Goal: Task Accomplishment & Management: Use online tool/utility

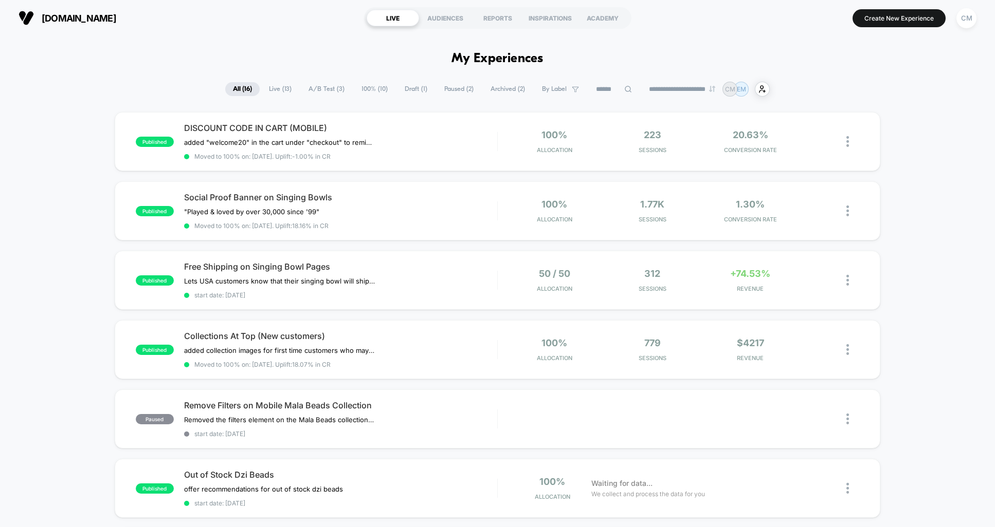
click at [682, 90] on select "**********" at bounding box center [682, 89] width 83 height 7
click at [641, 86] on select "**********" at bounding box center [682, 89] width 83 height 7
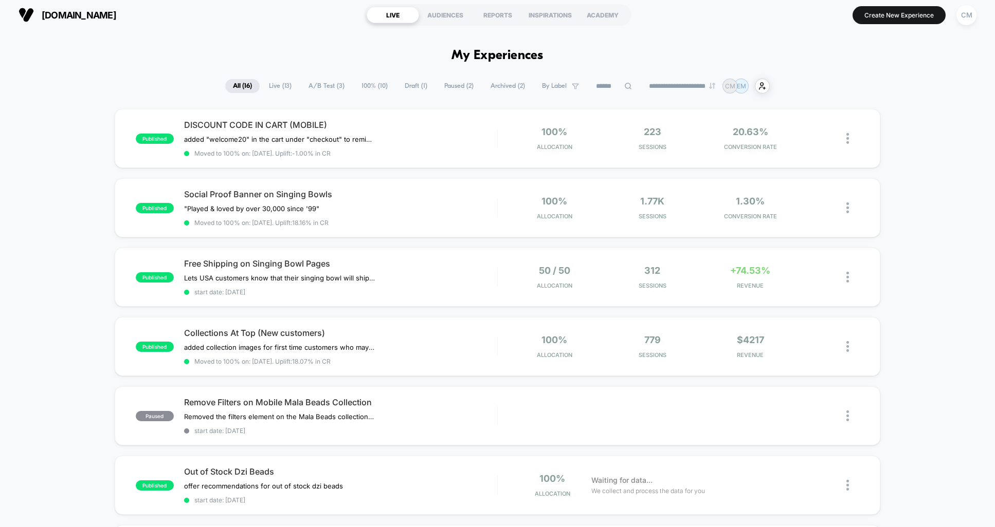
click at [312, 84] on span "A/B Test ( 3 )" at bounding box center [326, 86] width 51 height 14
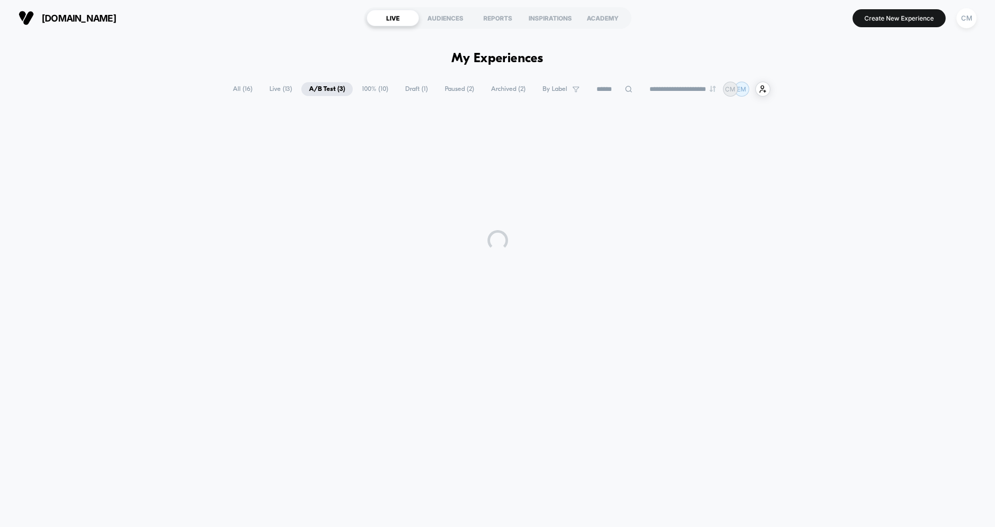
scroll to position [0, 0]
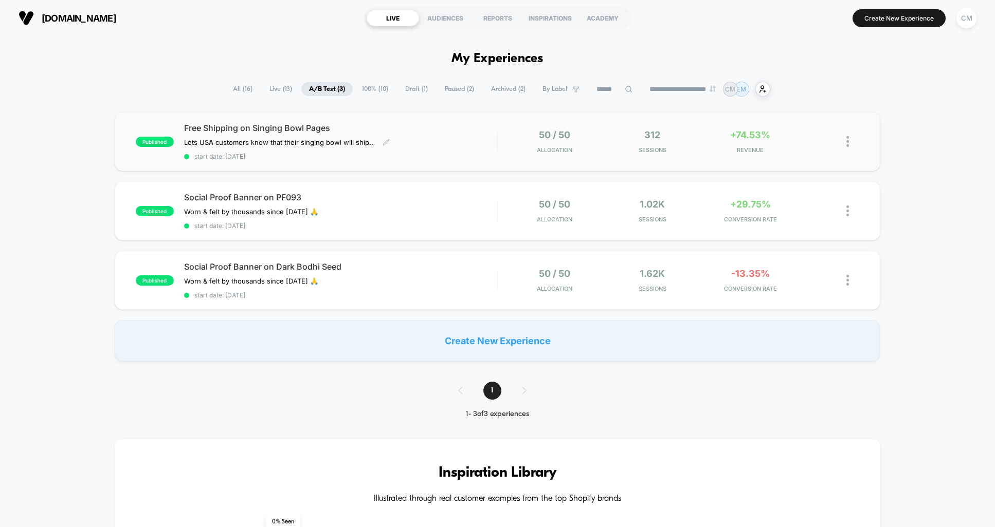
click at [425, 136] on div "Free Shipping on Singing Bowl Pages Lets USA customers know that their singing﻿…" at bounding box center [340, 142] width 313 height 38
click at [400, 270] on span "Social Proof Banner on Dark Bodhi Seed" at bounding box center [340, 267] width 313 height 10
click at [488, 145] on div "Free Shipping on Singing Bowl Pages Lets USA customers know that their singing﻿…" at bounding box center [340, 142] width 313 height 38
click at [272, 91] on span "Live ( 13 )" at bounding box center [281, 89] width 38 height 14
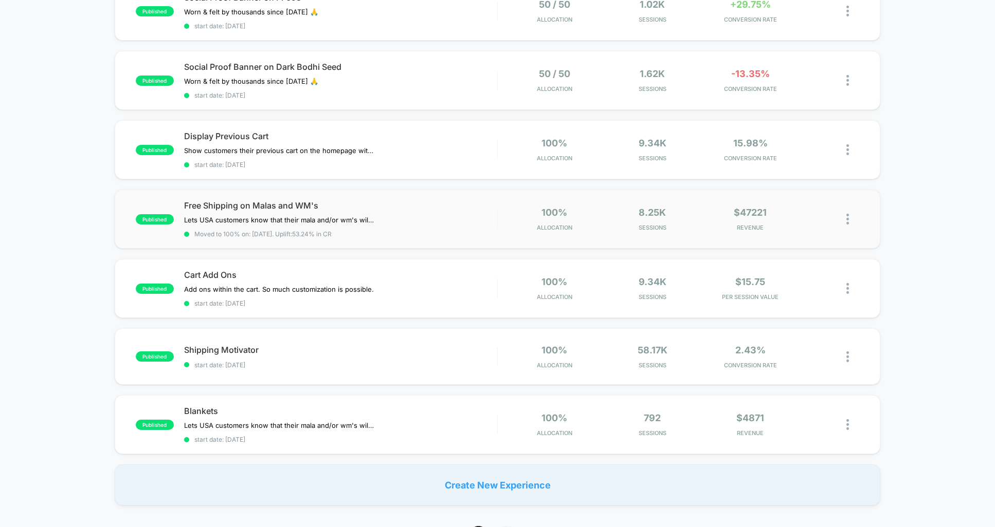
scroll to position [474, 0]
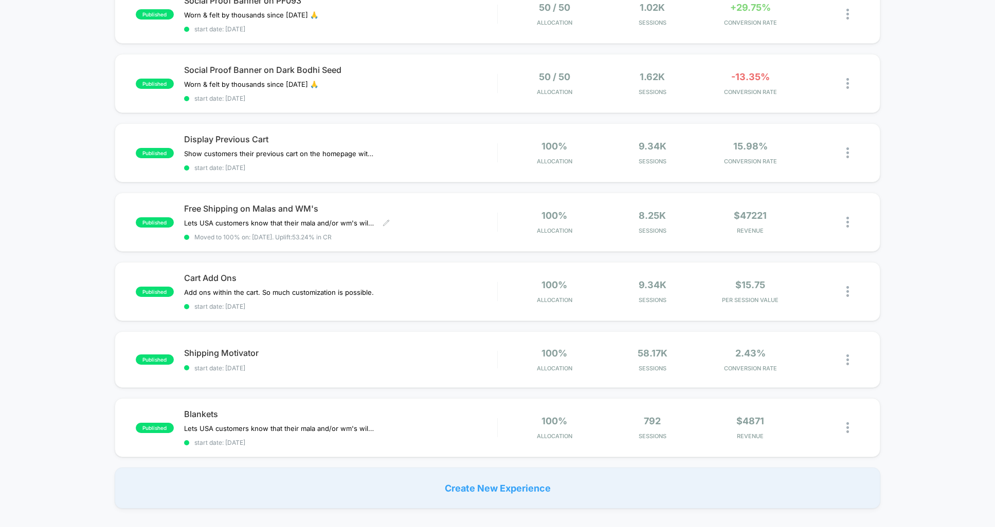
click at [441, 214] on div "Free Shipping on Malas and WM's Lets USA customers know that their mala and/or …" at bounding box center [340, 223] width 313 height 38
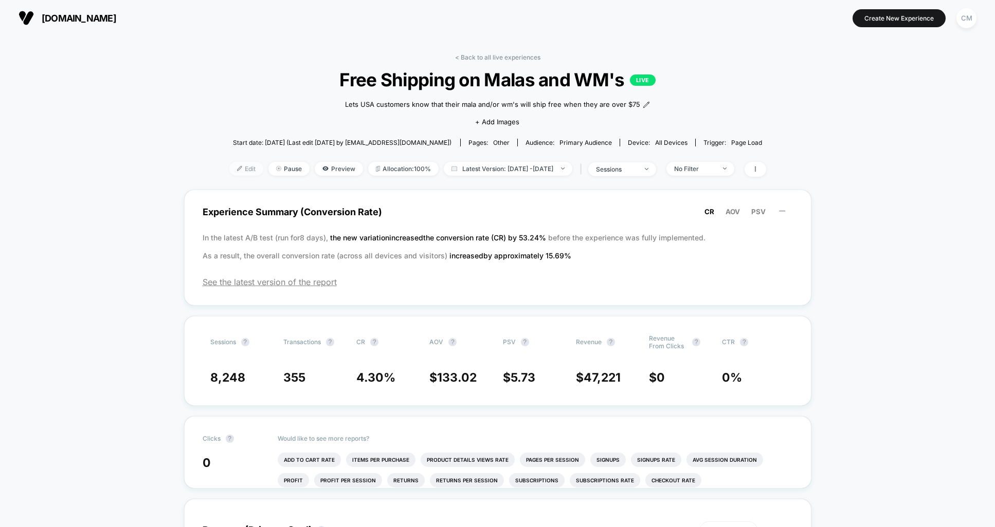
click at [229, 165] on span "Edit" at bounding box center [246, 169] width 34 height 14
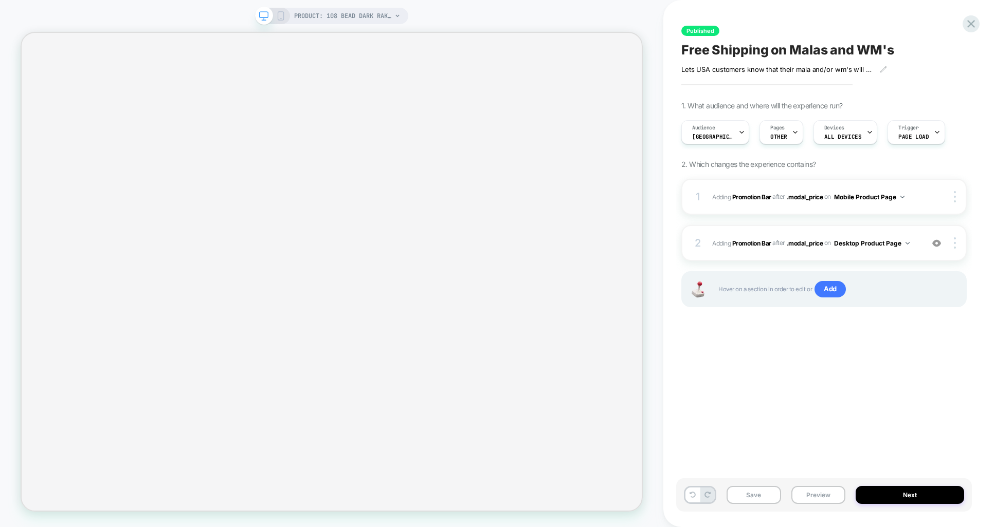
select select "**********"
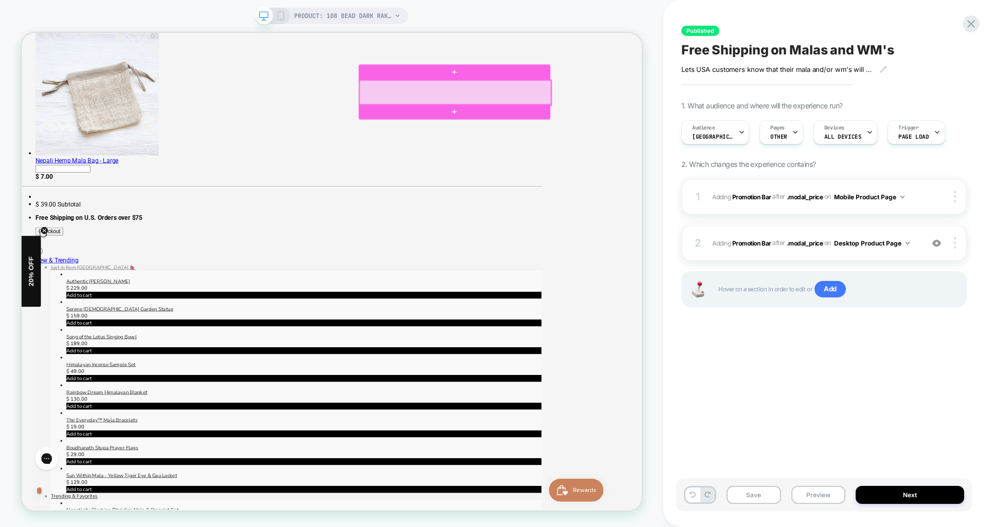
click at [674, 109] on div at bounding box center [599, 112] width 255 height 33
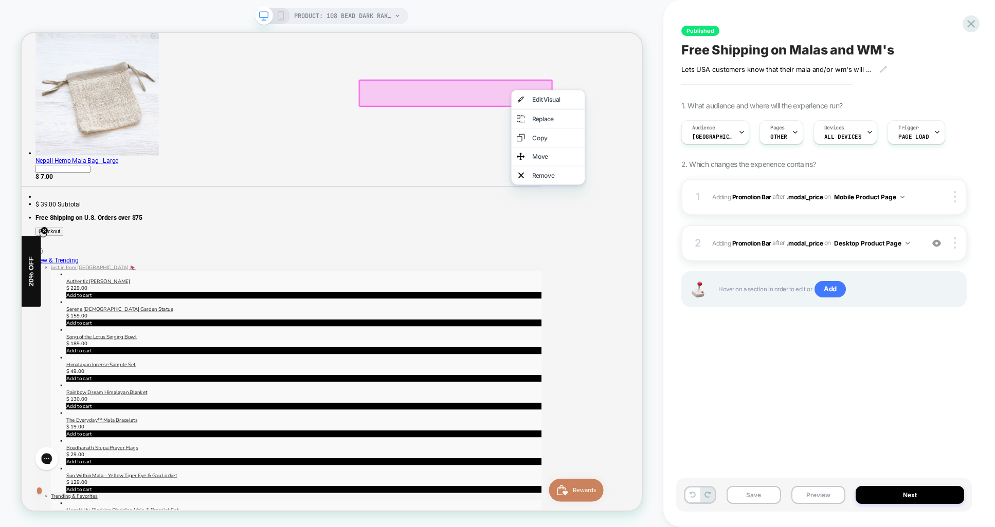
click at [710, 198] on div "Move" at bounding box center [733, 198] width 63 height 10
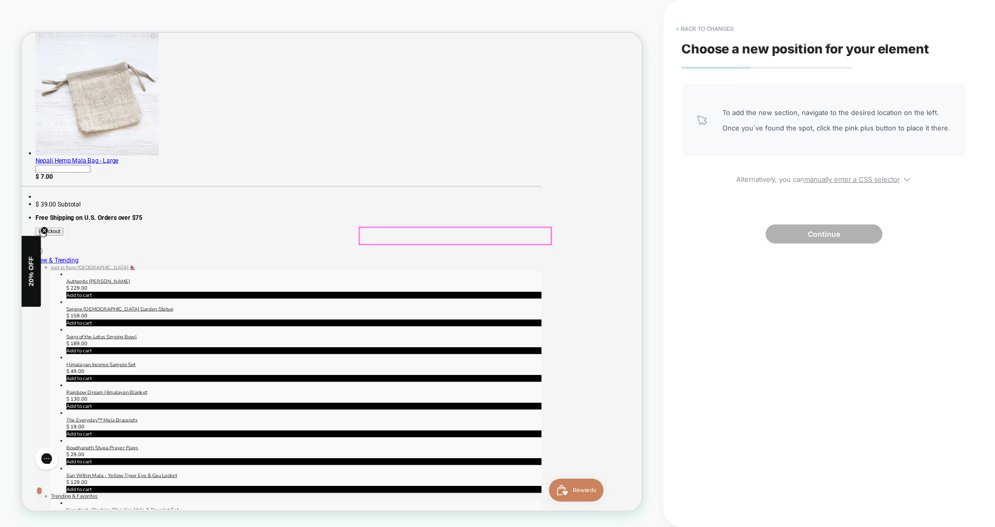
scroll to position [306, 0]
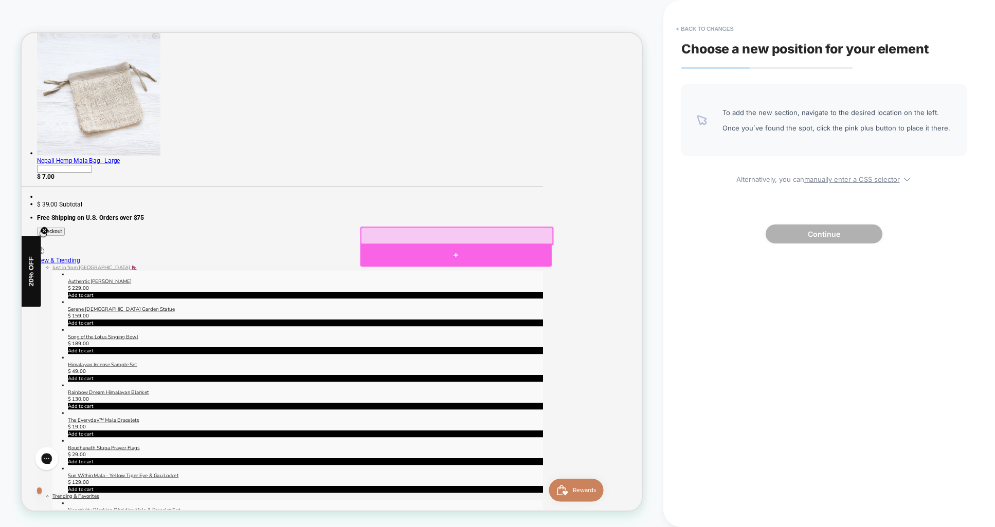
click at [598, 326] on div at bounding box center [600, 329] width 255 height 31
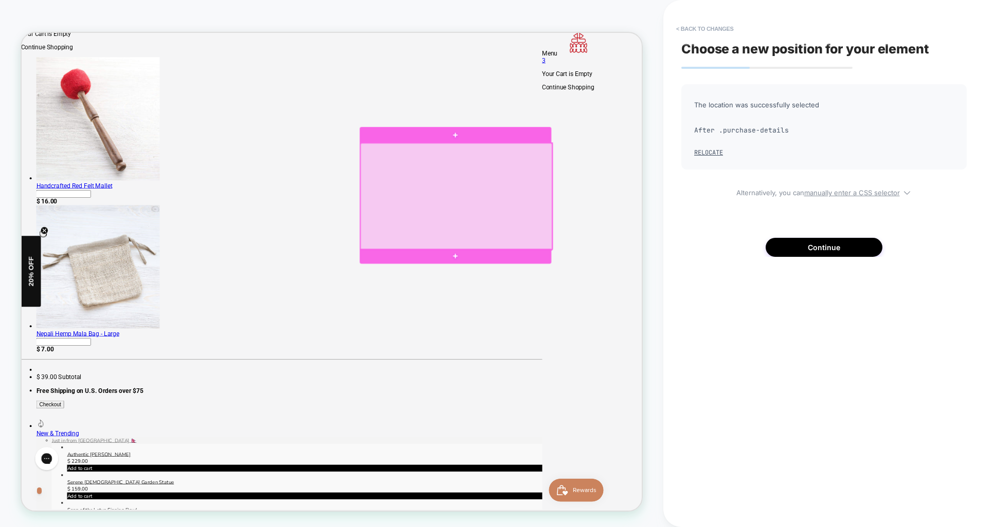
scroll to position [61, 1]
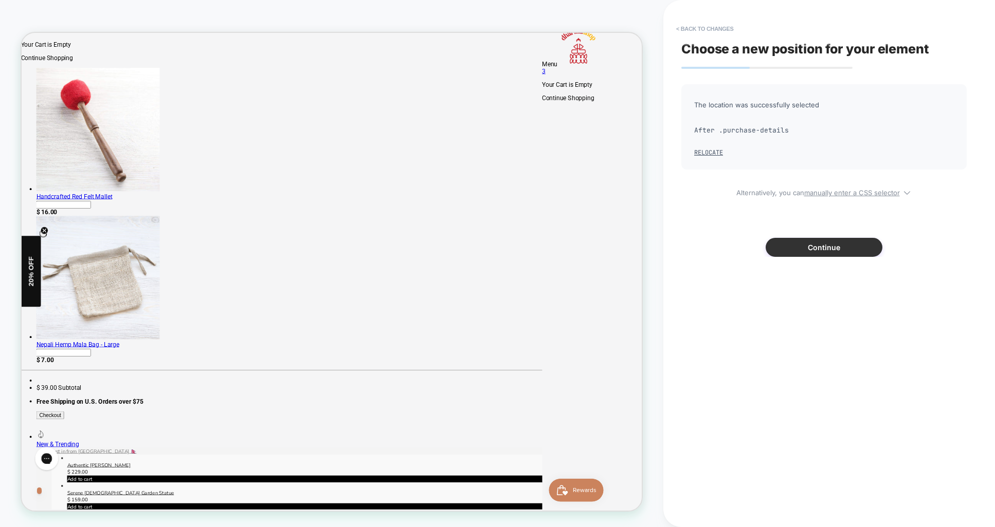
click at [824, 247] on button "Continue" at bounding box center [823, 247] width 117 height 19
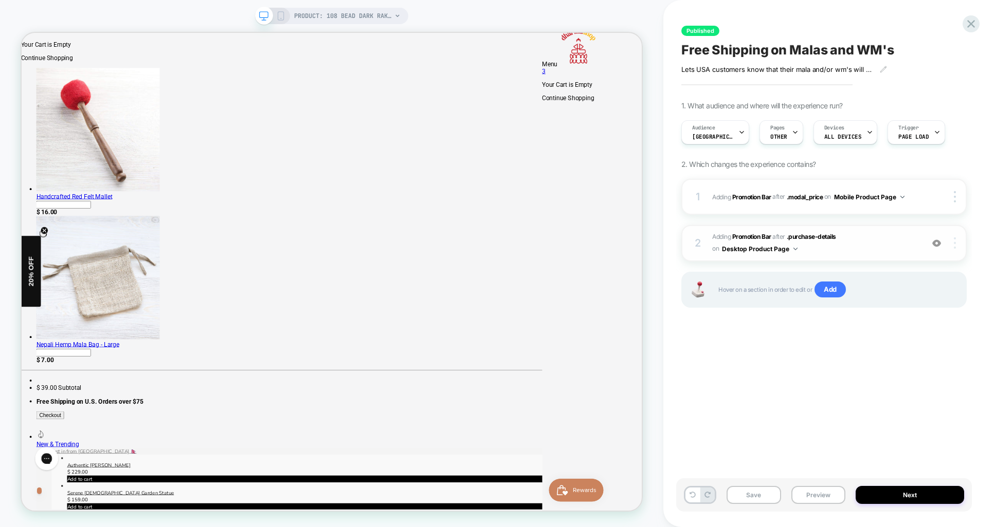
click at [955, 242] on div at bounding box center [956, 242] width 20 height 11
click at [955, 247] on img at bounding box center [954, 242] width 2 height 11
click at [952, 244] on div at bounding box center [956, 242] width 20 height 11
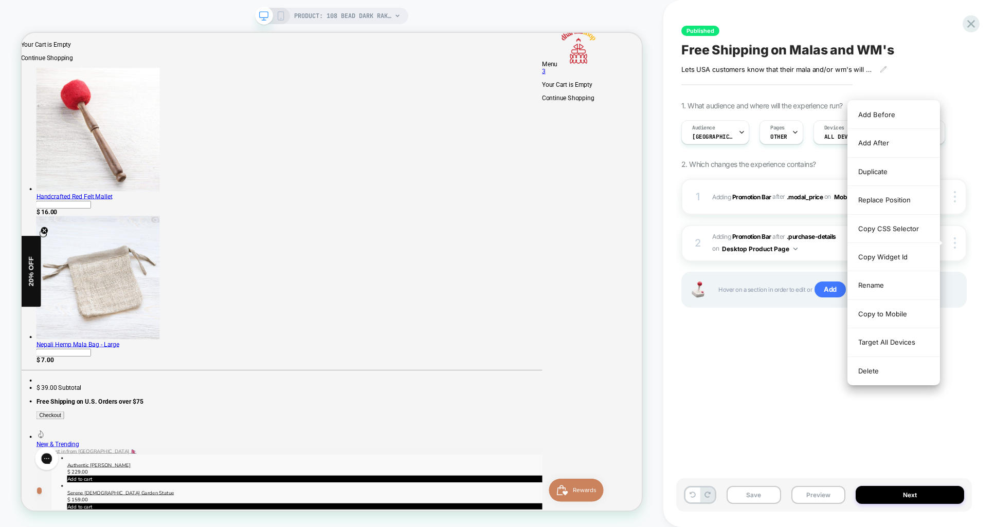
click at [867, 372] on div "Delete" at bounding box center [893, 371] width 91 height 28
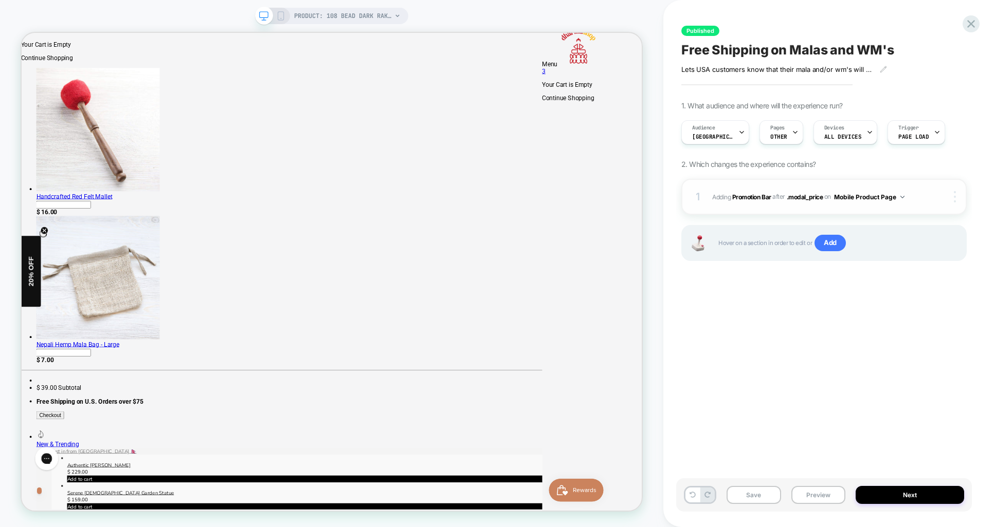
click at [952, 195] on div at bounding box center [956, 196] width 20 height 11
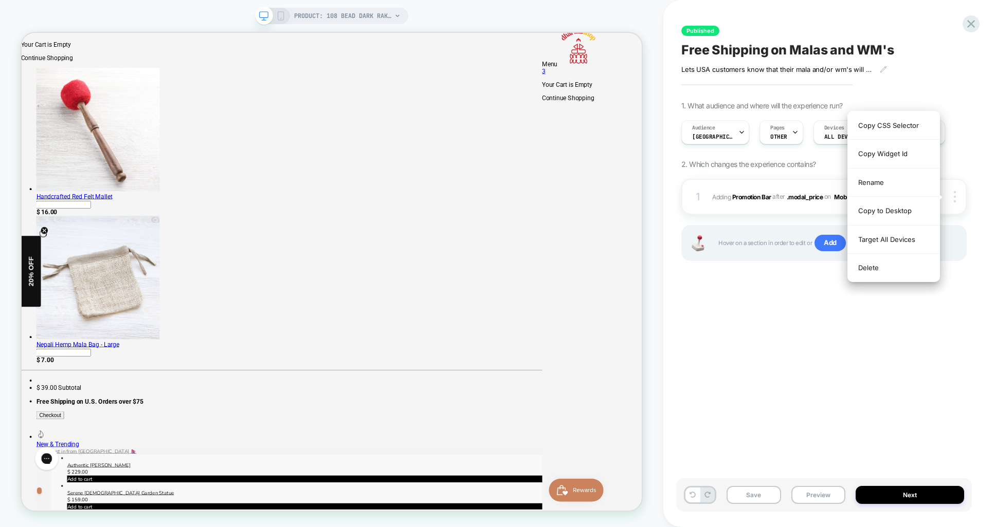
click at [906, 210] on div "Copy to Desktop" at bounding box center [893, 211] width 91 height 28
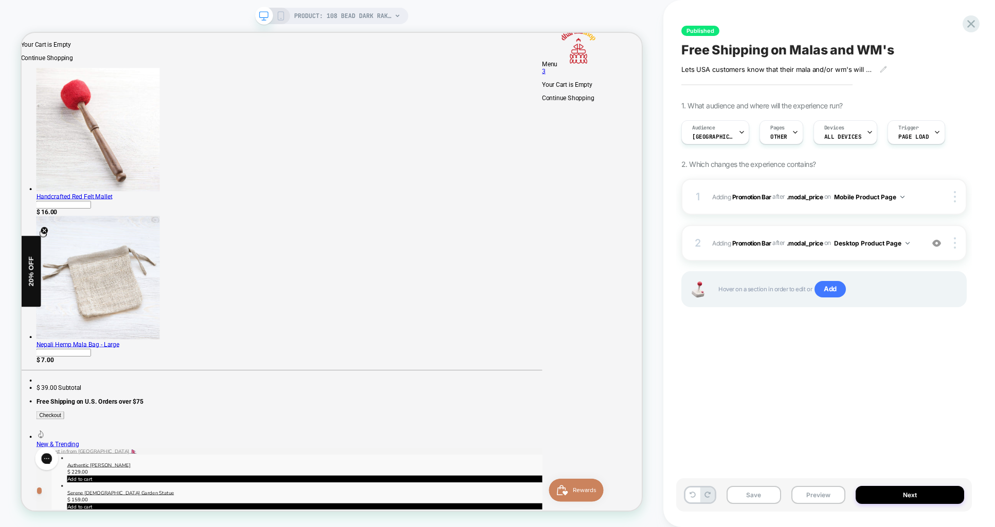
click at [285, 16] on div "PRODUCT: 108 Bead Dark Raktu Prayer Mala" at bounding box center [331, 16] width 153 height 16
click at [957, 242] on div at bounding box center [956, 242] width 20 height 11
click at [283, 14] on icon at bounding box center [280, 15] width 9 height 9
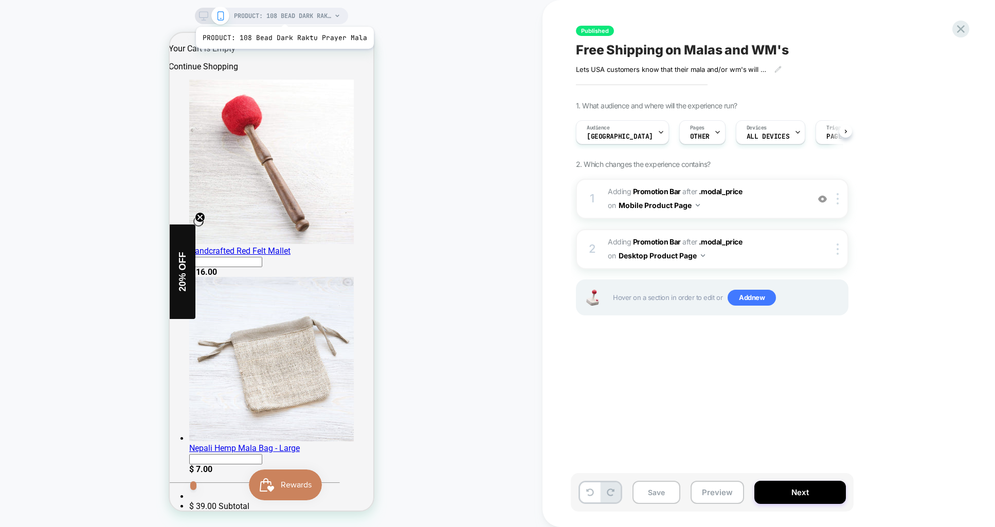
scroll to position [82, 0]
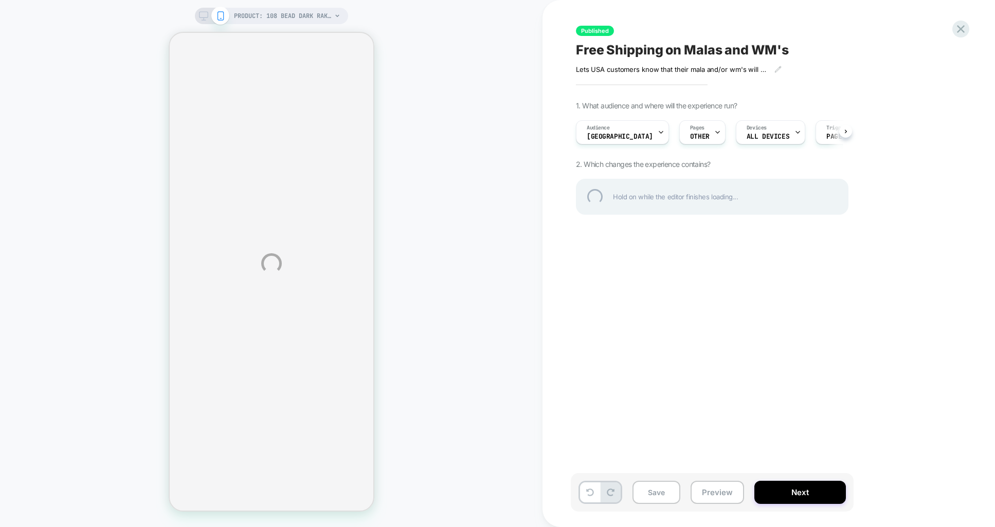
select select "**********"
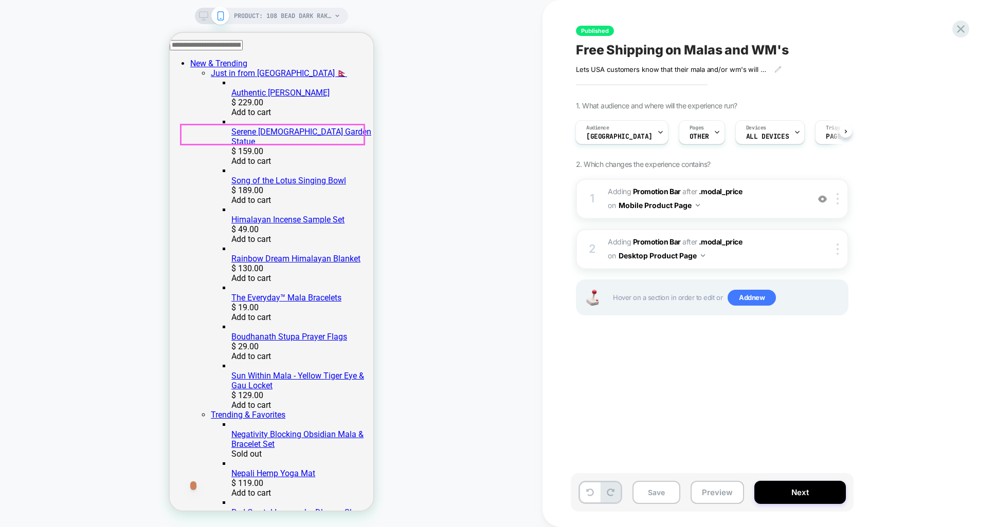
scroll to position [456, 0]
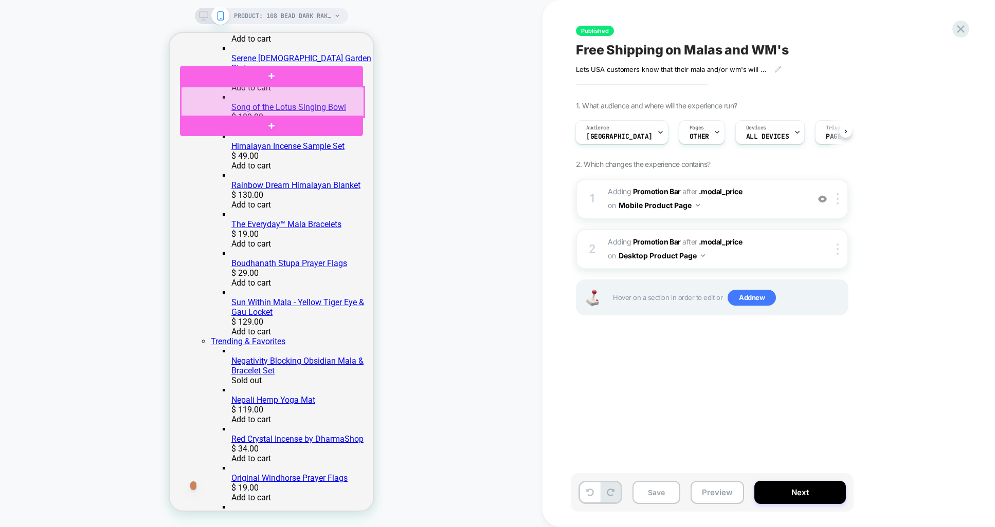
click at [350, 102] on div at bounding box center [271, 102] width 183 height 30
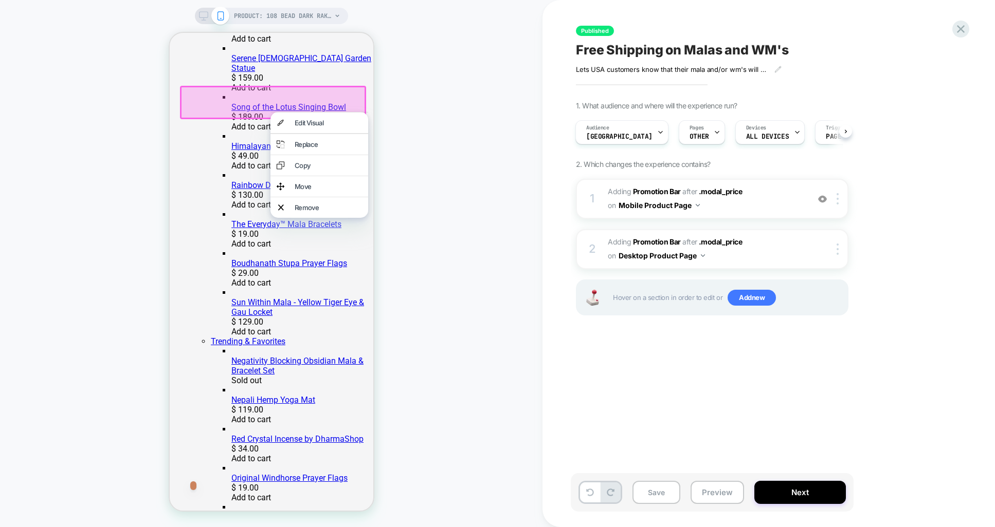
click at [305, 191] on div "Move" at bounding box center [327, 186] width 67 height 8
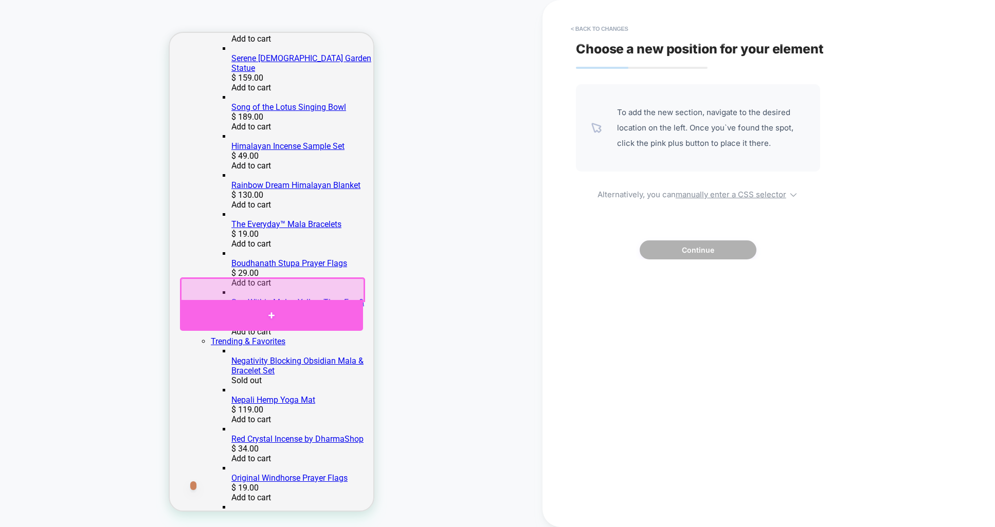
click at [266, 310] on div at bounding box center [270, 315] width 183 height 31
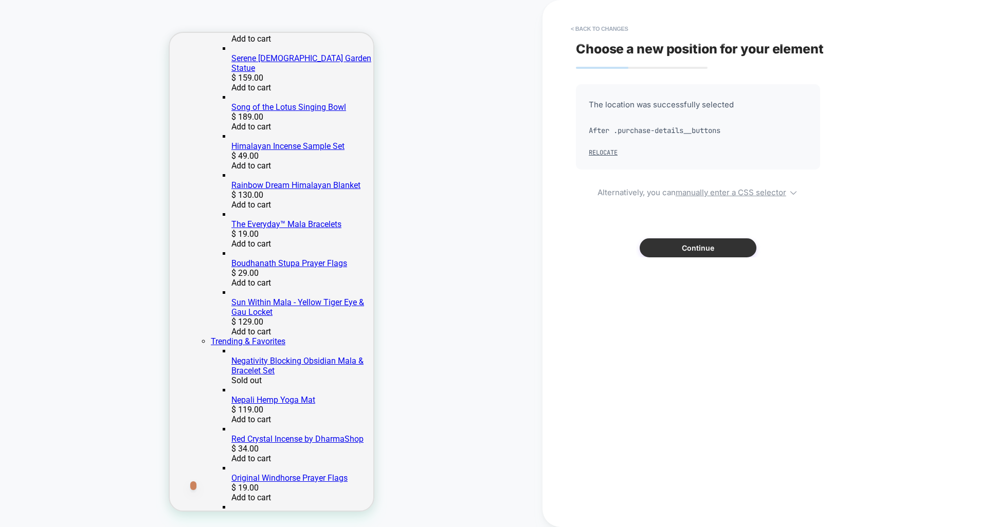
click at [698, 247] on button "Continue" at bounding box center [697, 248] width 117 height 19
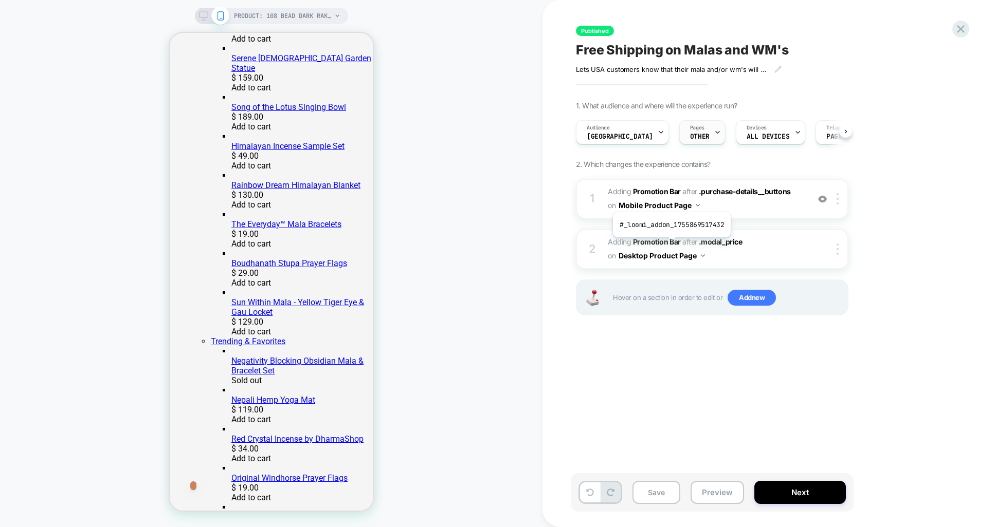
scroll to position [0, 1]
click at [761, 205] on span "#_loomi_addon_1751378545508_dup1751391995 Adding Promotion Bar AFTER .purchase-…" at bounding box center [706, 199] width 196 height 28
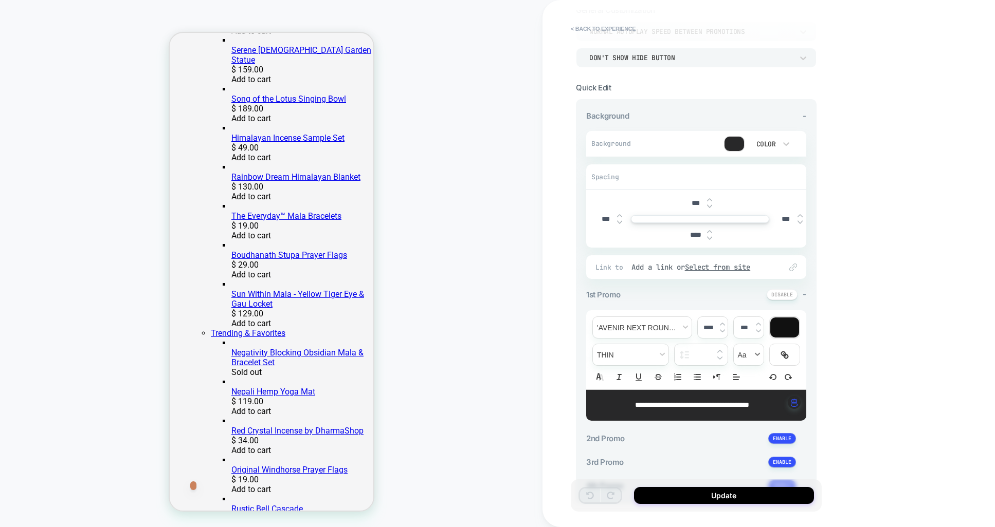
scroll to position [31, 0]
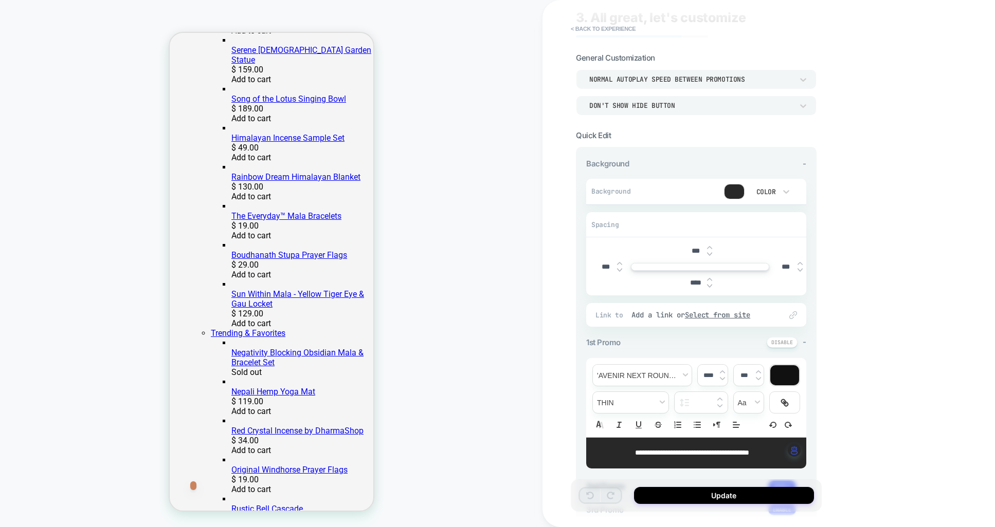
click at [709, 246] on img at bounding box center [709, 248] width 5 height 4
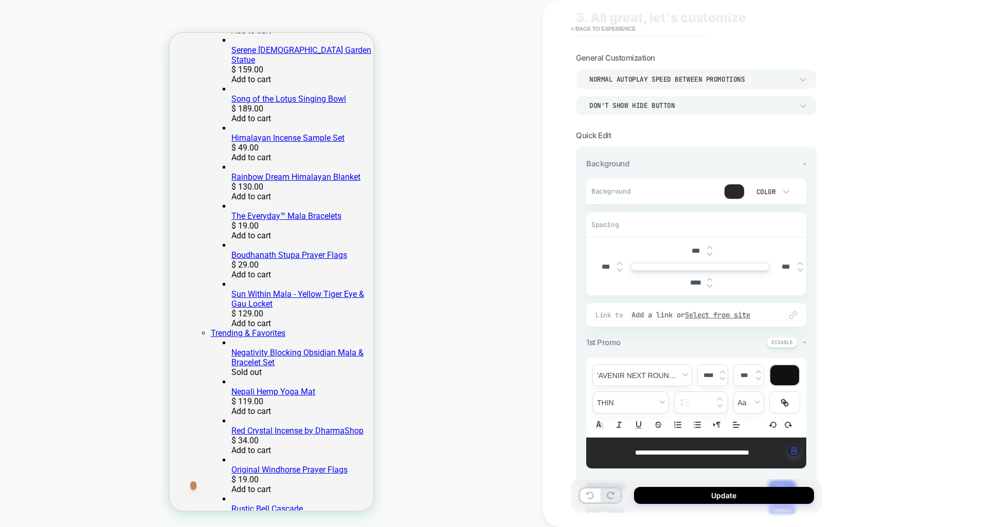
click at [709, 246] on img at bounding box center [709, 248] width 5 height 4
click at [710, 252] on img at bounding box center [709, 254] width 5 height 4
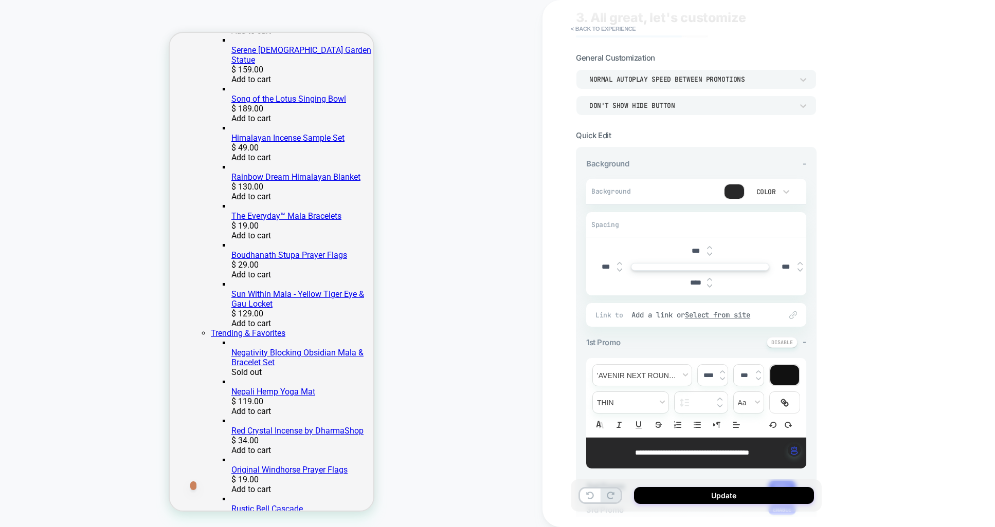
type input "***"
click at [734, 494] on button "Update" at bounding box center [724, 495] width 180 height 17
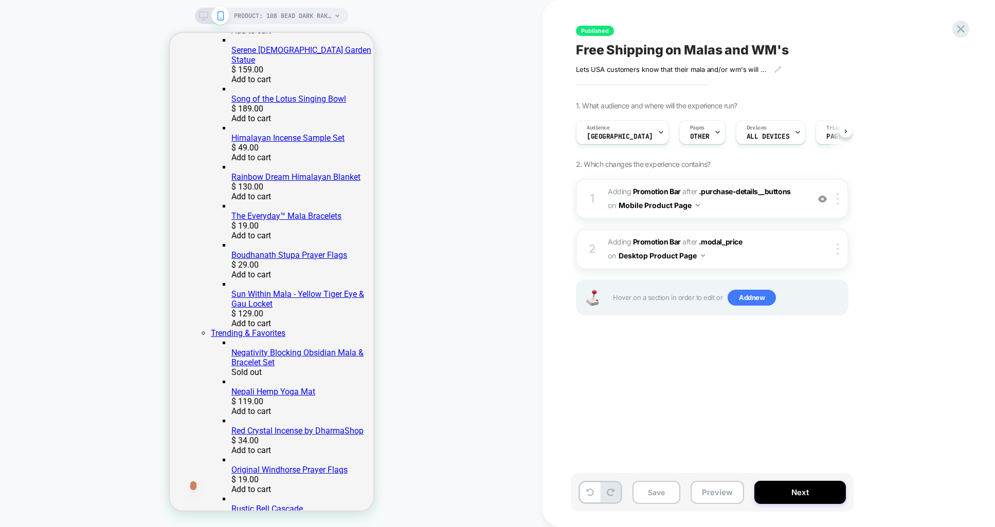
scroll to position [0, 1]
click at [834, 251] on div at bounding box center [839, 249] width 17 height 11
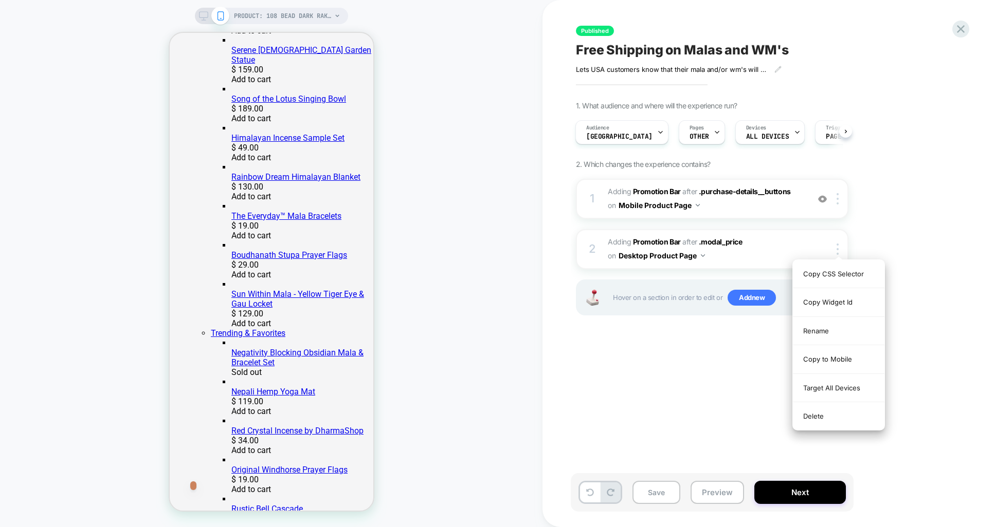
drag, startPoint x: 815, startPoint y: 415, endPoint x: 826, endPoint y: 382, distance: 35.1
click at [815, 415] on div "Delete" at bounding box center [838, 416] width 91 height 28
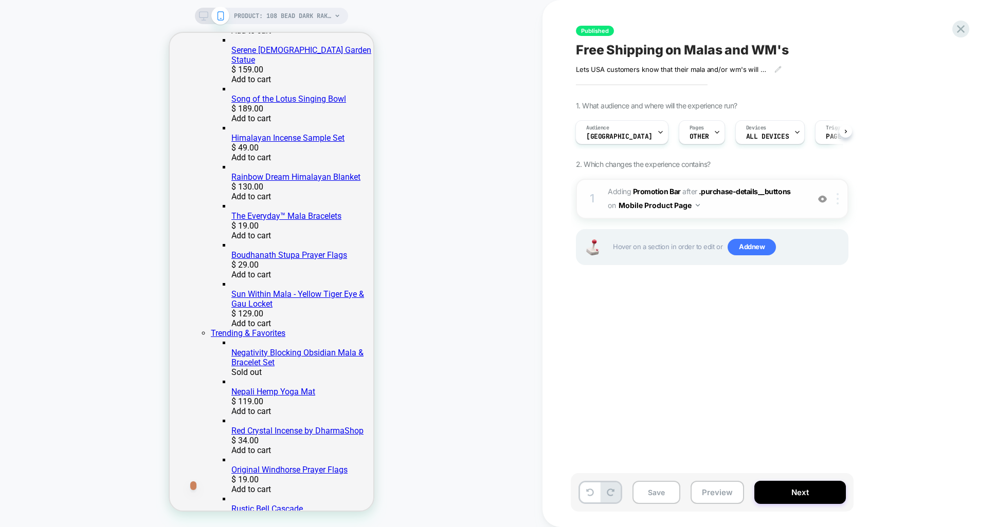
click at [835, 200] on div at bounding box center [839, 198] width 17 height 11
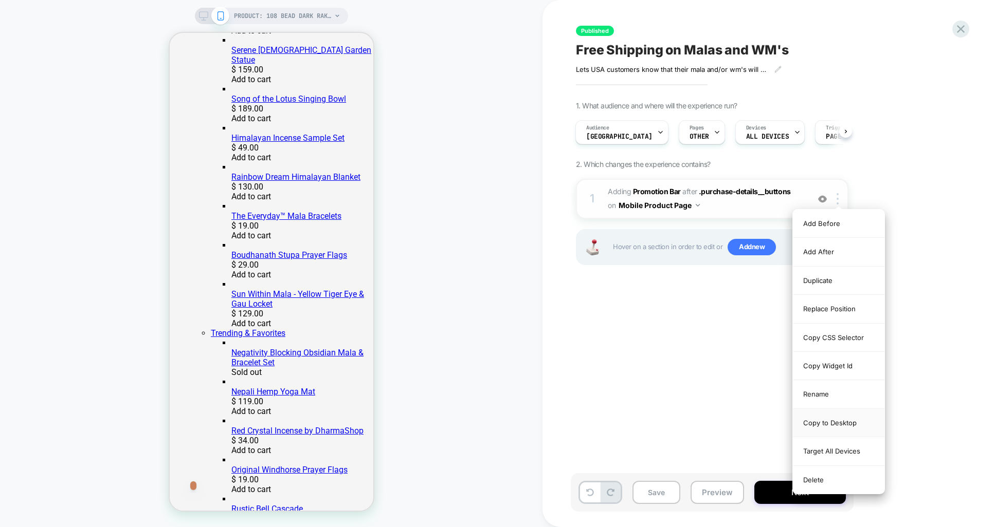
click at [843, 423] on div "Copy to Desktop" at bounding box center [838, 423] width 91 height 28
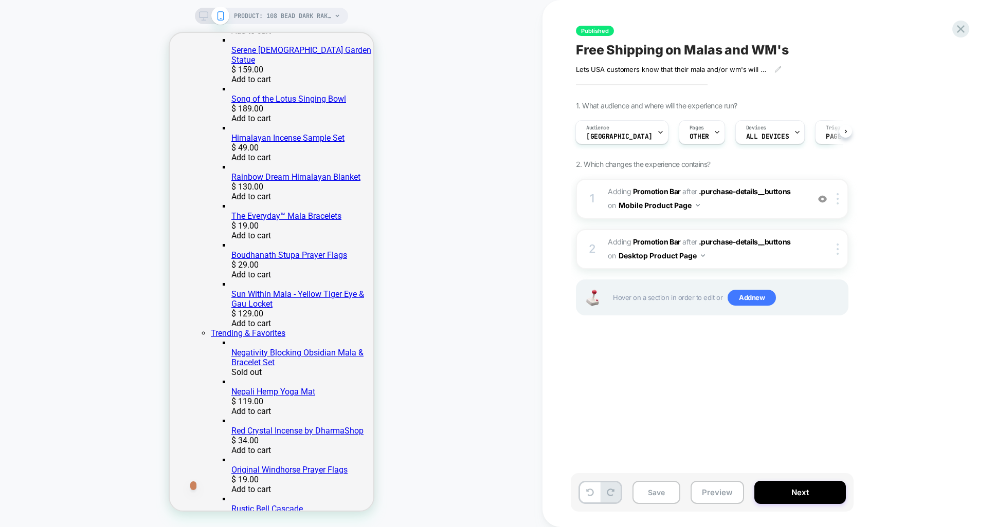
click at [205, 16] on icon at bounding box center [203, 15] width 9 height 9
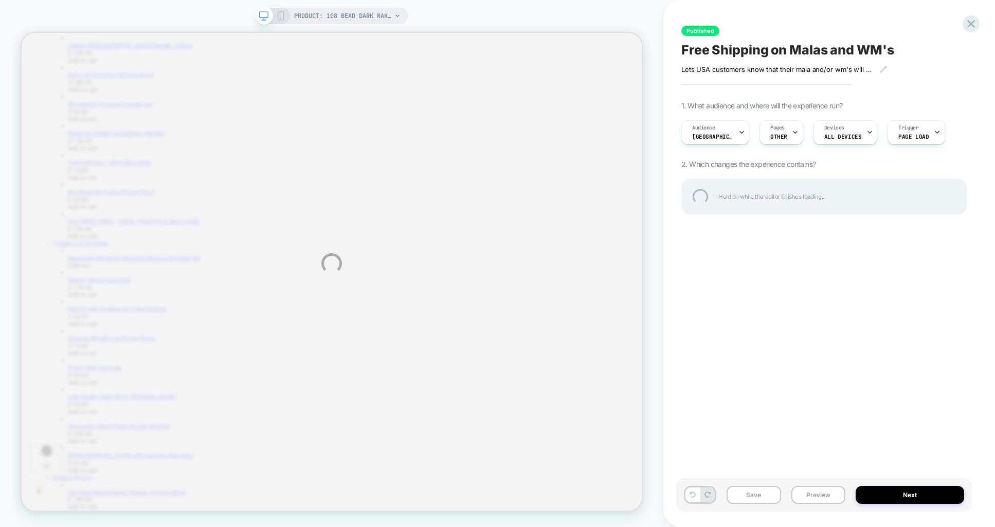
scroll to position [155, 0]
select select "**********"
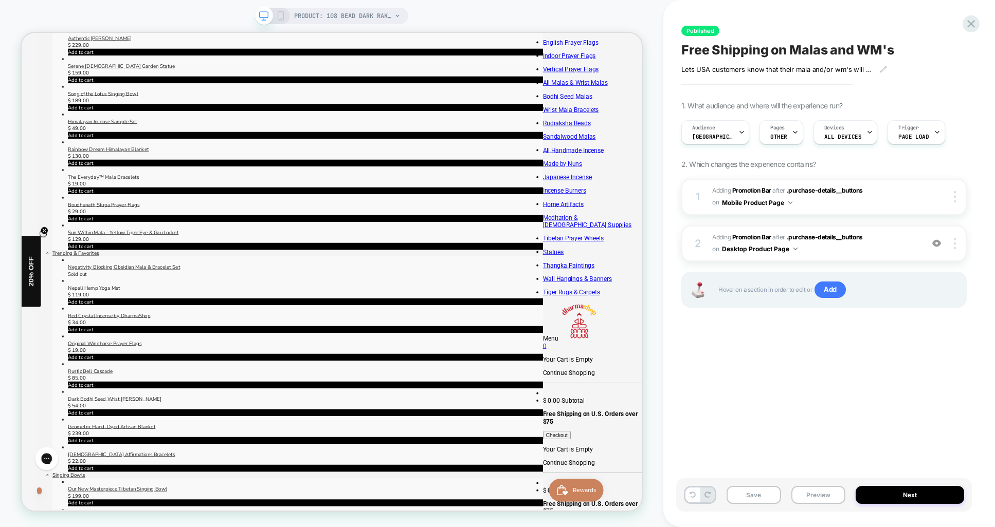
scroll to position [0, 0]
click at [770, 136] on span "OTHER" at bounding box center [778, 136] width 17 height 7
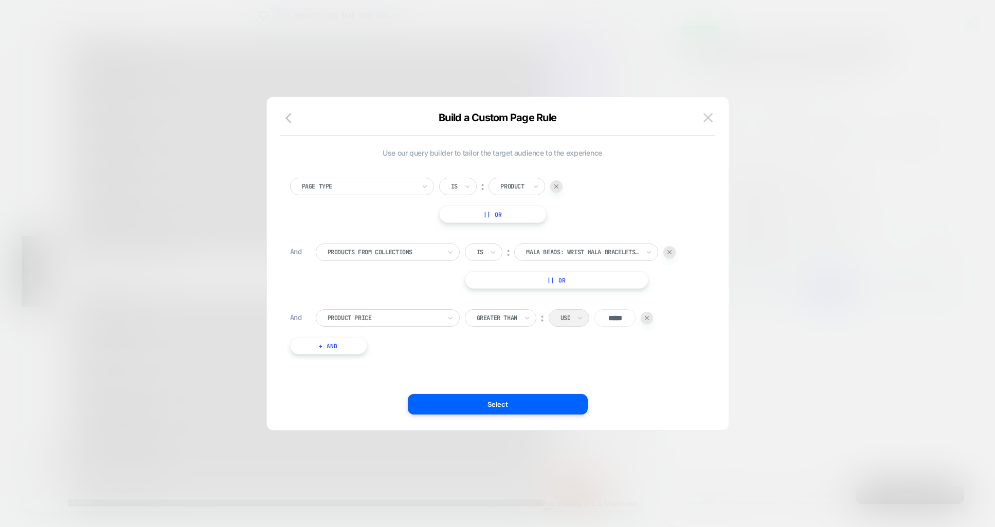
click at [708, 115] on img at bounding box center [707, 117] width 9 height 9
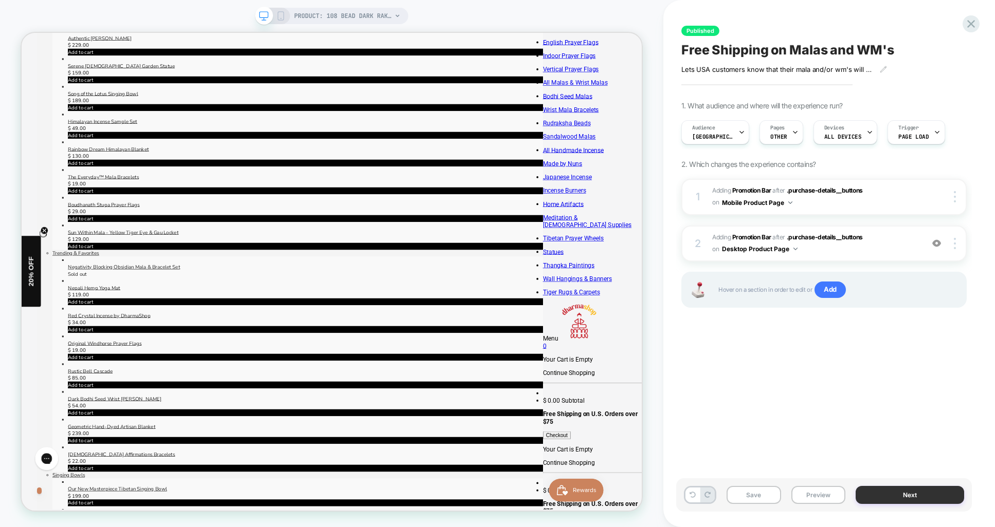
click at [927, 491] on button "Next" at bounding box center [909, 495] width 108 height 18
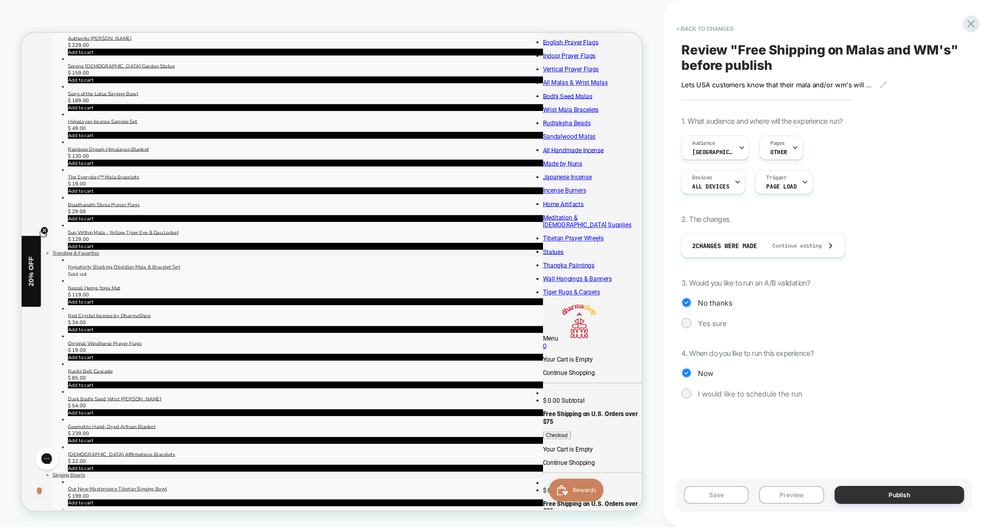
click at [907, 498] on button "Publish" at bounding box center [899, 495] width 130 height 18
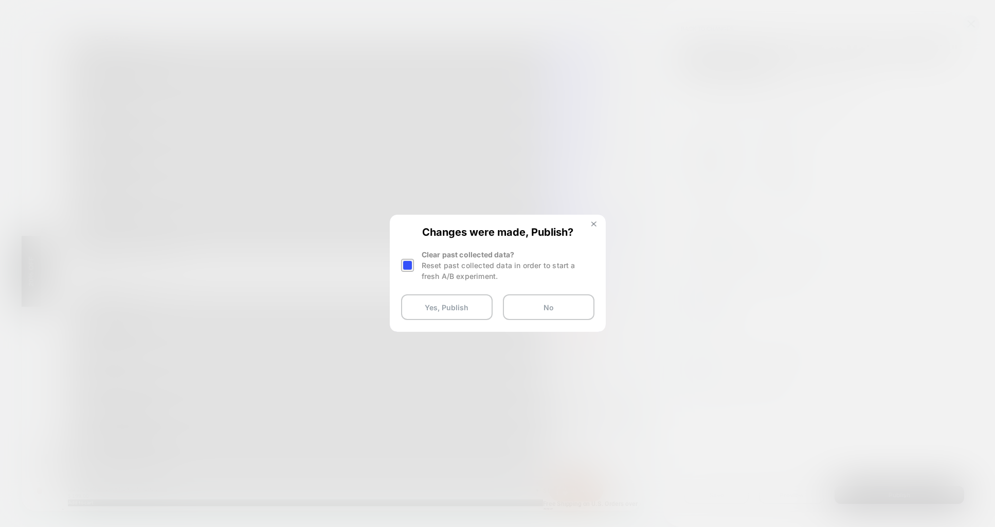
click at [597, 224] on button at bounding box center [593, 225] width 11 height 9
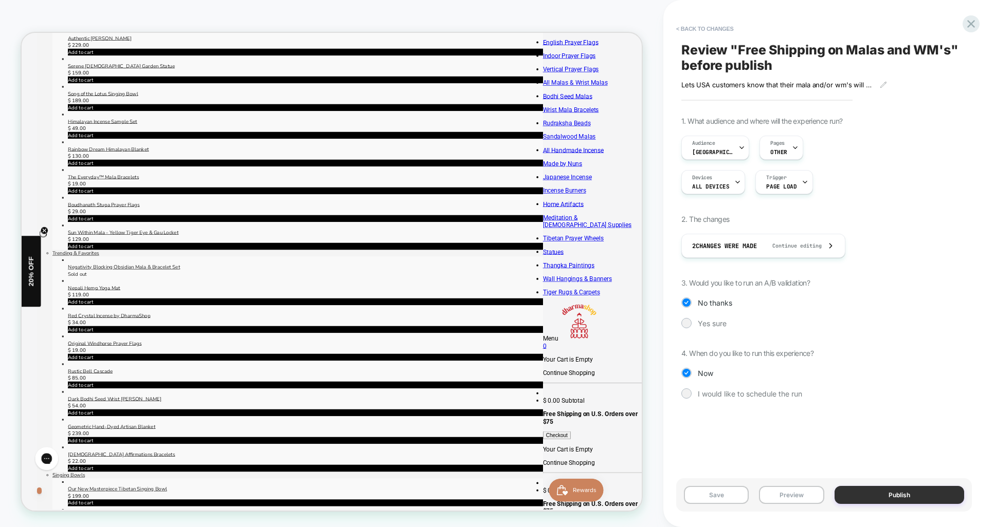
click at [911, 491] on button "Publish" at bounding box center [899, 495] width 130 height 18
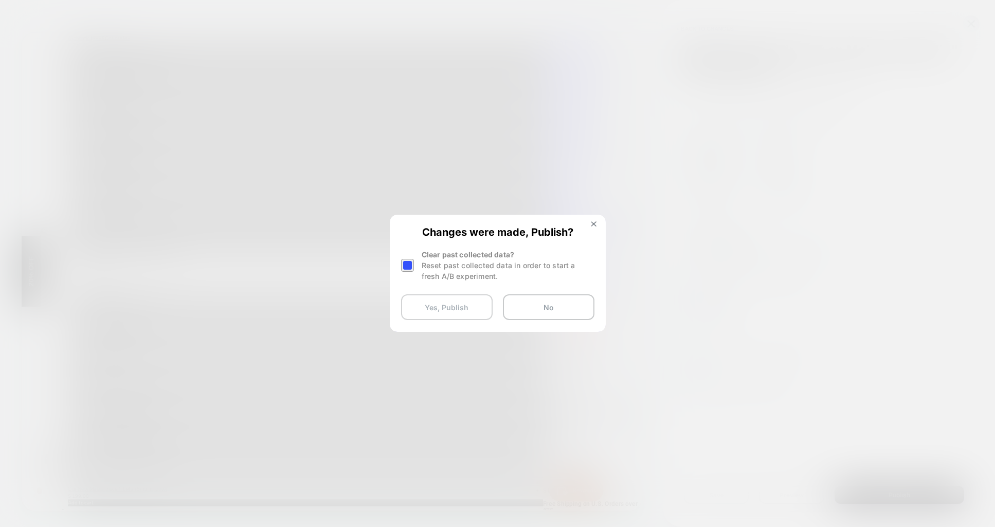
drag, startPoint x: 460, startPoint y: 310, endPoint x: 451, endPoint y: 311, distance: 8.2
click at [460, 310] on button "Yes, Publish" at bounding box center [446, 308] width 91 height 26
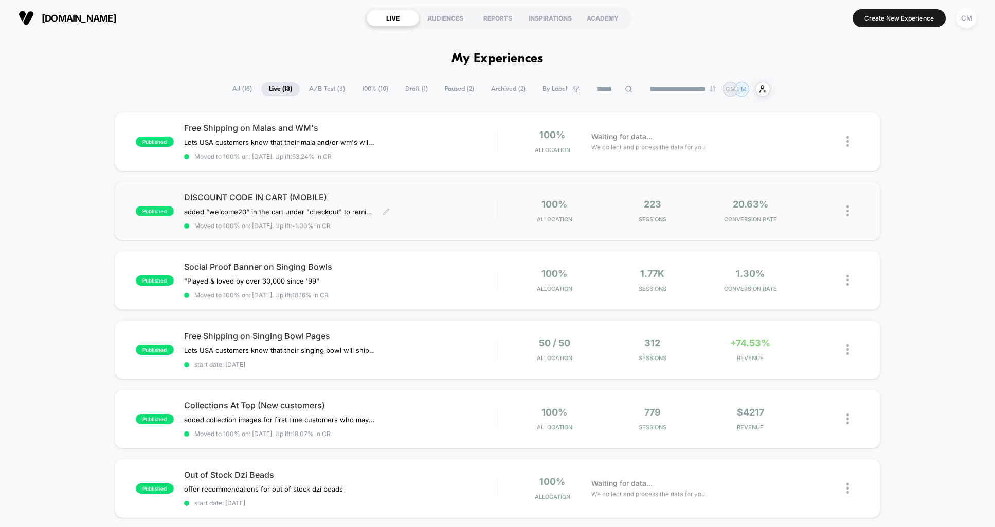
click at [492, 209] on div "DISCOUNT CODE IN CART (MOBILE) added "welcome20" in the cart under "checkout" t…" at bounding box center [340, 211] width 313 height 38
drag, startPoint x: 945, startPoint y: 174, endPoint x: 939, endPoint y: 172, distance: 6.5
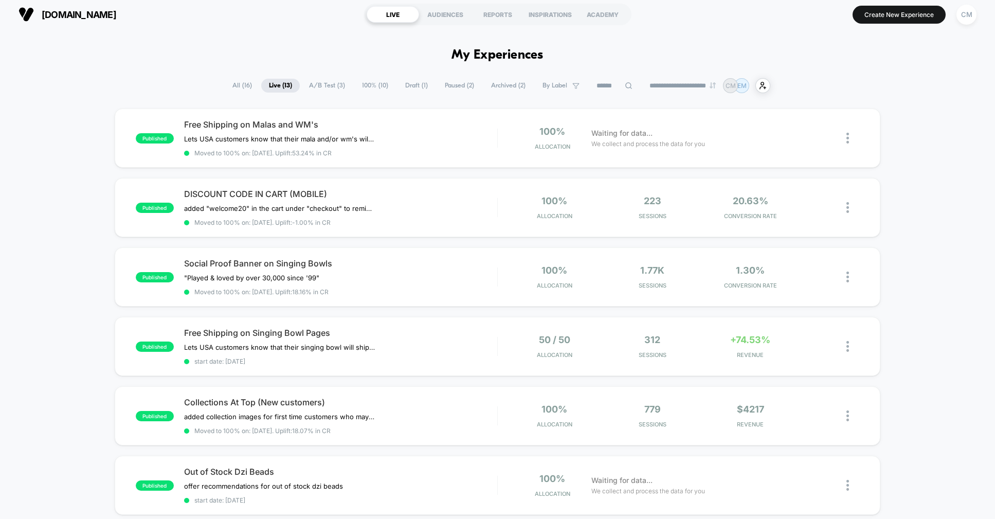
scroll to position [3, 0]
click at [689, 85] on select "**********" at bounding box center [682, 86] width 83 height 7
click at [641, 83] on select "**********" at bounding box center [682, 86] width 83 height 7
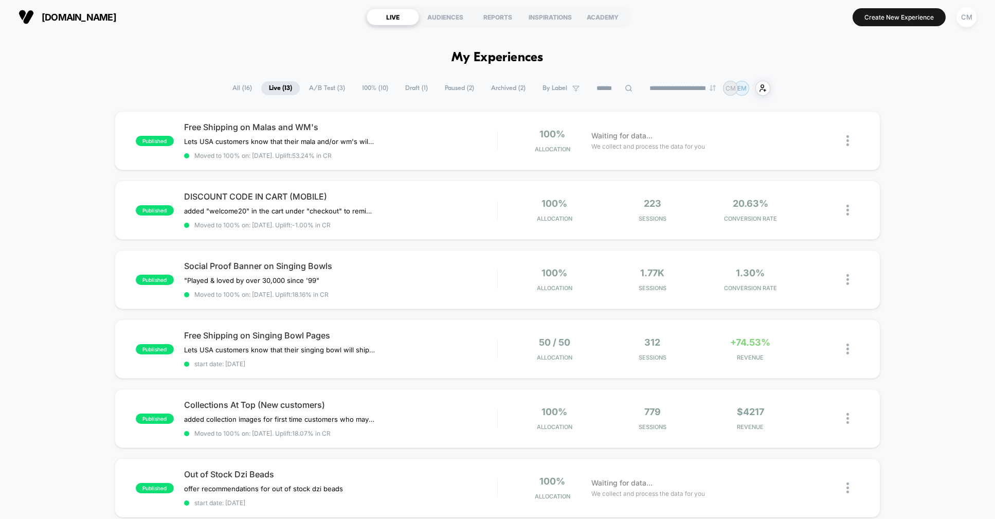
scroll to position [0, 0]
click at [864, 23] on button "Create New Experience" at bounding box center [898, 18] width 93 height 18
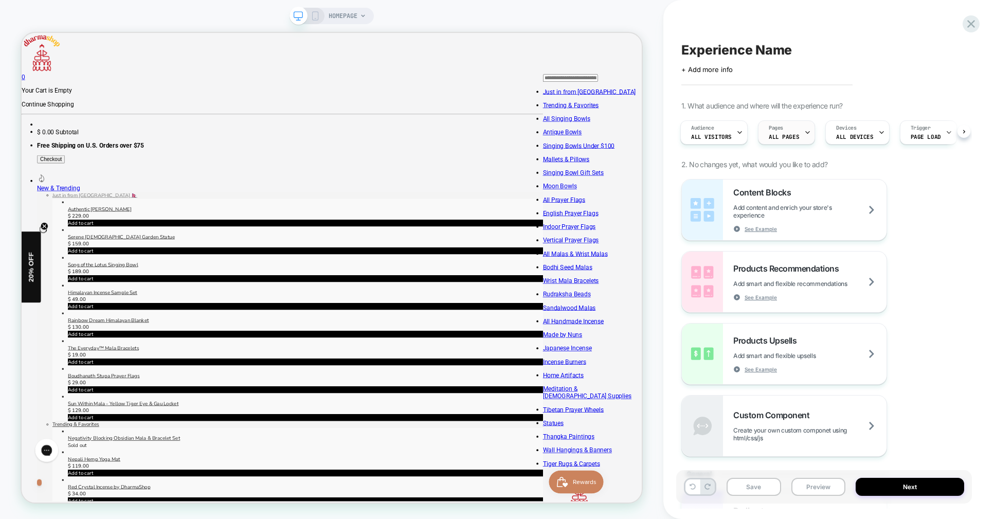
click at [793, 127] on div "Pages ALL PAGES" at bounding box center [783, 132] width 51 height 23
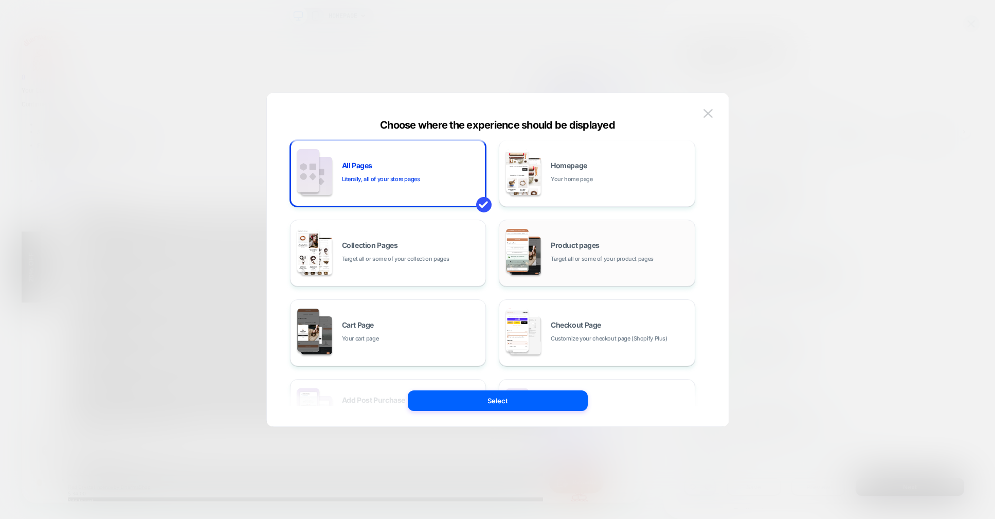
scroll to position [6, 0]
click at [581, 248] on span "Product pages" at bounding box center [575, 244] width 49 height 7
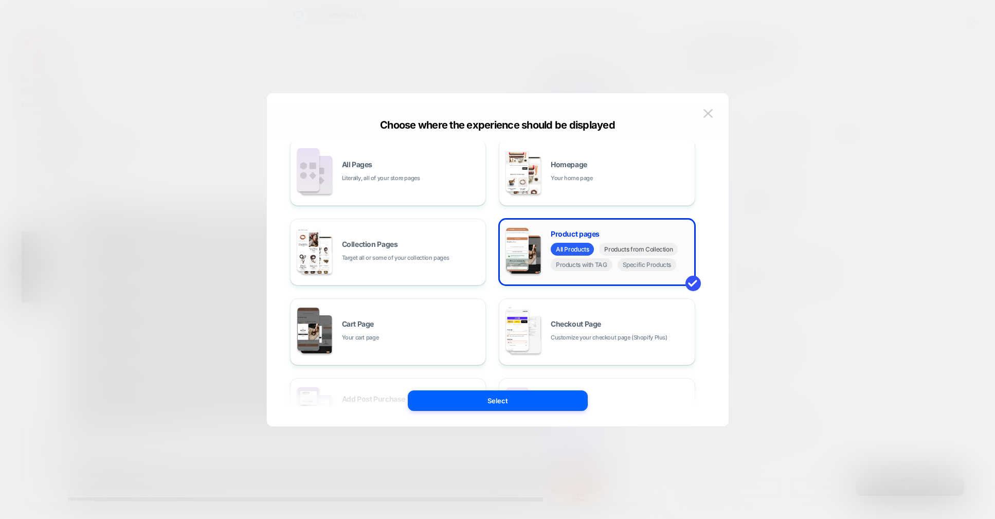
click at [635, 252] on span "Products from Collection" at bounding box center [638, 249] width 79 height 13
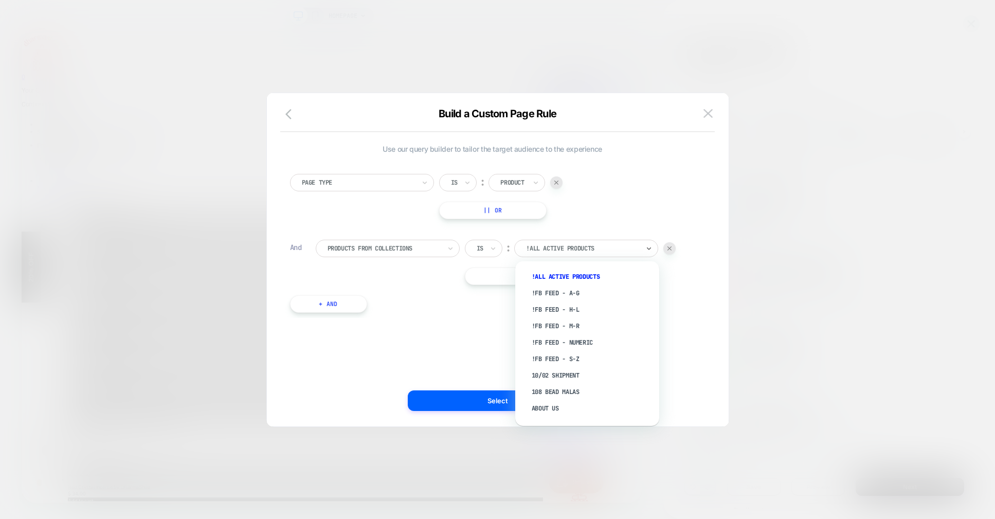
click at [612, 248] on div at bounding box center [582, 248] width 113 height 9
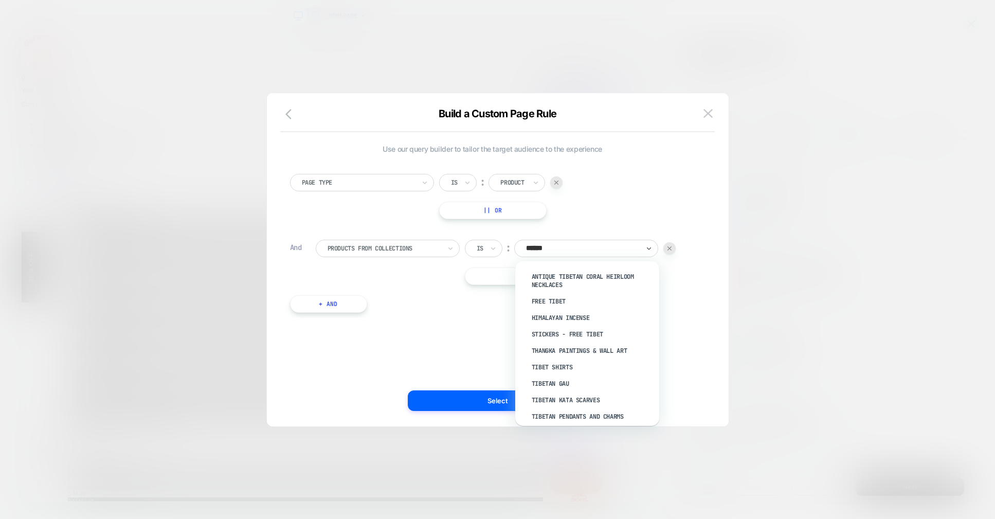
type input "*******"
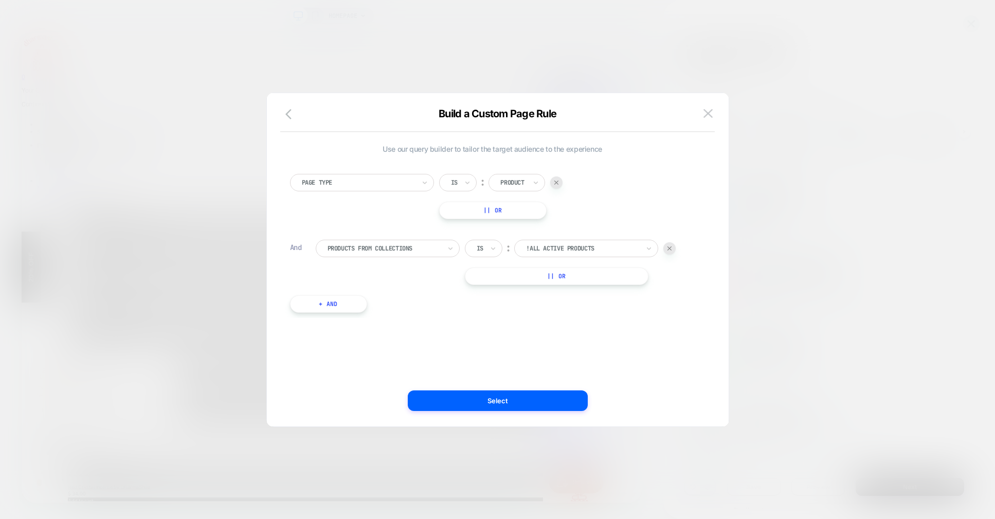
click at [388, 253] on div "Products From Collections" at bounding box center [383, 248] width 115 height 11
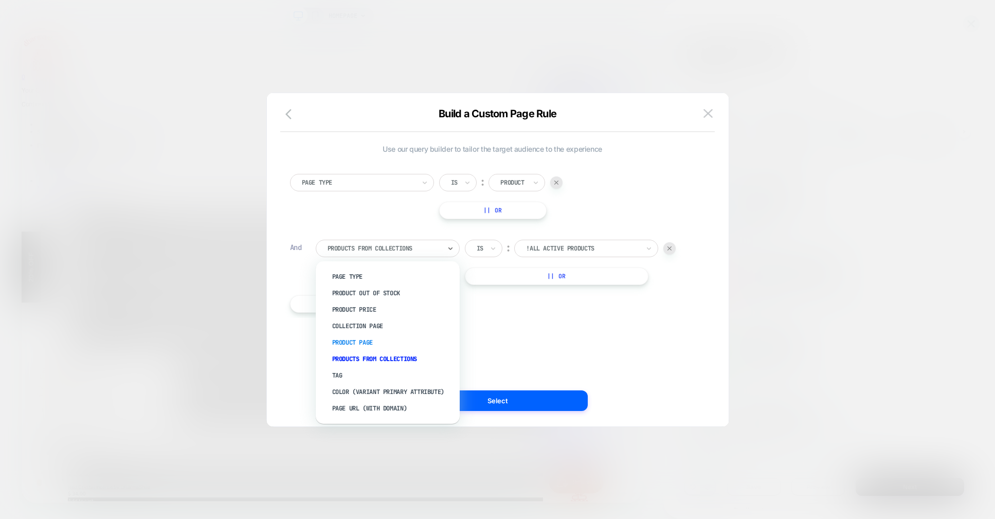
click at [359, 335] on div "Product Page" at bounding box center [393, 342] width 134 height 16
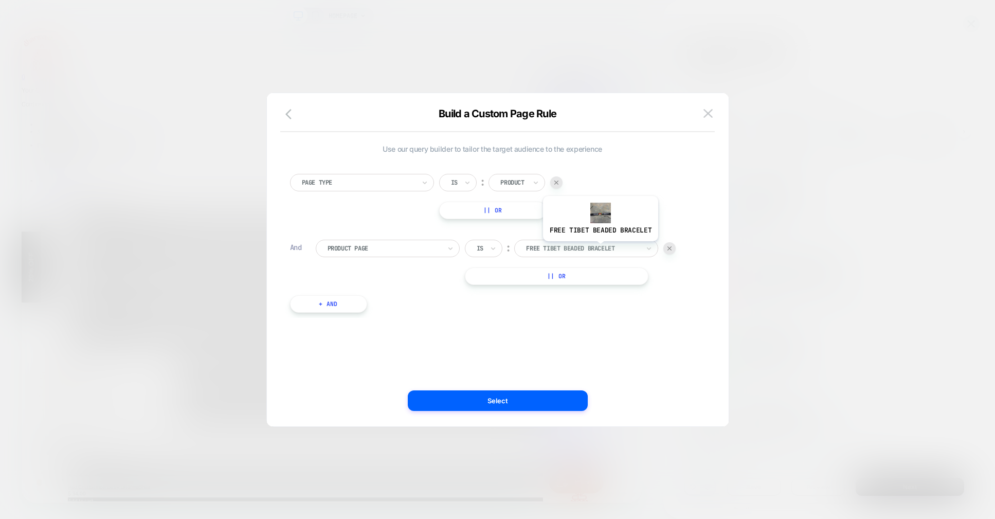
click at [599, 249] on div at bounding box center [582, 248] width 113 height 9
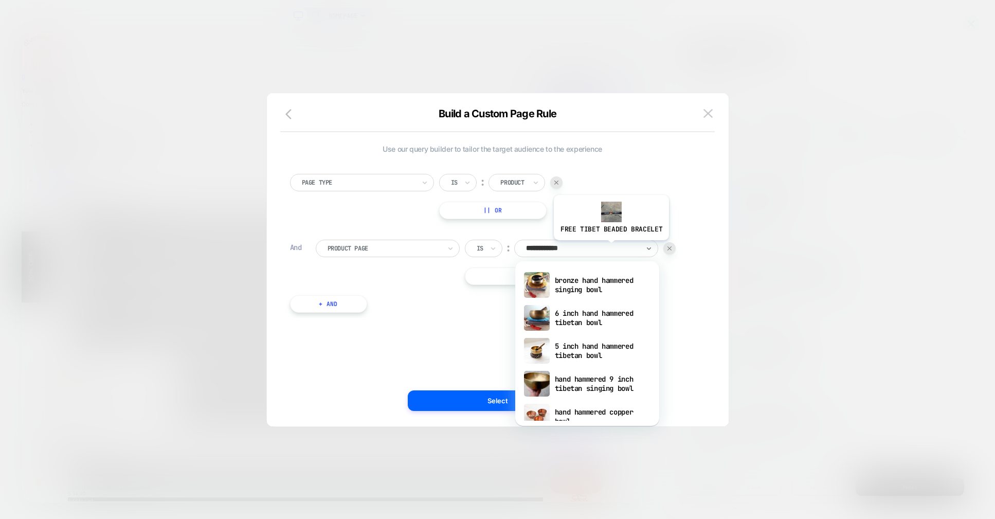
type input "**********"
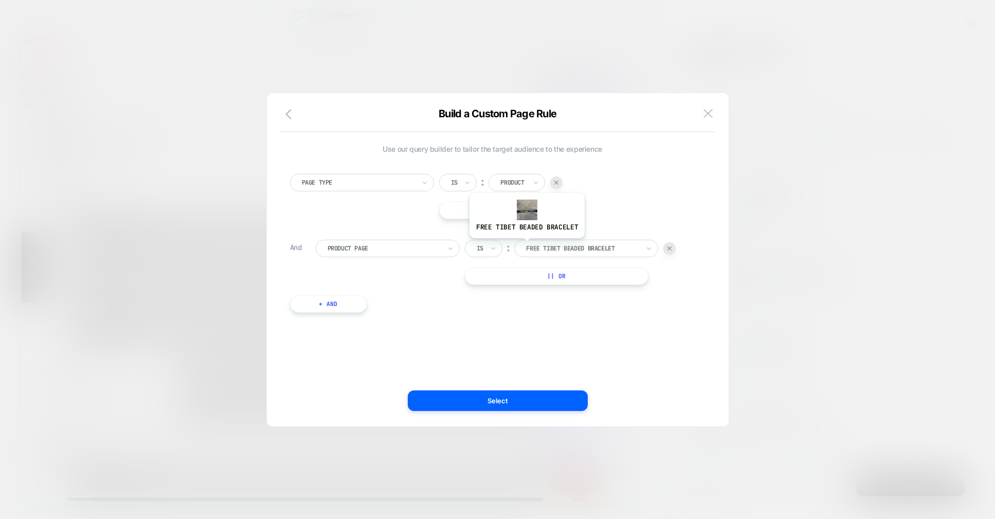
drag, startPoint x: 591, startPoint y: 250, endPoint x: 525, endPoint y: 246, distance: 65.9
drag, startPoint x: 550, startPoint y: 246, endPoint x: 559, endPoint y: 245, distance: 8.9
click at [550, 246] on div at bounding box center [582, 248] width 113 height 9
click at [575, 250] on div at bounding box center [582, 248] width 113 height 9
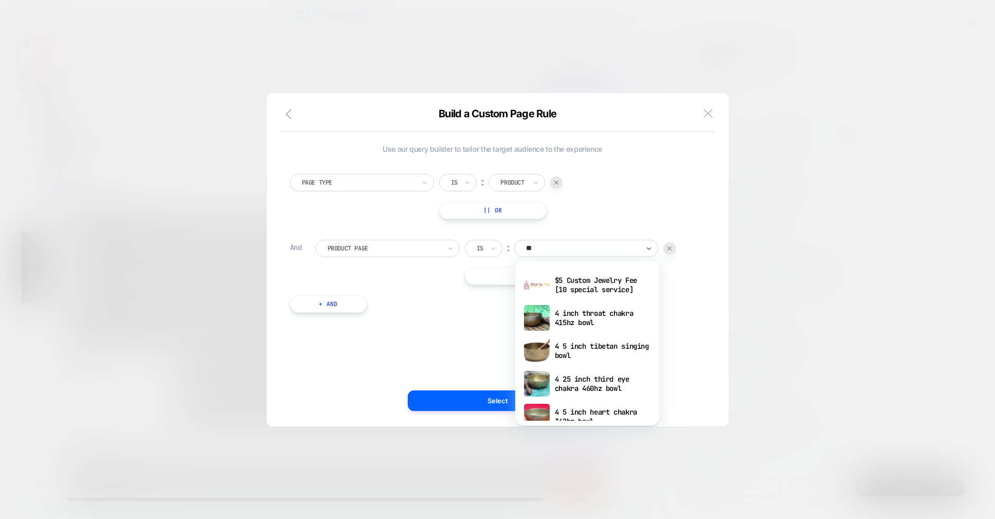
type input "*"
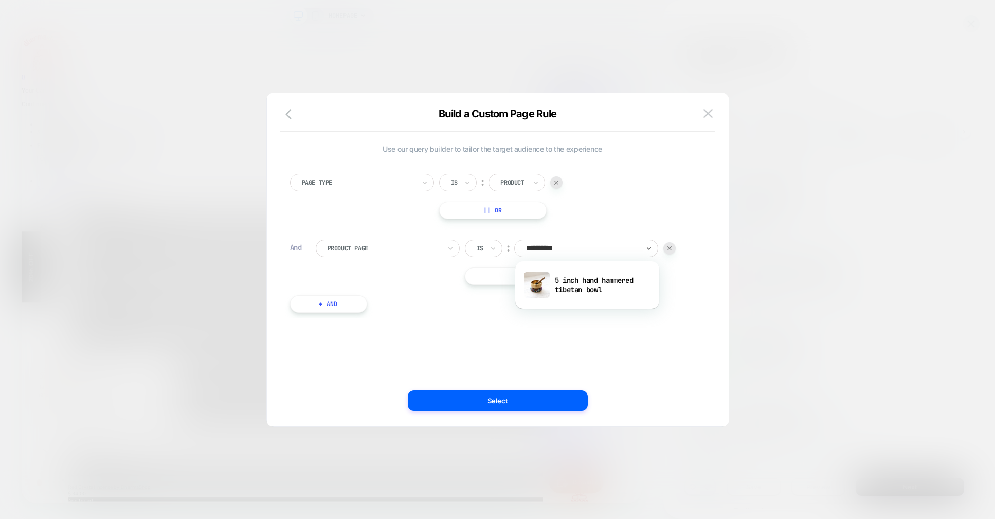
type input "**********"
drag, startPoint x: 590, startPoint y: 285, endPoint x: 610, endPoint y: 267, distance: 27.3
click at [589, 284] on div "5 inch hand hammered tibetan bowl" at bounding box center [587, 284] width 134 height 33
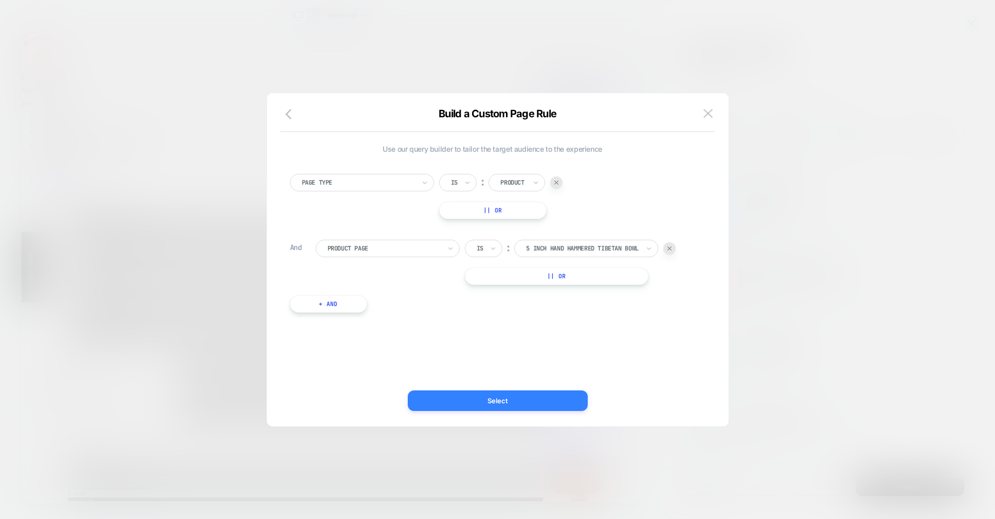
click at [491, 401] on button "Select" at bounding box center [498, 400] width 180 height 21
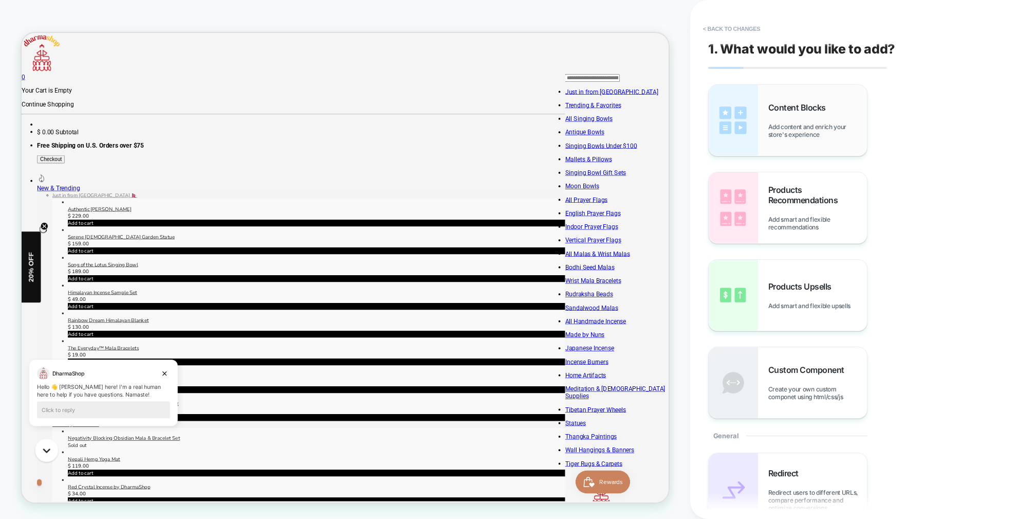
click at [783, 125] on span "Add content and enrich your store's experience" at bounding box center [817, 130] width 99 height 15
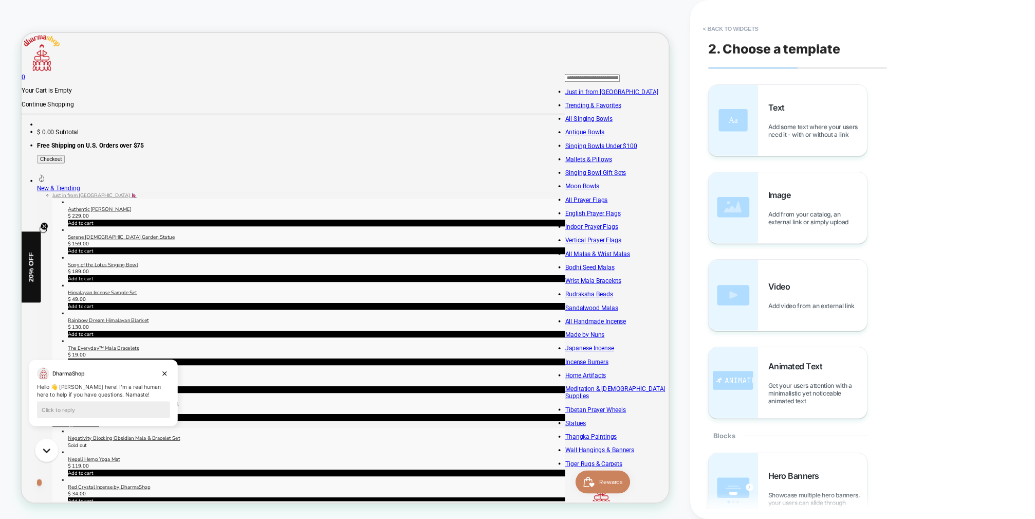
scroll to position [4, 0]
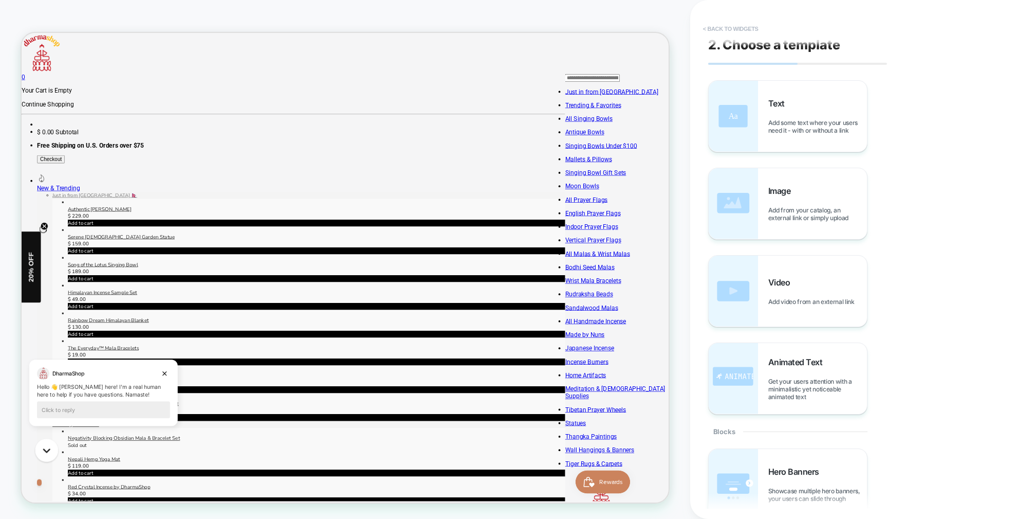
click at [718, 25] on button "< Back to widgets" at bounding box center [731, 29] width 66 height 16
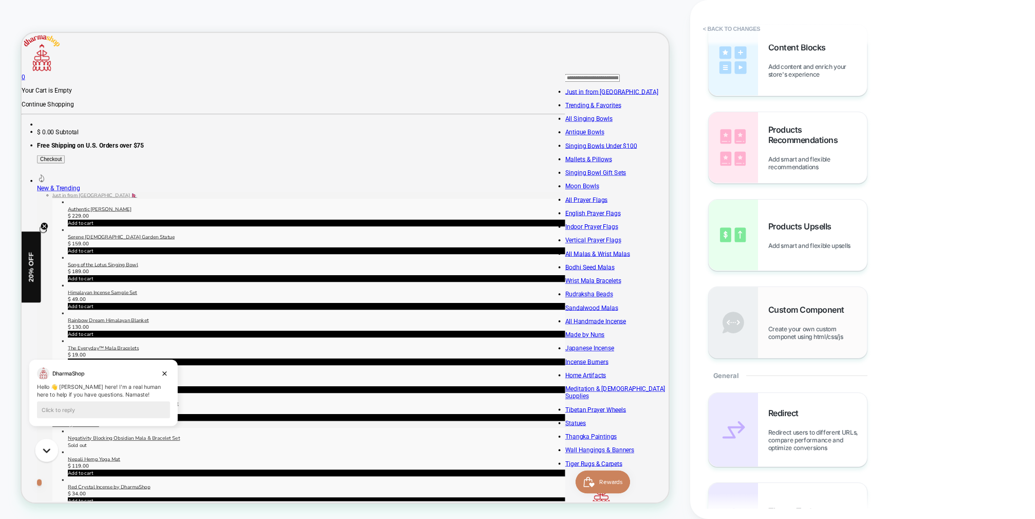
scroll to position [58, 0]
click at [797, 315] on span "Custom Component" at bounding box center [808, 312] width 81 height 10
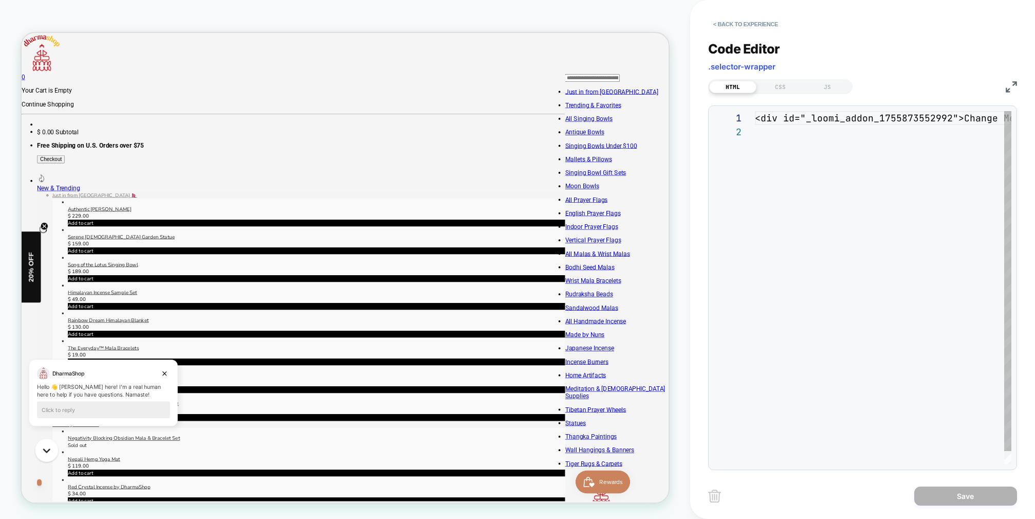
scroll to position [14, 0]
click at [725, 24] on button "< Back to experience" at bounding box center [745, 24] width 75 height 16
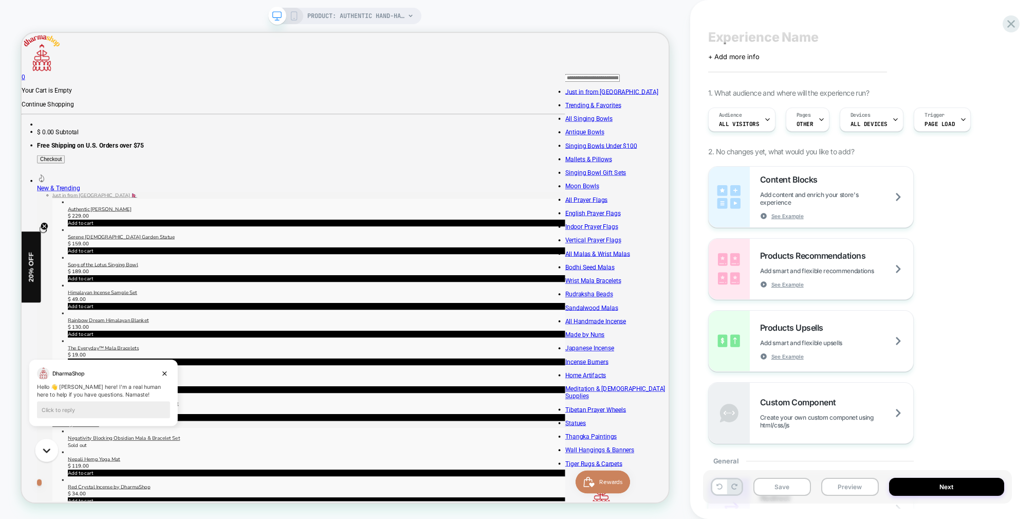
scroll to position [0, 0]
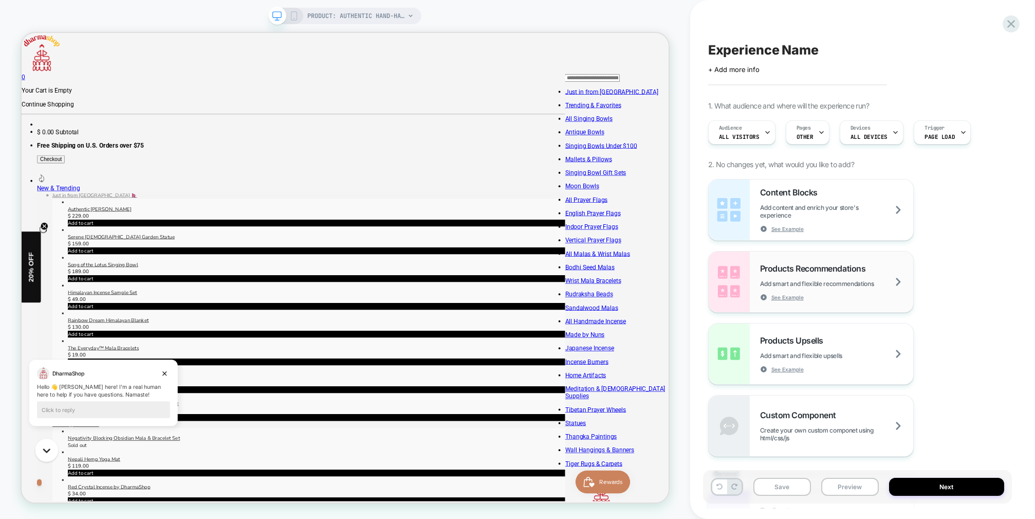
click at [898, 282] on span "Add smart and flexible recommendations" at bounding box center [830, 284] width 140 height 8
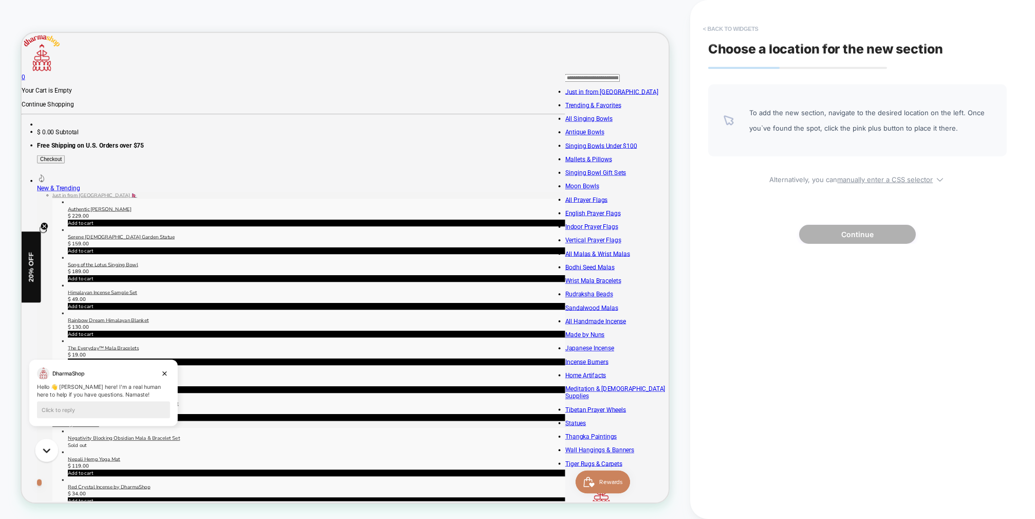
click at [724, 26] on button "< Back to widgets" at bounding box center [731, 29] width 66 height 16
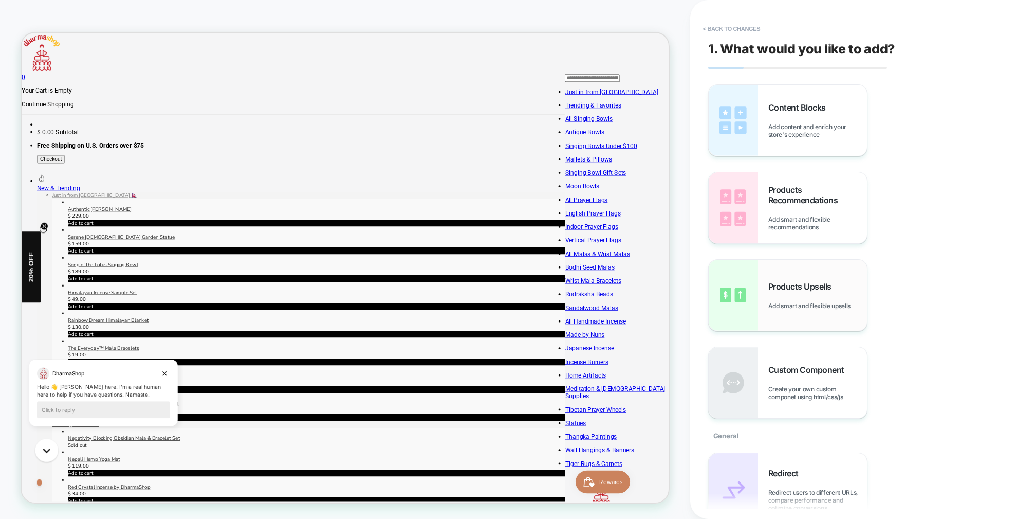
click at [821, 311] on div "Products Upsells Add smart and flexible upsells" at bounding box center [788, 295] width 158 height 71
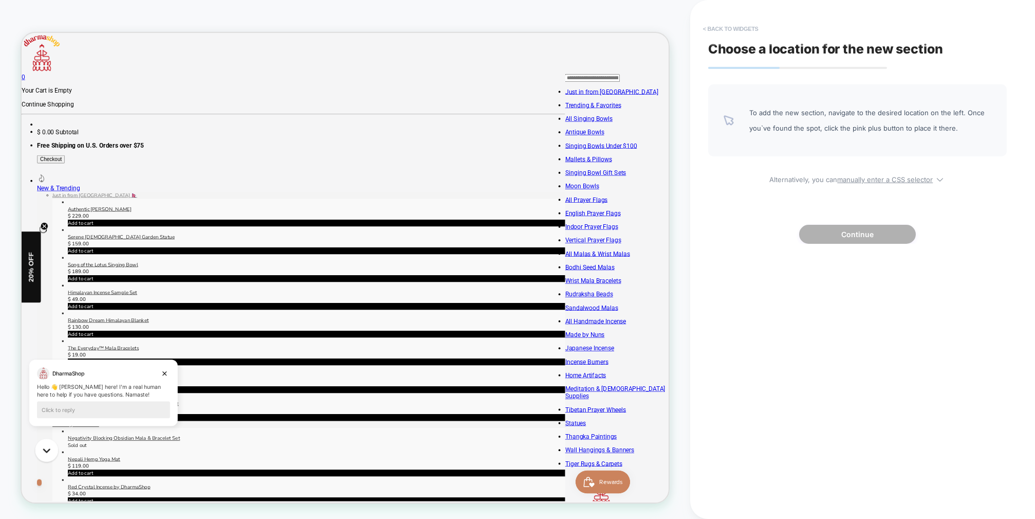
click at [733, 30] on button "< Back to widgets" at bounding box center [731, 29] width 66 height 16
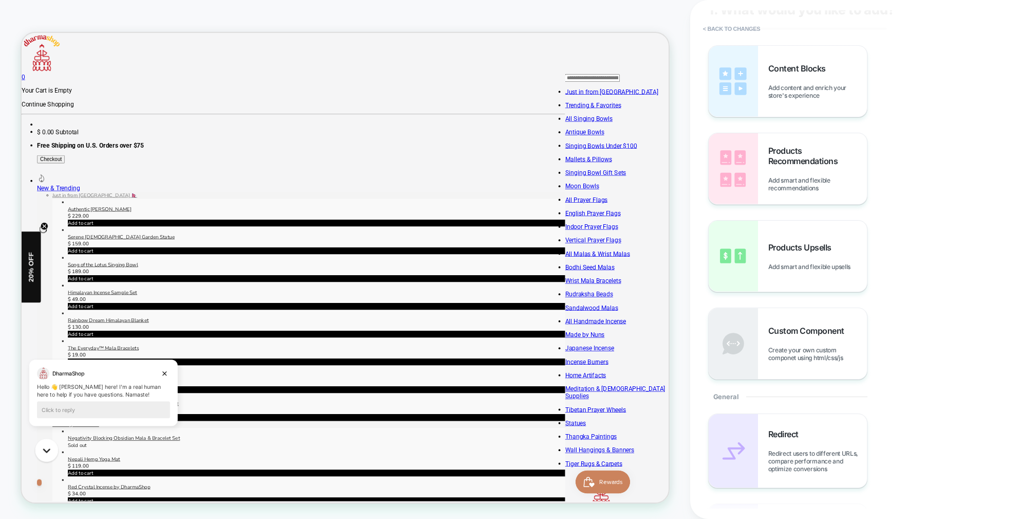
scroll to position [40, 0]
click at [792, 255] on div "Products Upsells Add smart and flexible upsells" at bounding box center [817, 256] width 99 height 28
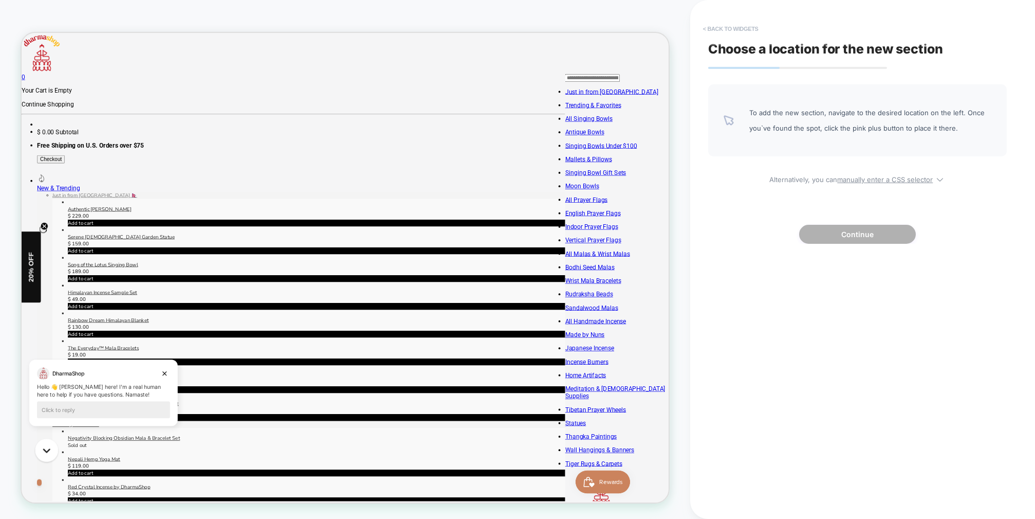
click at [726, 29] on button "< Back to widgets" at bounding box center [731, 29] width 66 height 16
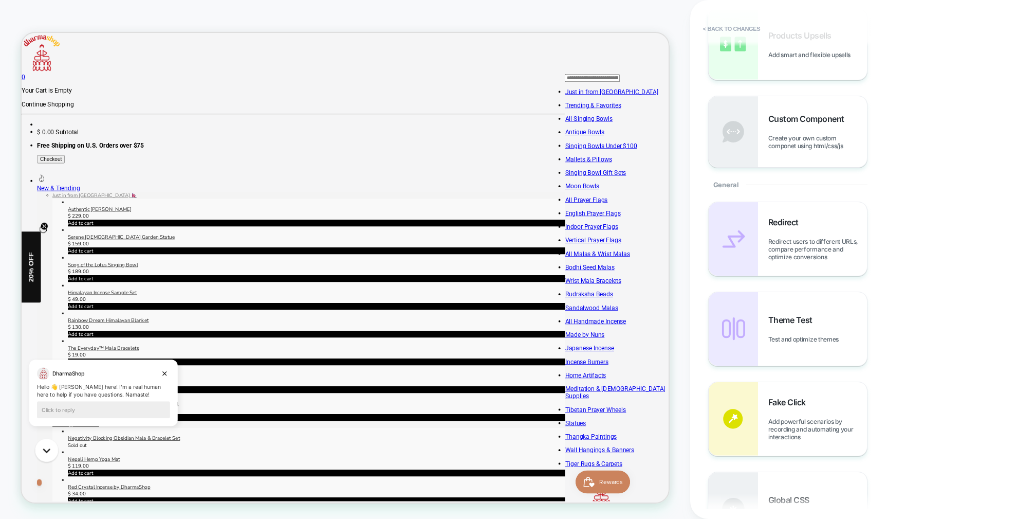
scroll to position [0, 0]
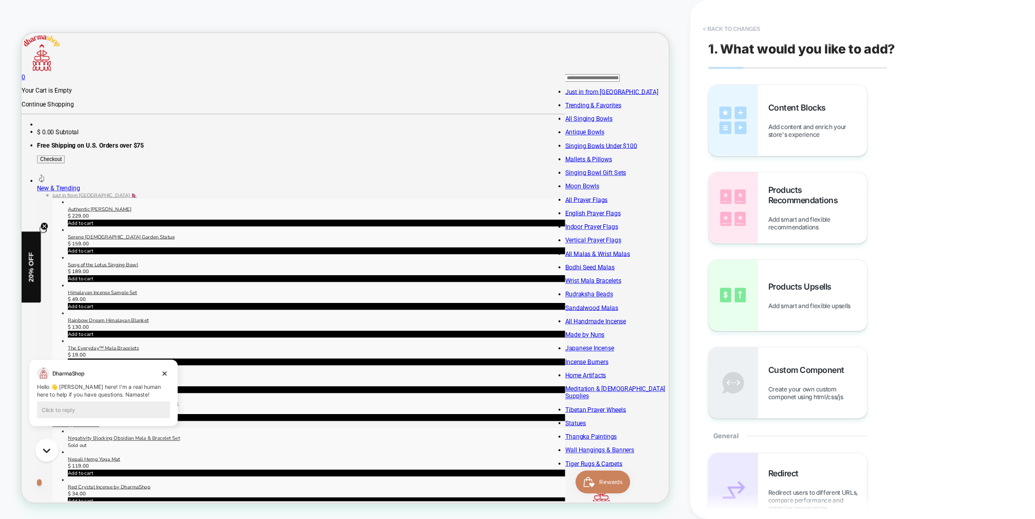
click at [729, 29] on button "< Back to changes" at bounding box center [732, 29] width 68 height 16
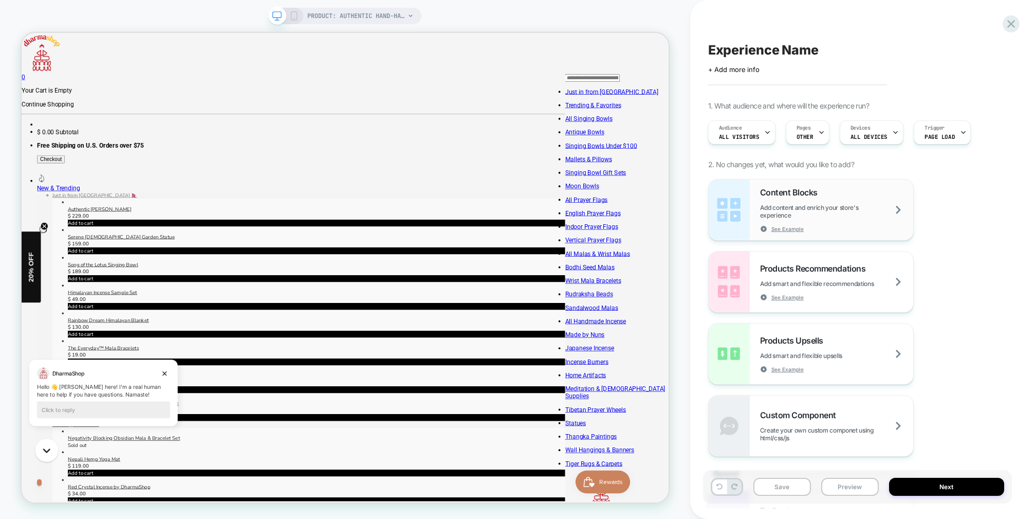
scroll to position [3, 0]
click at [900, 215] on span "Add content and enrich your store's experience" at bounding box center [836, 208] width 153 height 15
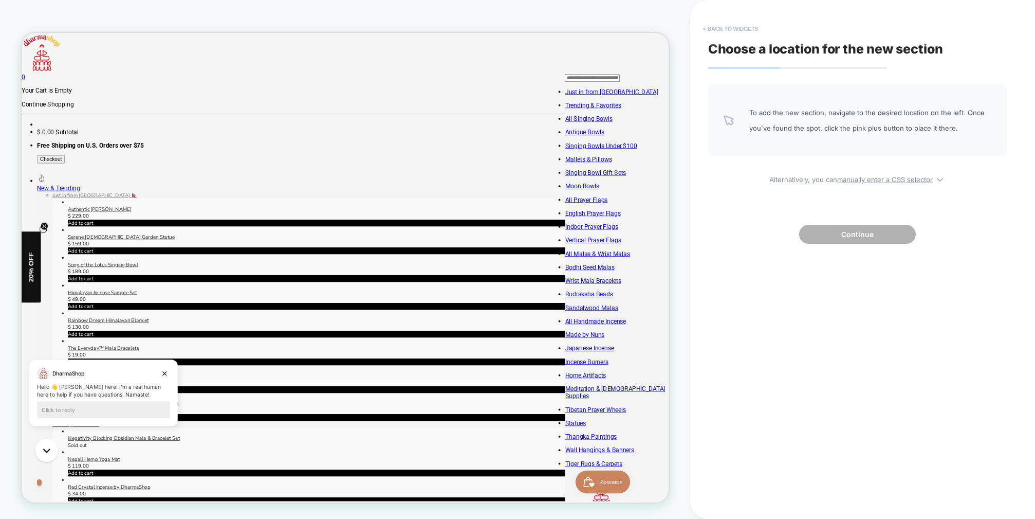
click at [725, 26] on button "< Back to widgets" at bounding box center [731, 29] width 66 height 16
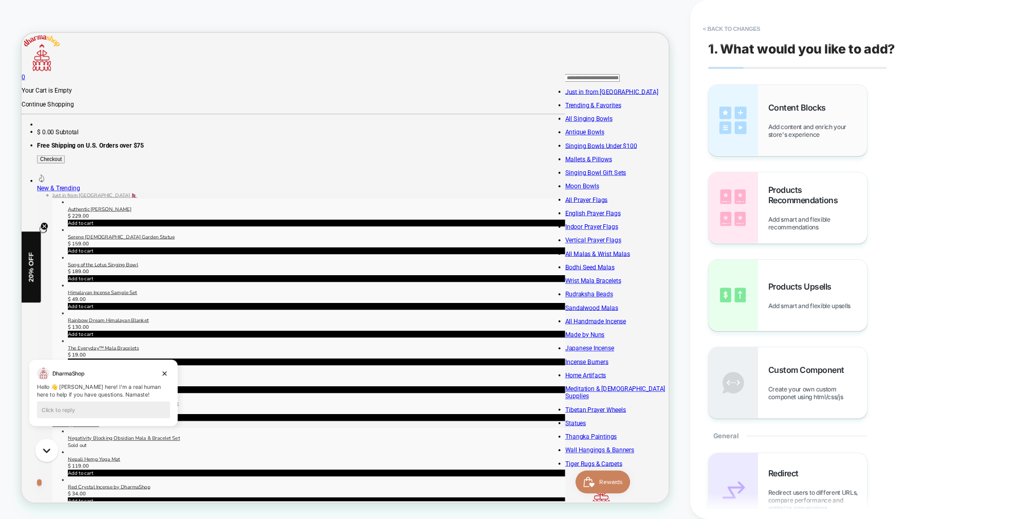
click at [777, 124] on span "Add content and enrich your store's experience" at bounding box center [817, 130] width 99 height 15
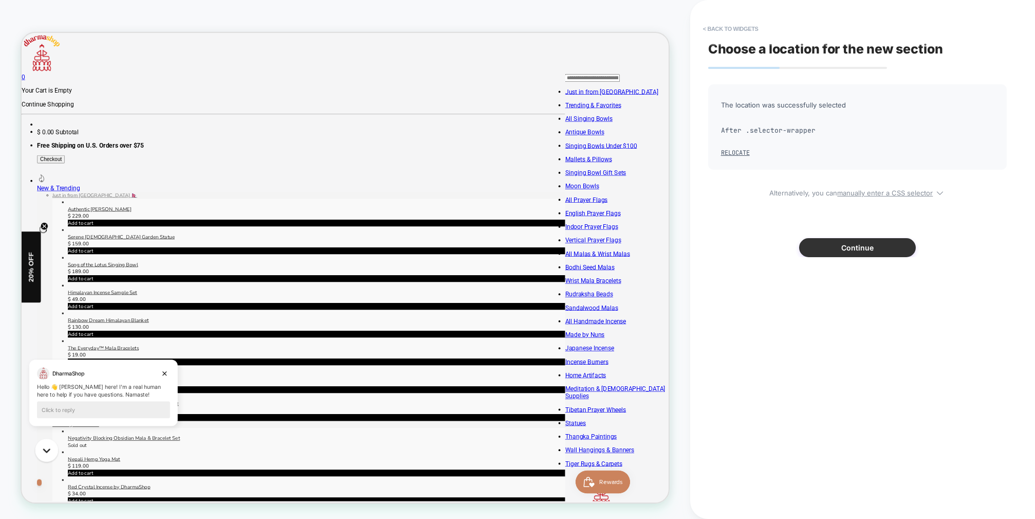
click at [865, 248] on button "Continue" at bounding box center [857, 247] width 117 height 19
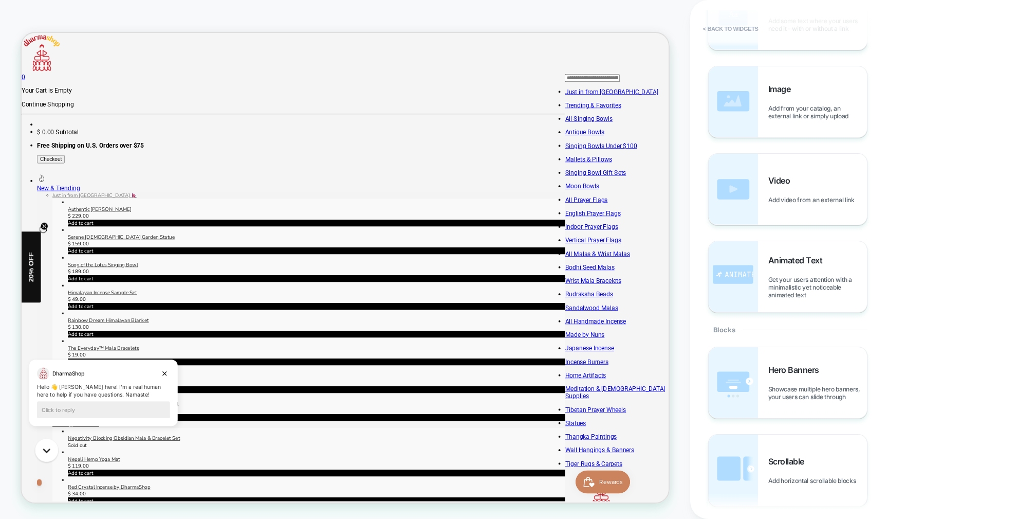
scroll to position [0, 0]
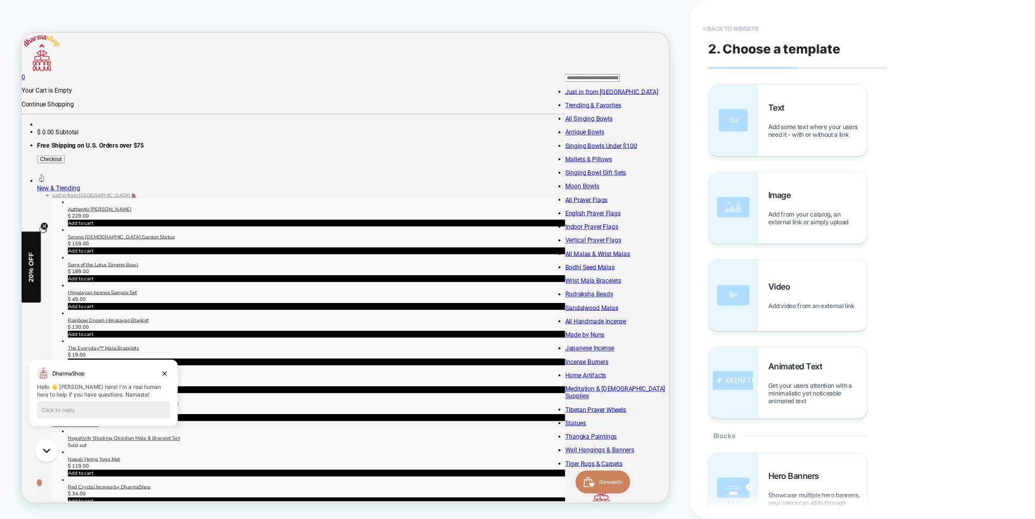
click at [737, 29] on button "< Back to widgets" at bounding box center [731, 29] width 66 height 16
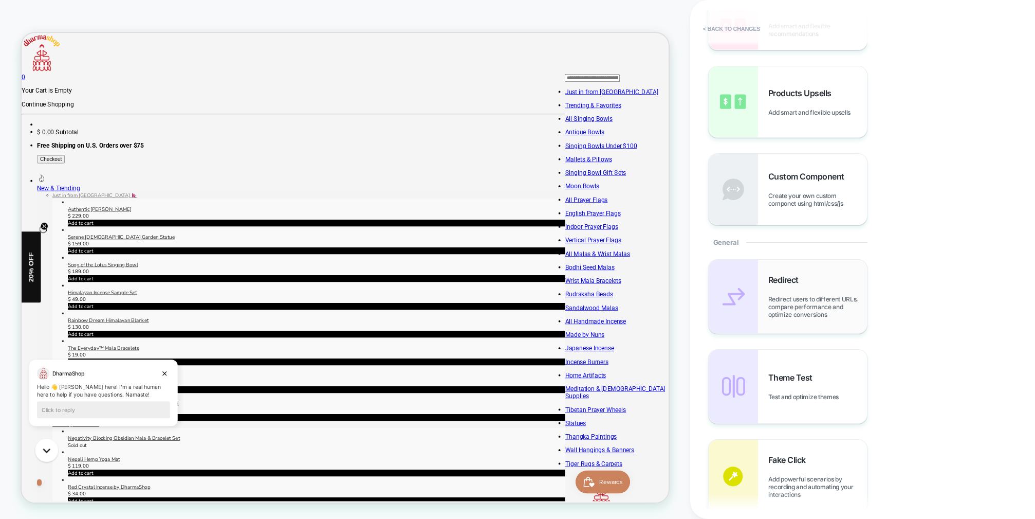
scroll to position [181, 0]
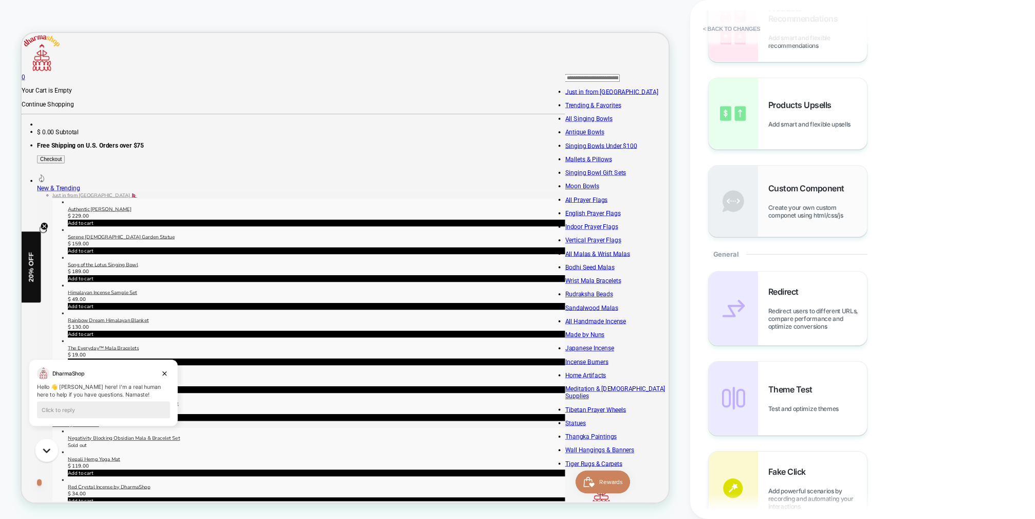
click at [797, 210] on span "Create your own custom componet using html/css/js" at bounding box center [817, 211] width 99 height 15
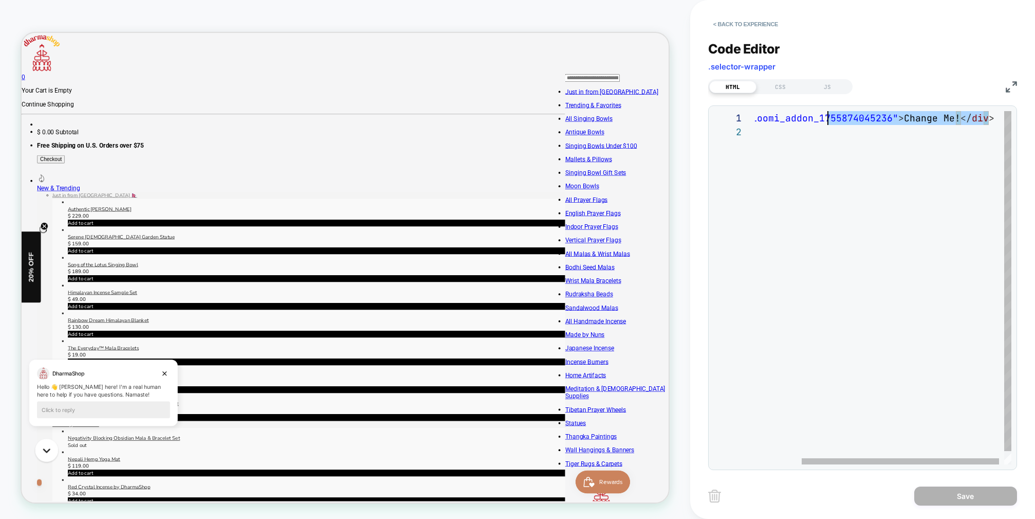
scroll to position [0, 0]
drag, startPoint x: 992, startPoint y: 120, endPoint x: 681, endPoint y: 106, distance: 311.8
click at [755, 111] on div "< div id = "_loomi_addon_1755874045236" > Change Me! </ div >" at bounding box center [916, 294] width 323 height 367
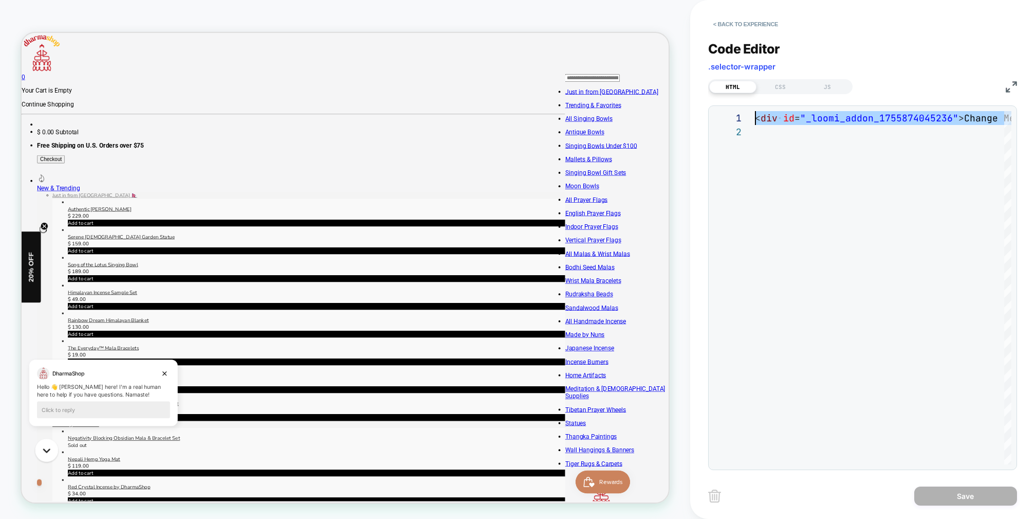
type textarea "**********"
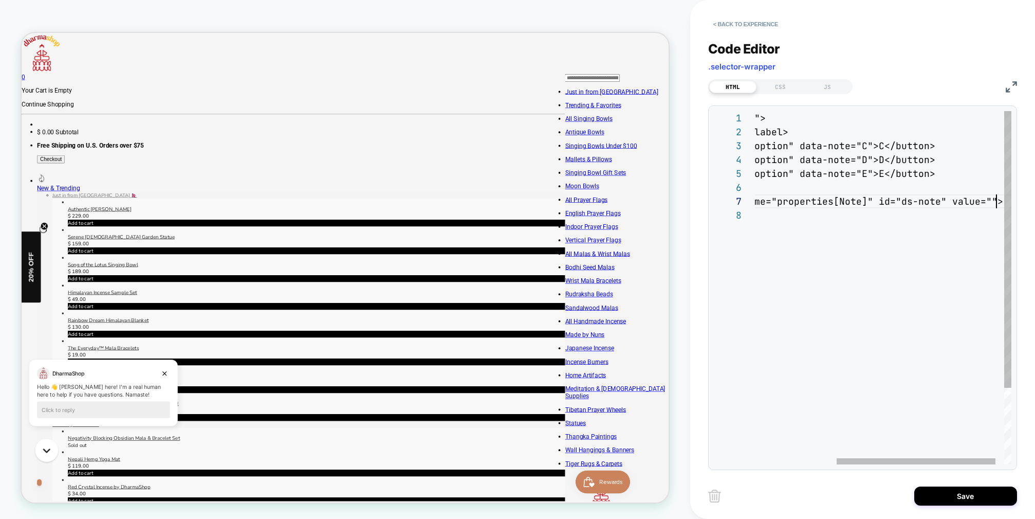
scroll to position [83, 371]
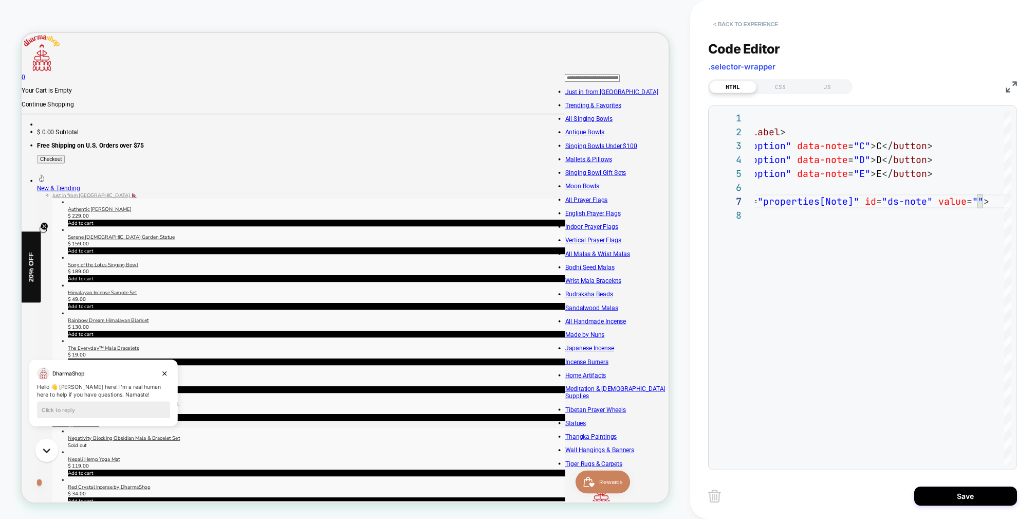
click at [740, 24] on button "< Back to experience" at bounding box center [745, 24] width 75 height 16
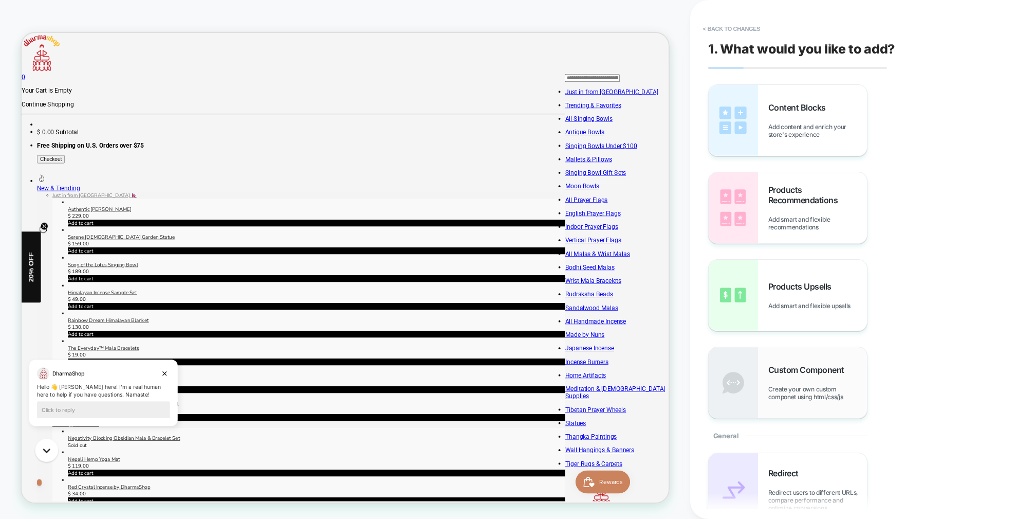
click at [784, 386] on span "Create your own custom componet using html/css/js" at bounding box center [817, 392] width 99 height 15
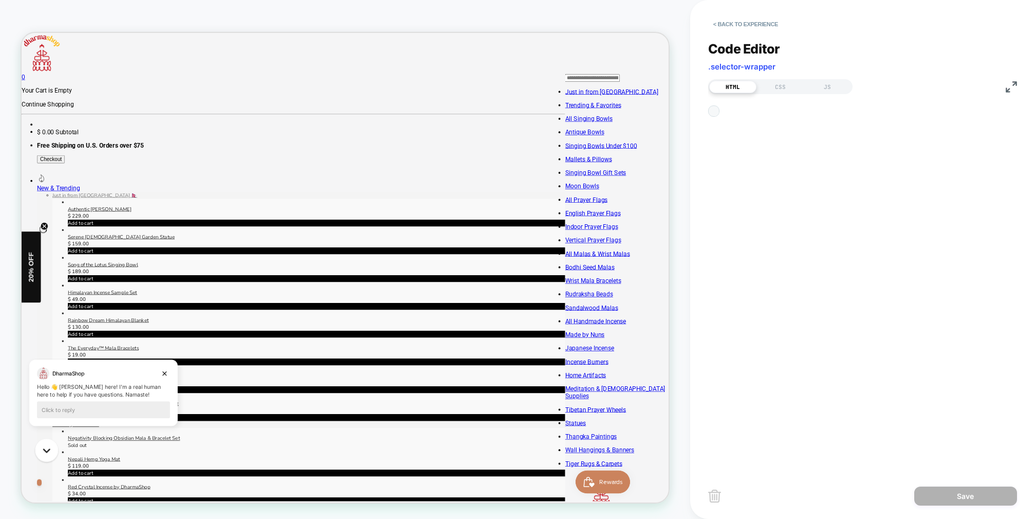
scroll to position [14, 0]
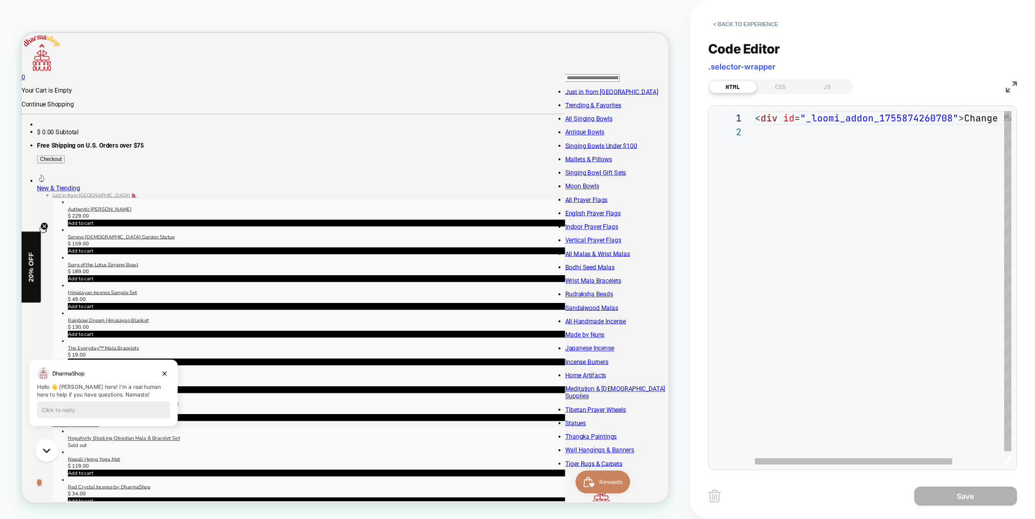
click at [947, 135] on div "< div id = "_loomi_addon_1755874260708" > Change Me! </ div >" at bounding box center [916, 294] width 323 height 367
drag, startPoint x: 754, startPoint y: 116, endPoint x: 830, endPoint y: 120, distance: 76.2
click at [830, 120] on div "**********" at bounding box center [863, 287] width 298 height 353
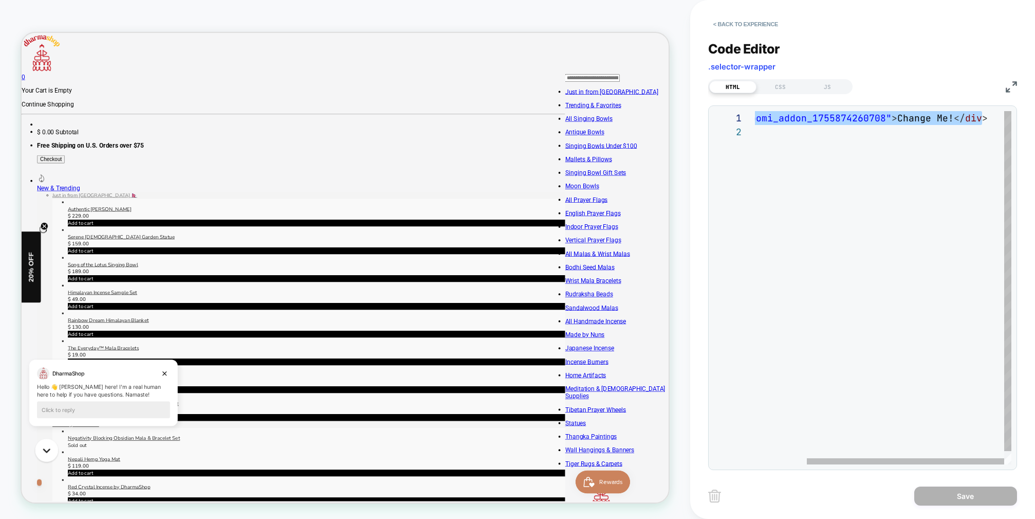
drag, startPoint x: 988, startPoint y: 118, endPoint x: 677, endPoint y: 104, distance: 310.8
click at [688, 111] on div "< div id = "_loomi_addon_1755874260708" > Change Me! </ div >" at bounding box center [849, 294] width 323 height 367
type textarea "**********"
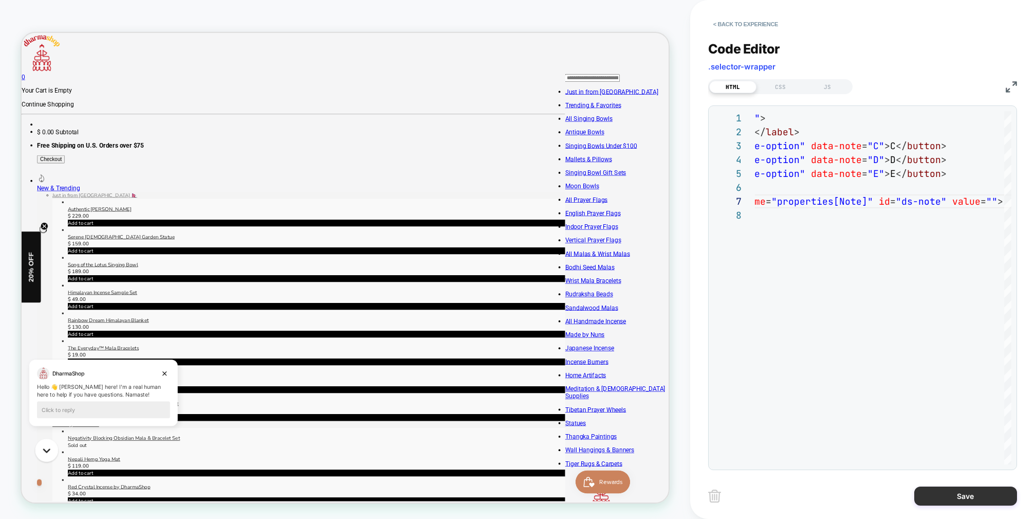
click at [975, 499] on button "Save" at bounding box center [965, 495] width 103 height 19
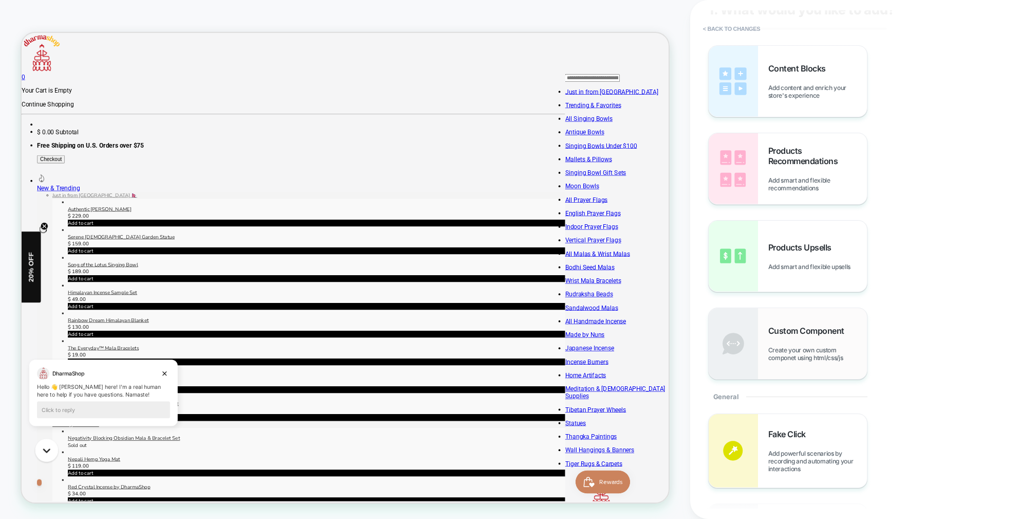
scroll to position [40, 0]
click at [797, 341] on div "Custom Component Create your own custom componet using html/css/js" at bounding box center [817, 342] width 99 height 36
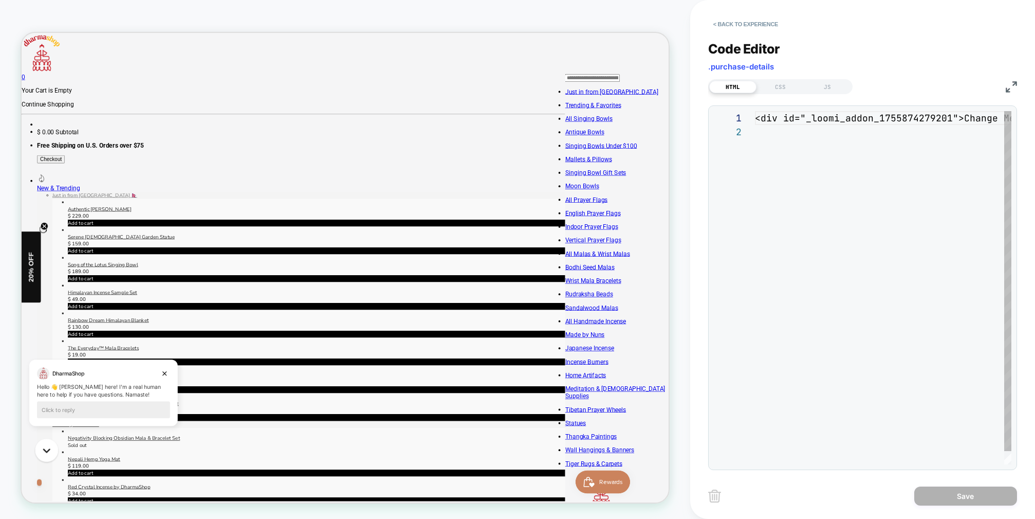
scroll to position [14, 0]
click at [984, 118] on div "< div id = "_loomi_addon_1755874279201" > Change Me! </ div >" at bounding box center [916, 294] width 323 height 367
click at [984, 118] on span "Change Me!" at bounding box center [992, 118] width 57 height 12
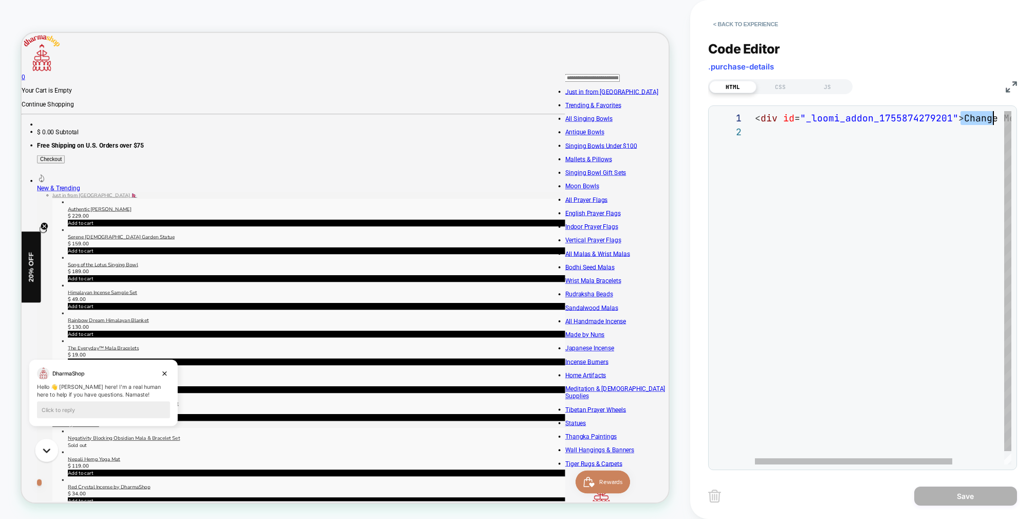
scroll to position [0, 0]
type textarea "**********"
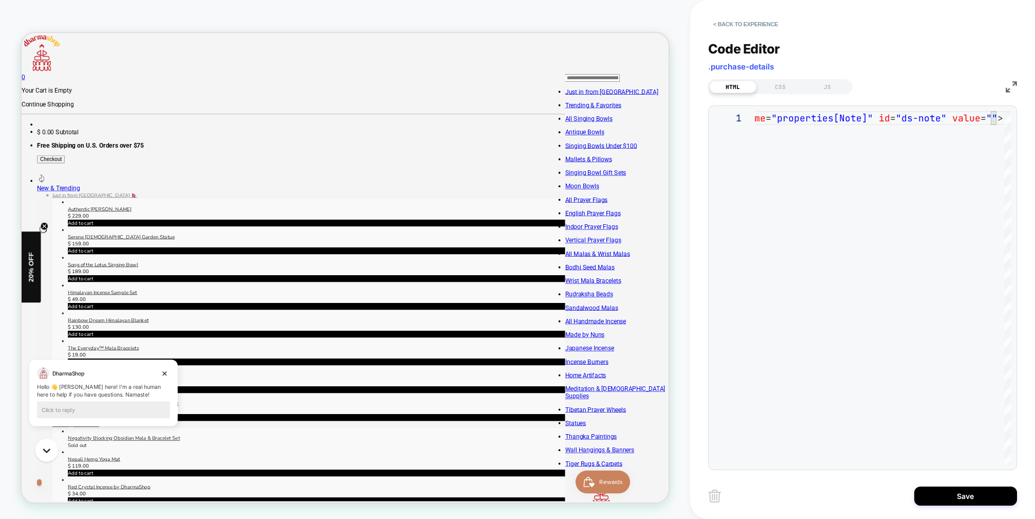
drag, startPoint x: 975, startPoint y: 498, endPoint x: 907, endPoint y: 398, distance: 121.0
click at [974, 498] on button "Save" at bounding box center [965, 495] width 103 height 19
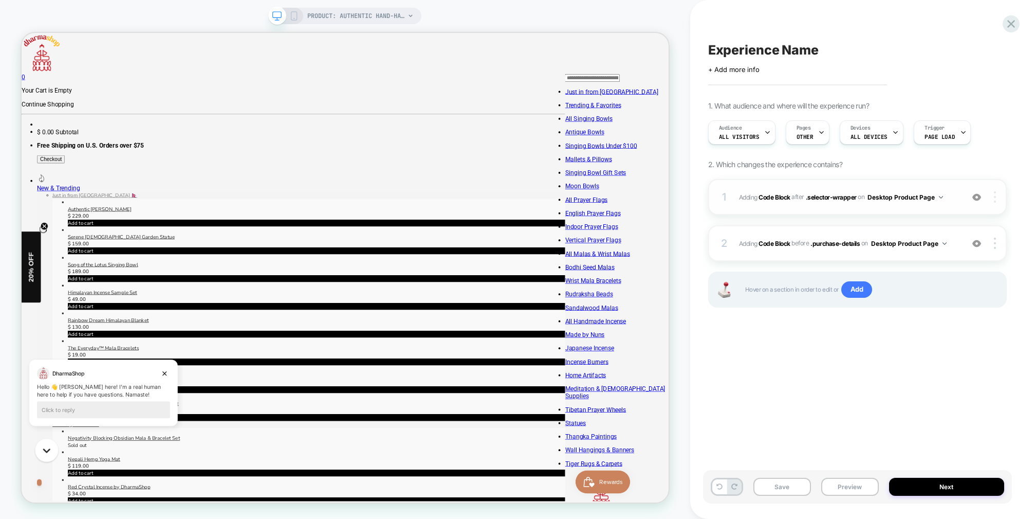
click at [993, 198] on div at bounding box center [996, 196] width 20 height 11
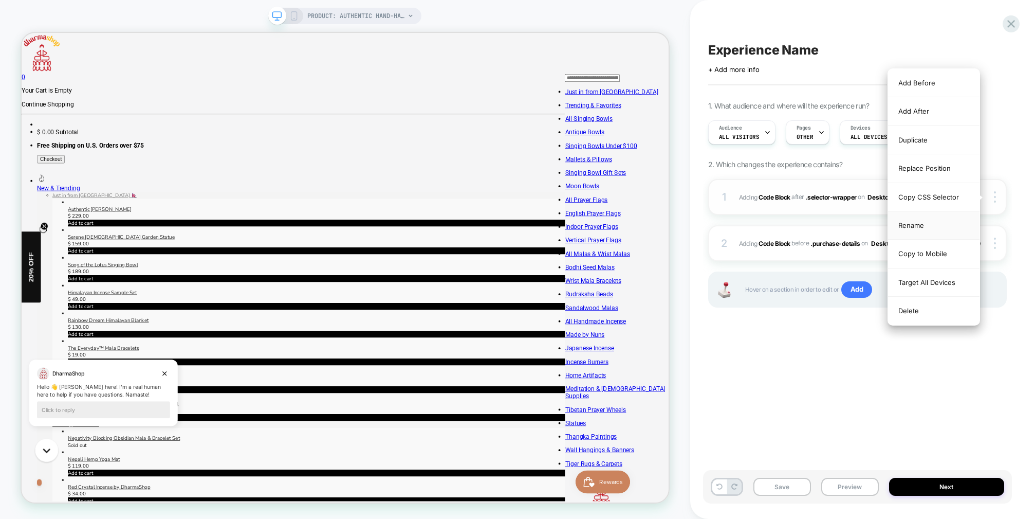
click at [918, 227] on div "Rename" at bounding box center [933, 225] width 91 height 28
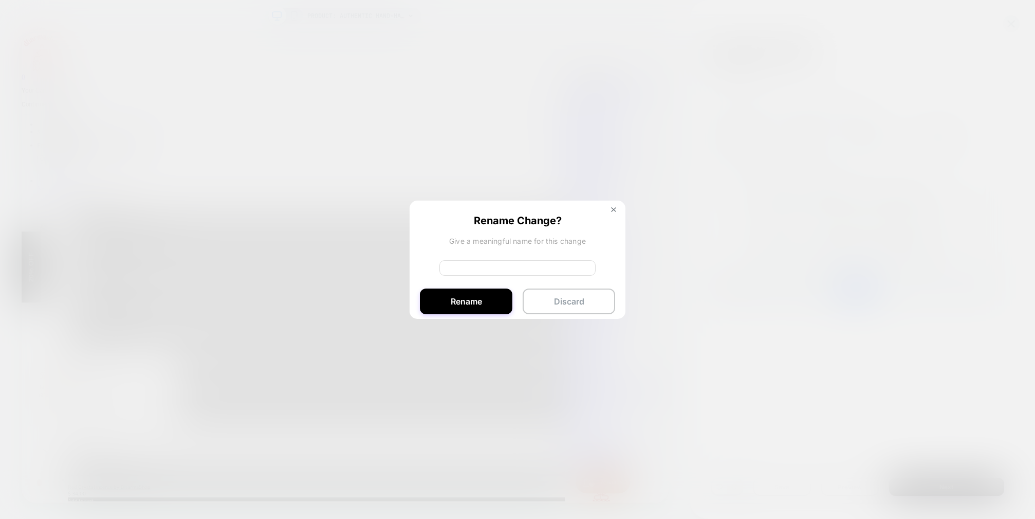
click at [514, 267] on input at bounding box center [517, 267] width 156 height 15
type input "**********"
click at [493, 300] on button "Rename" at bounding box center [466, 301] width 93 height 26
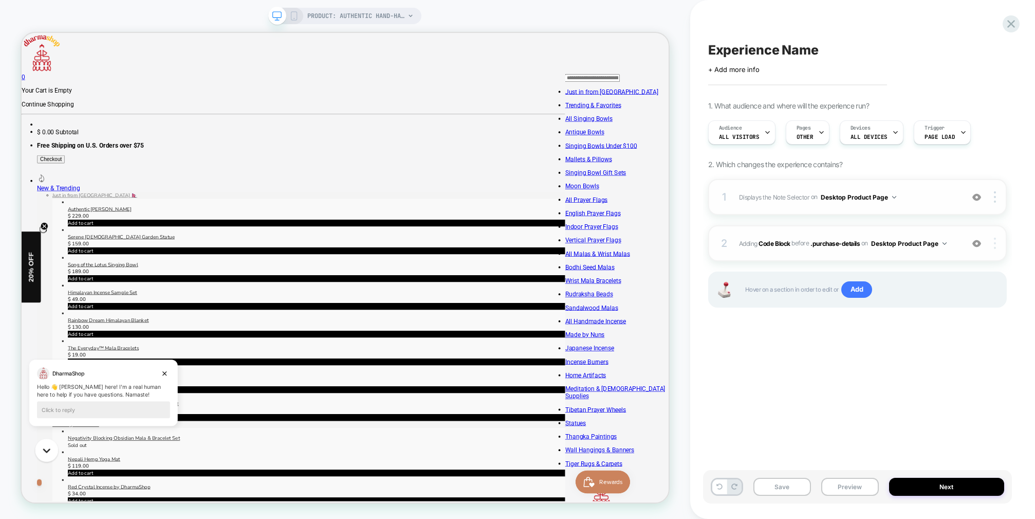
click at [994, 243] on img at bounding box center [995, 242] width 2 height 11
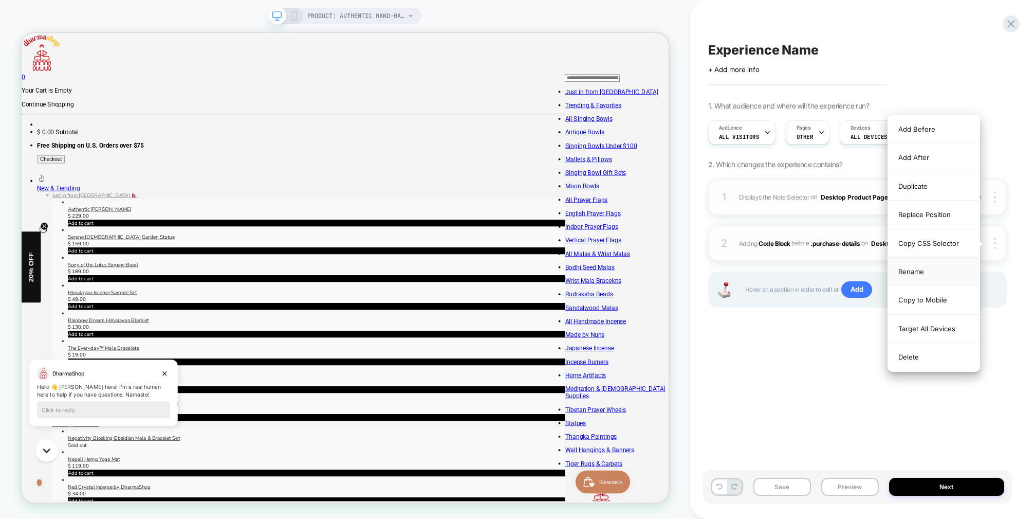
click at [918, 268] on div "Rename" at bounding box center [933, 272] width 91 height 28
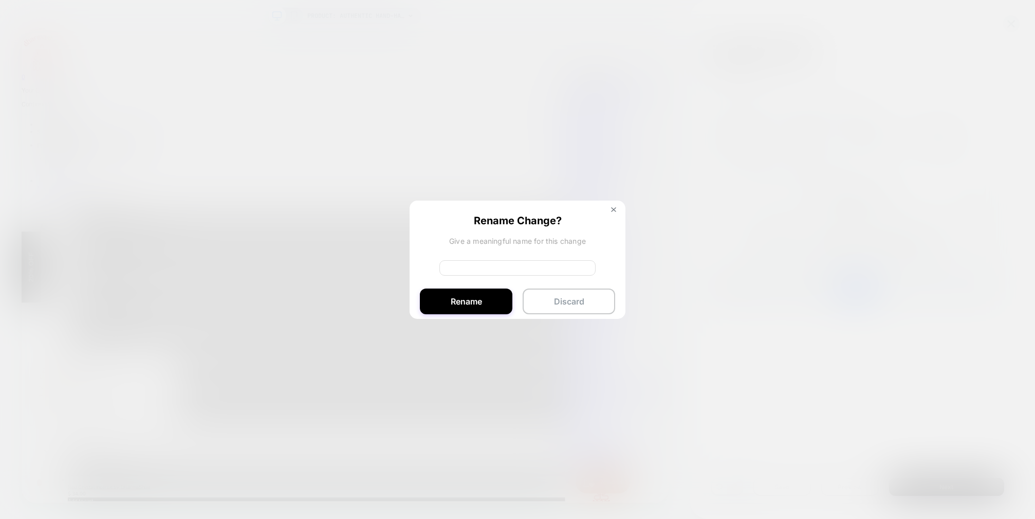
click at [530, 271] on input at bounding box center [517, 267] width 156 height 15
type input "**********"
drag, startPoint x: 461, startPoint y: 304, endPoint x: 700, endPoint y: 299, distance: 239.1
click at [461, 304] on button "Rename" at bounding box center [466, 301] width 93 height 26
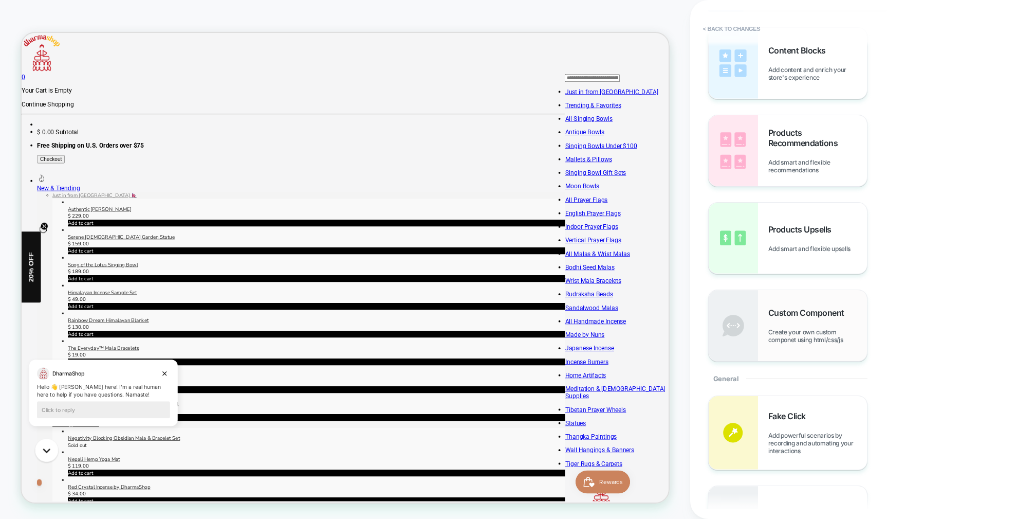
scroll to position [58, 0]
click at [810, 326] on div "Custom Component Create your own custom componet using html/css/js" at bounding box center [817, 324] width 99 height 36
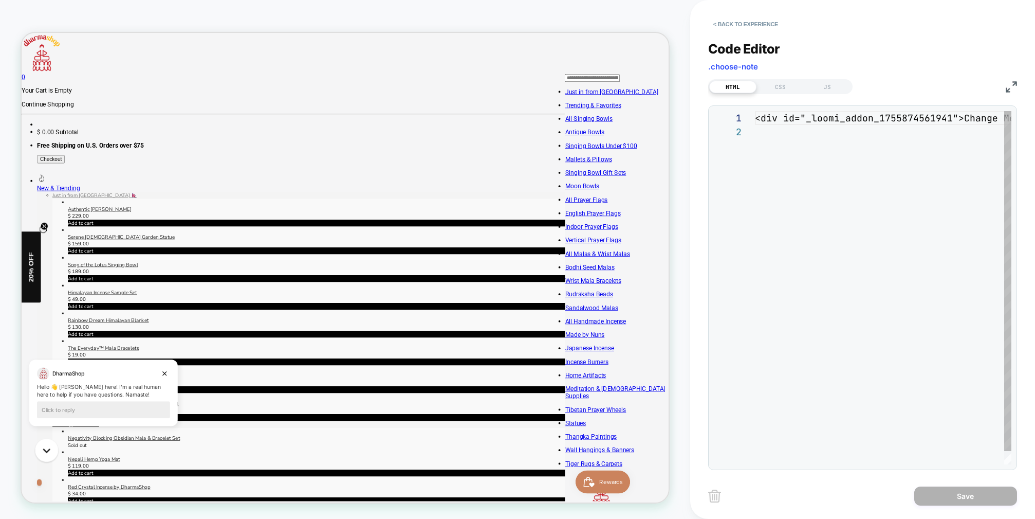
scroll to position [14, 0]
click at [827, 84] on div "JS" at bounding box center [827, 87] width 47 height 12
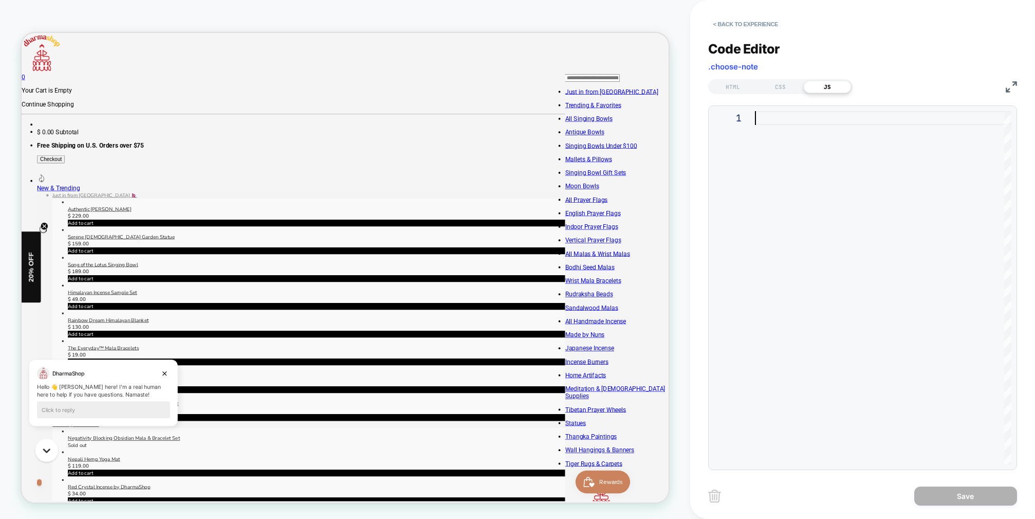
click at [799, 117] on div at bounding box center [883, 287] width 256 height 353
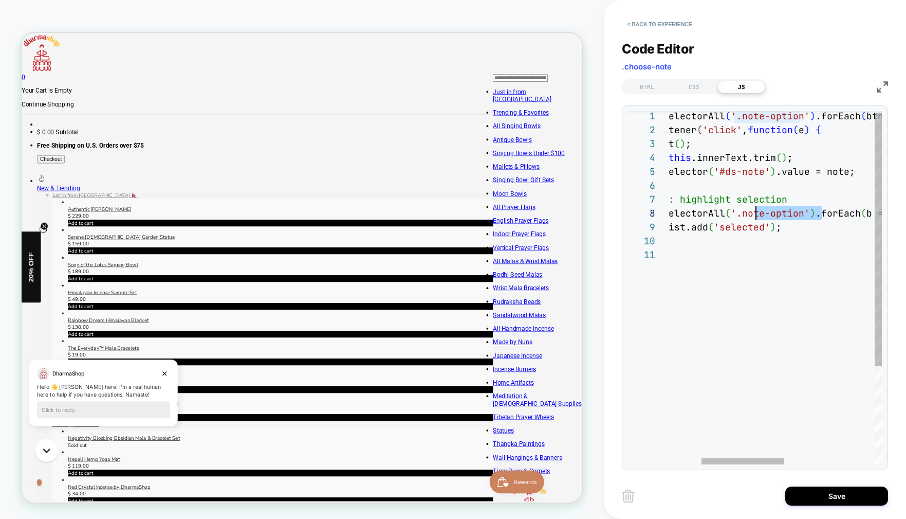
scroll to position [97, 172]
drag, startPoint x: 822, startPoint y: 213, endPoint x: 758, endPoint y: 212, distance: 64.3
click at [758, 212] on div "document.querySelectorAll ( '.note-option' ) .forEach ( btn => { btn.addEventLi…" at bounding box center [851, 355] width 535 height 492
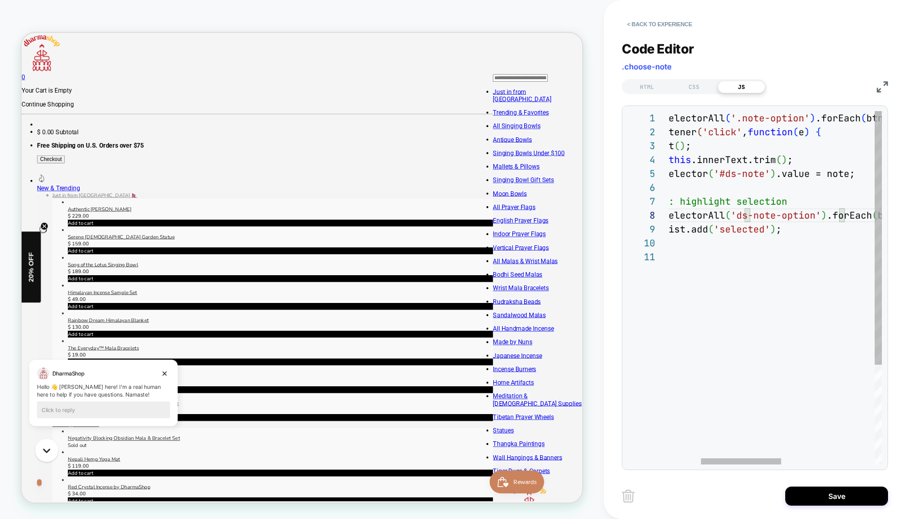
type textarea "***"
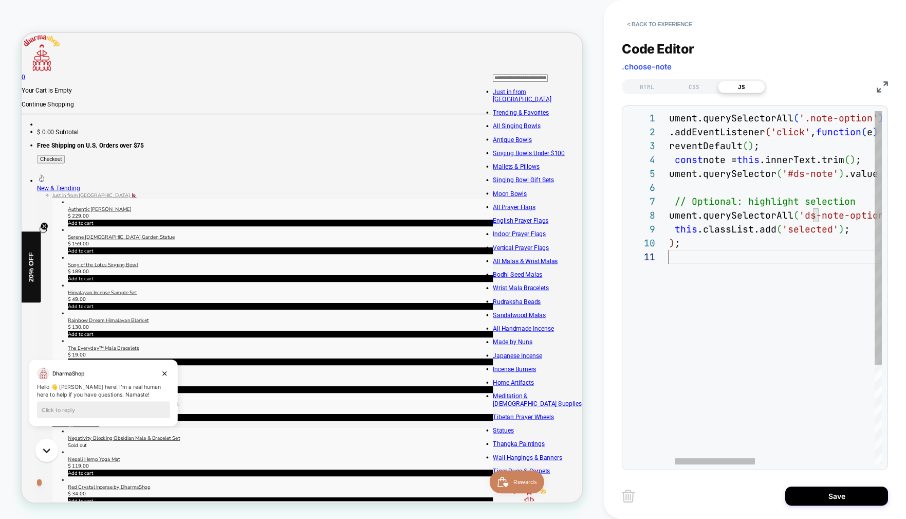
scroll to position [0, 16]
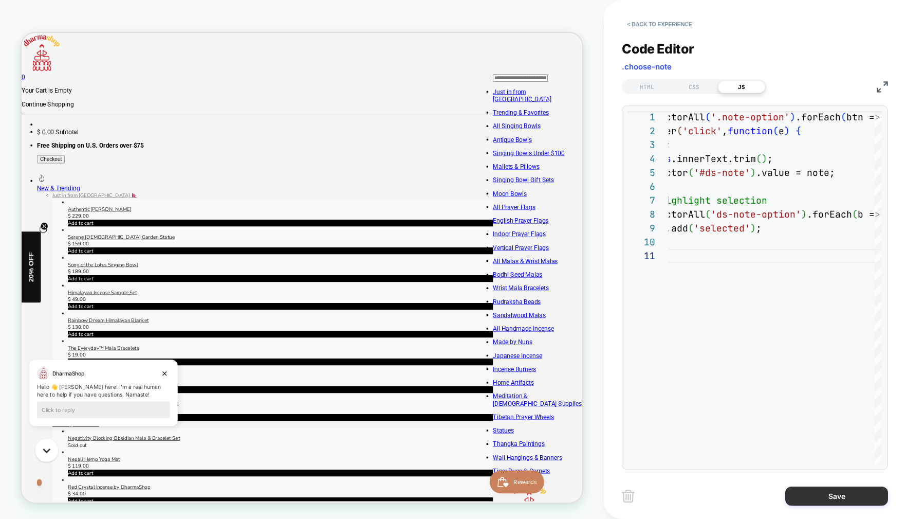
click at [853, 498] on button "Save" at bounding box center [836, 495] width 103 height 19
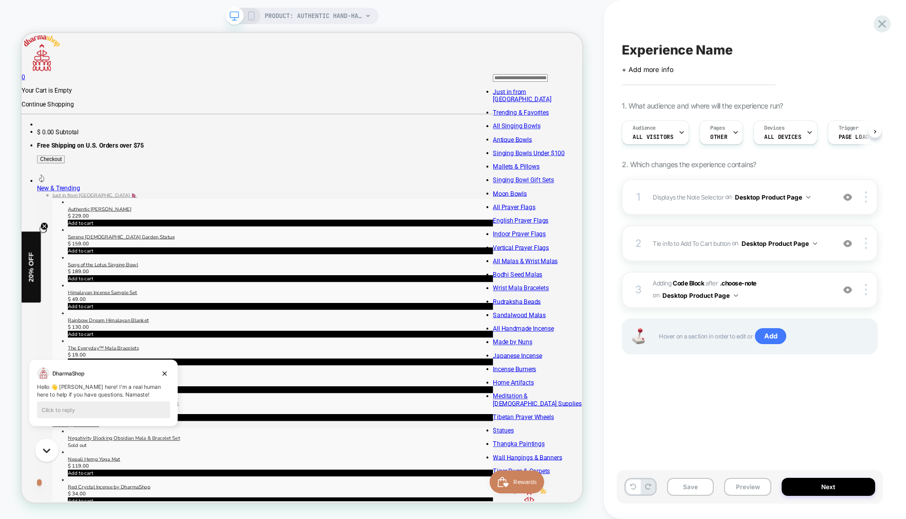
scroll to position [0, 1]
click at [806, 289] on span "Adding Code Block AFTER .choose-note .choose-note on Desktop Product Page" at bounding box center [741, 290] width 176 height 24
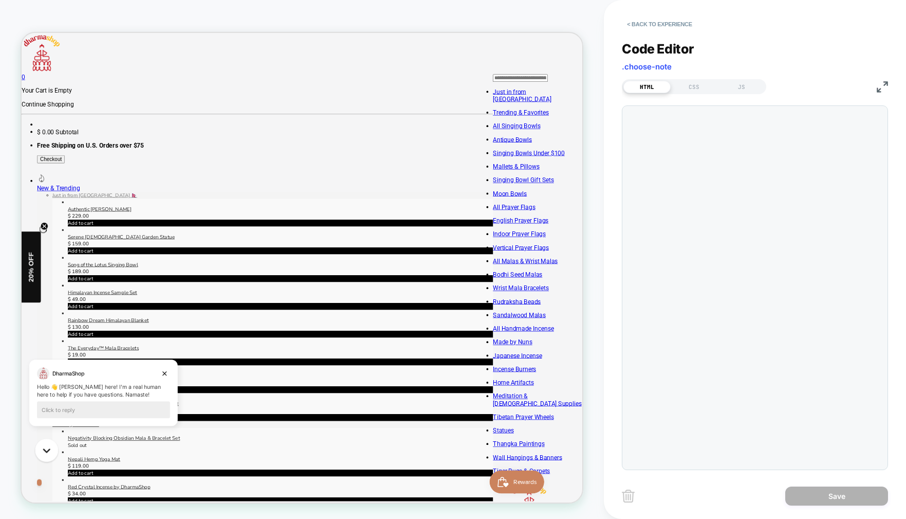
scroll to position [14, 0]
click at [743, 85] on div "JS" at bounding box center [741, 87] width 47 height 12
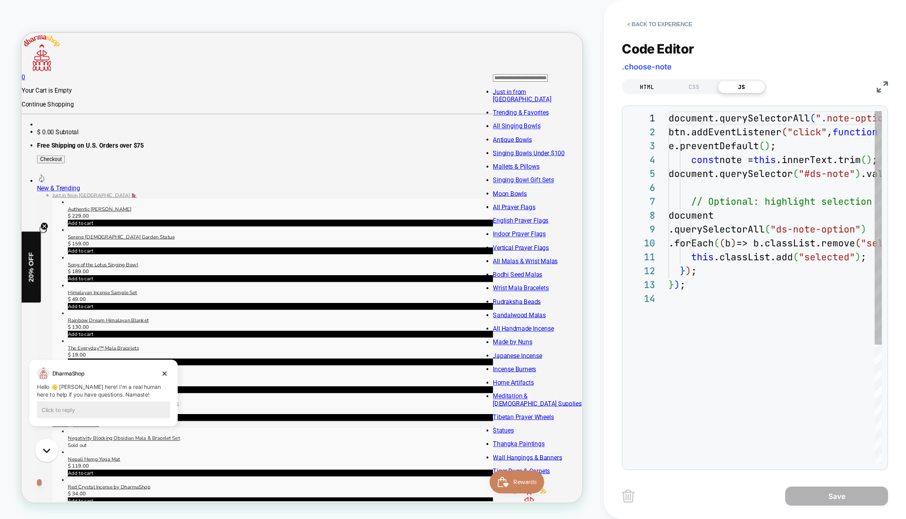
scroll to position [139, 0]
drag, startPoint x: 645, startPoint y: 83, endPoint x: 691, endPoint y: 102, distance: 49.5
click at [645, 83] on div "HTML" at bounding box center [646, 87] width 47 height 12
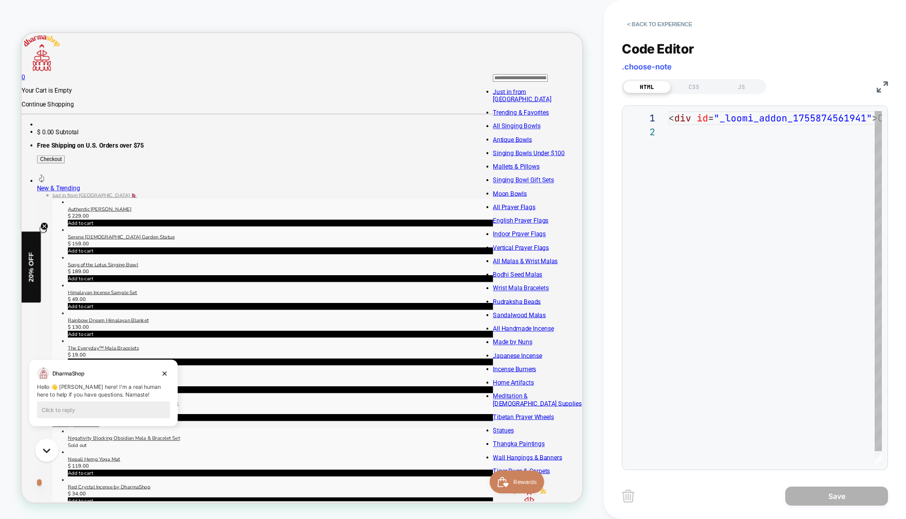
scroll to position [14, 0]
click at [817, 154] on div "< div id = "_loomi_addon_1755874561941" > Change Me! </ div >" at bounding box center [830, 294] width 323 height 367
drag, startPoint x: 817, startPoint y: 154, endPoint x: 805, endPoint y: 123, distance: 32.4
click at [817, 153] on div "< div id = "_loomi_addon_1755874561941" > Change Me! </ div >" at bounding box center [830, 294] width 323 height 367
click at [804, 122] on div "< div id = "_loomi_addon_1755874561941" > Change Me! </ div >" at bounding box center [830, 294] width 323 height 367
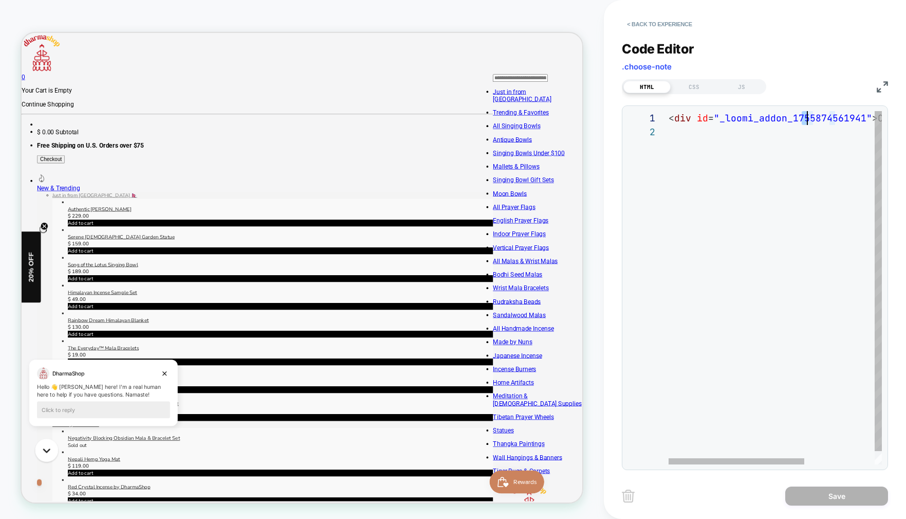
click at [804, 122] on div "< div id = "_loomi_addon_1755874561941" > Change Me! </ div >" at bounding box center [830, 294] width 323 height 367
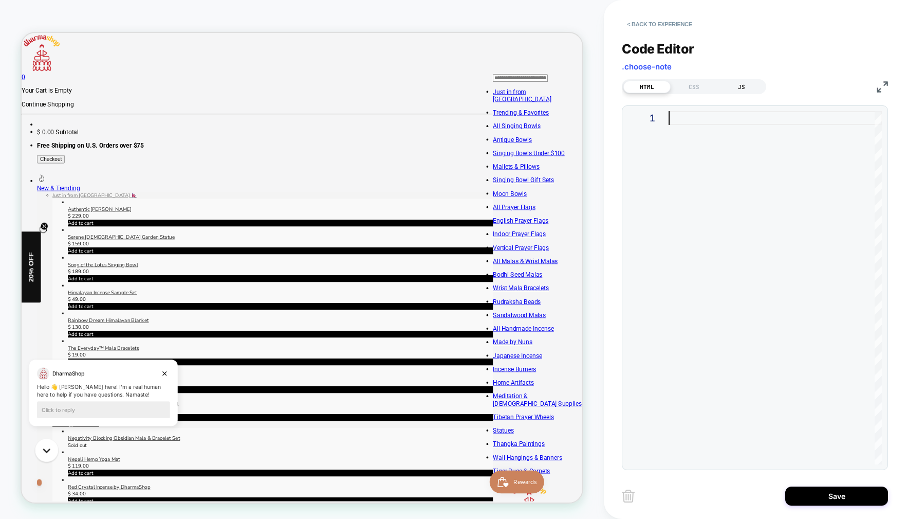
click at [757, 81] on div "JS" at bounding box center [741, 87] width 47 height 12
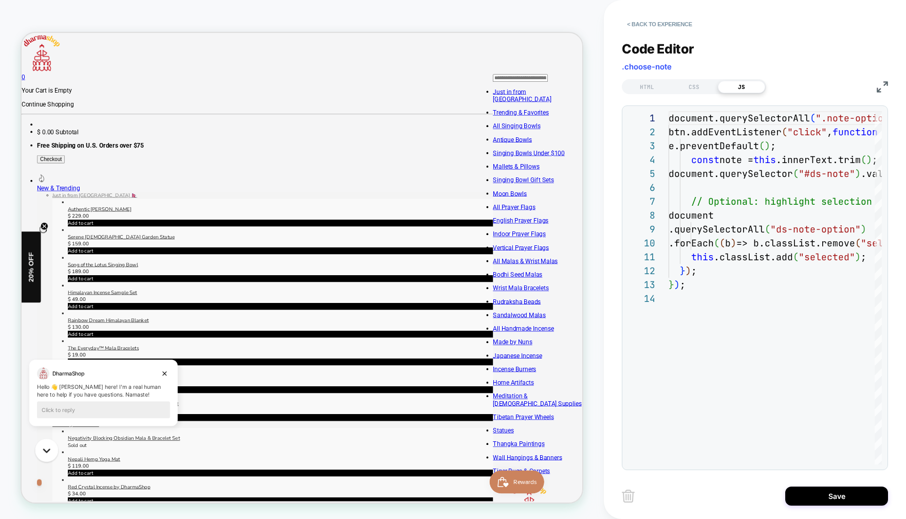
drag, startPoint x: 830, startPoint y: 490, endPoint x: 742, endPoint y: 335, distance: 178.1
click at [829, 490] on button "Save" at bounding box center [836, 495] width 103 height 19
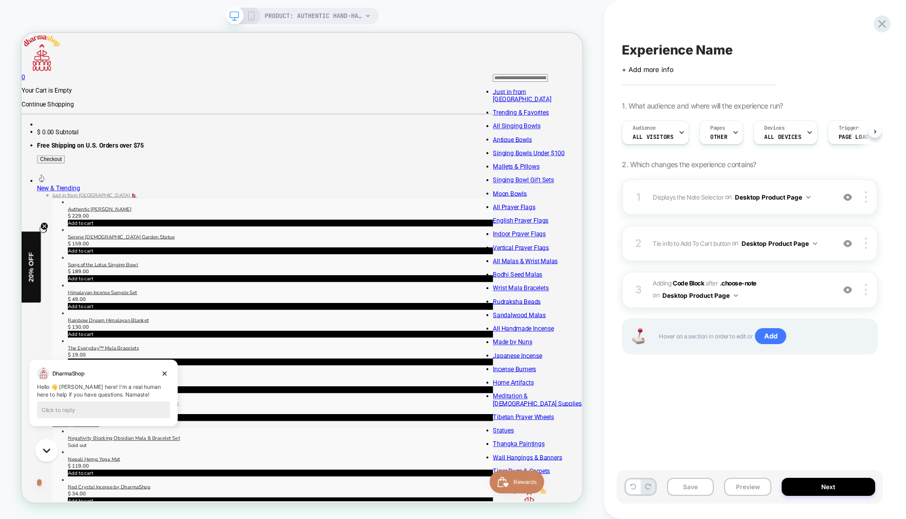
scroll to position [0, 1]
click at [803, 291] on span "Adding Code Block AFTER .choose-note .choose-note on Desktop Product Page" at bounding box center [741, 290] width 176 height 24
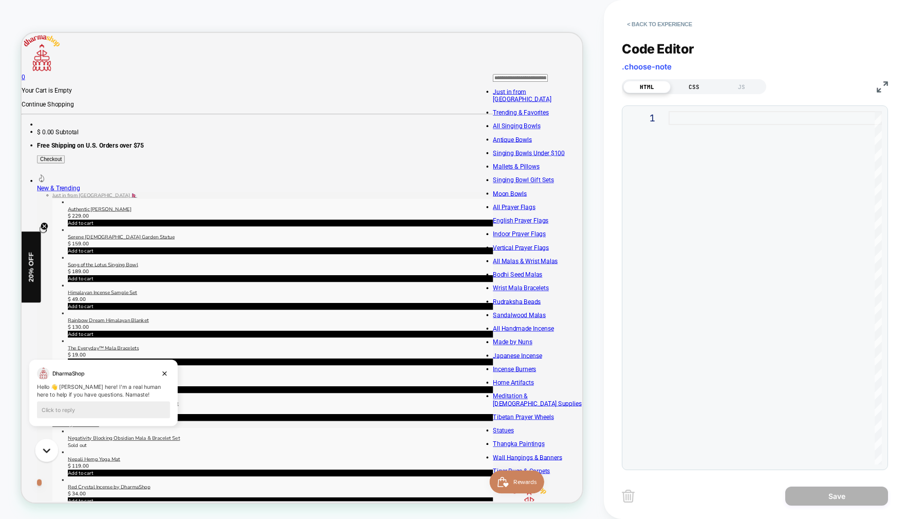
click at [699, 84] on div "CSS" at bounding box center [694, 87] width 47 height 12
click at [737, 87] on div "JS" at bounding box center [741, 87] width 47 height 12
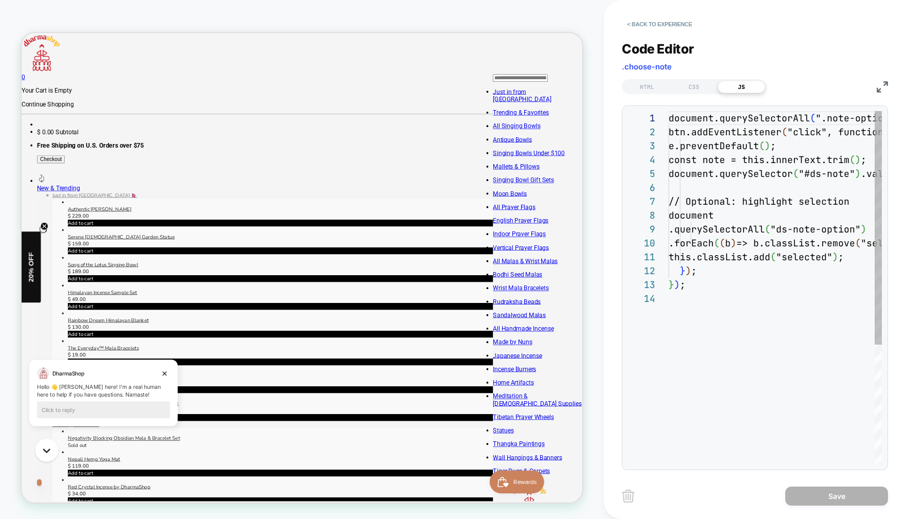
scroll to position [139, 0]
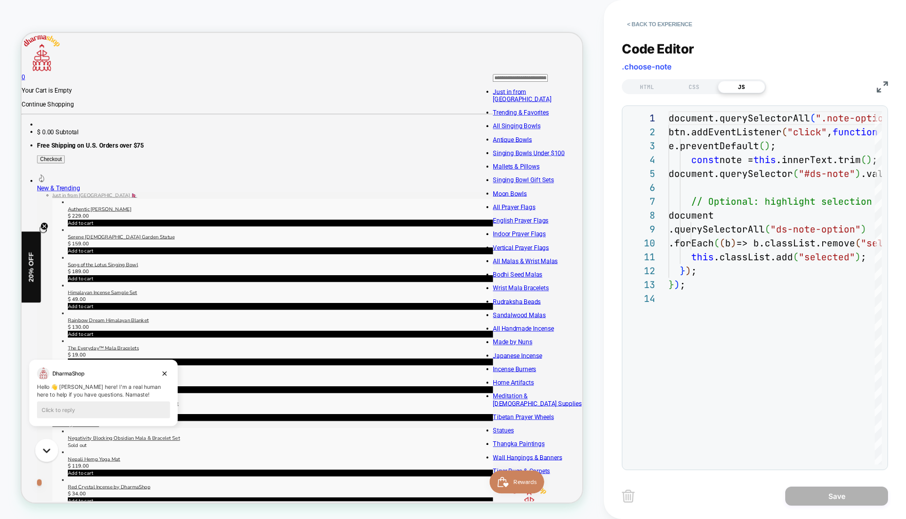
drag, startPoint x: 852, startPoint y: 51, endPoint x: 701, endPoint y: 29, distance: 152.8
click at [852, 51] on div "Code Editor .choose-note" at bounding box center [755, 58] width 266 height 35
click at [685, 23] on button "< Back to experience" at bounding box center [659, 24] width 75 height 16
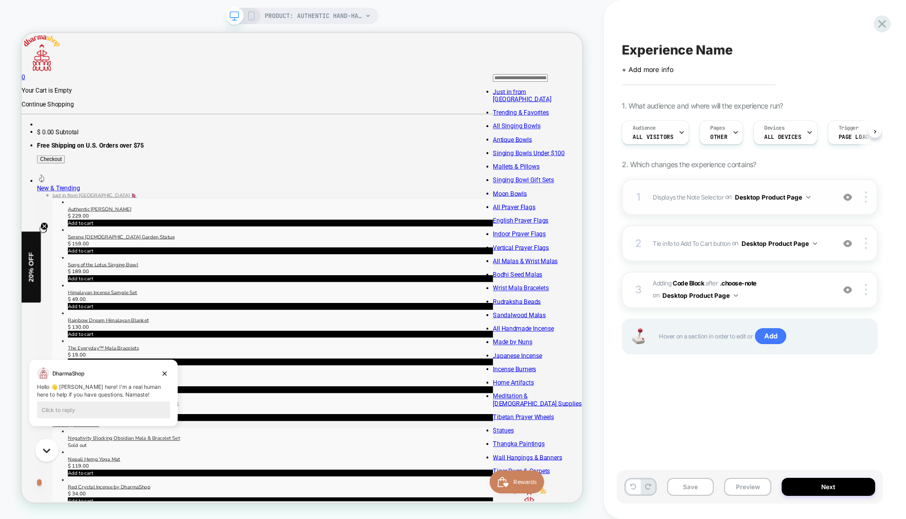
scroll to position [0, 1]
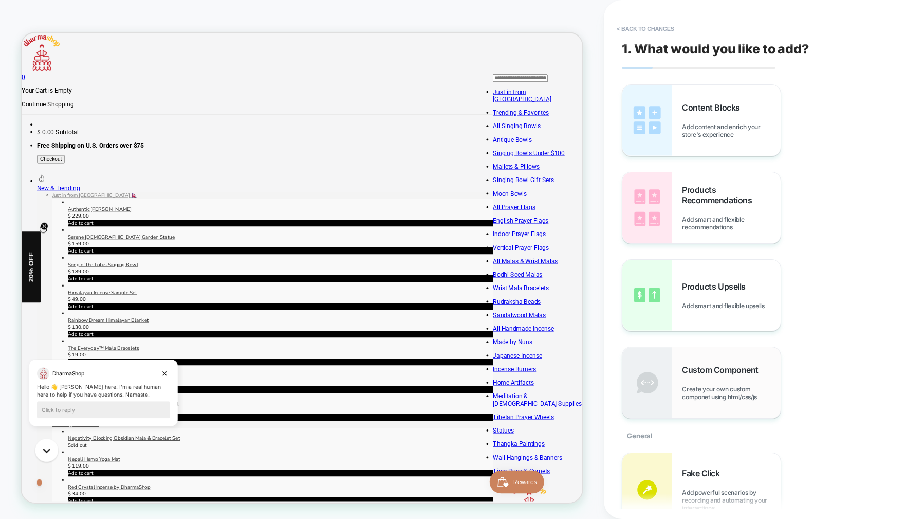
click at [724, 396] on span "Create your own custom componet using html/css/js" at bounding box center [731, 392] width 99 height 15
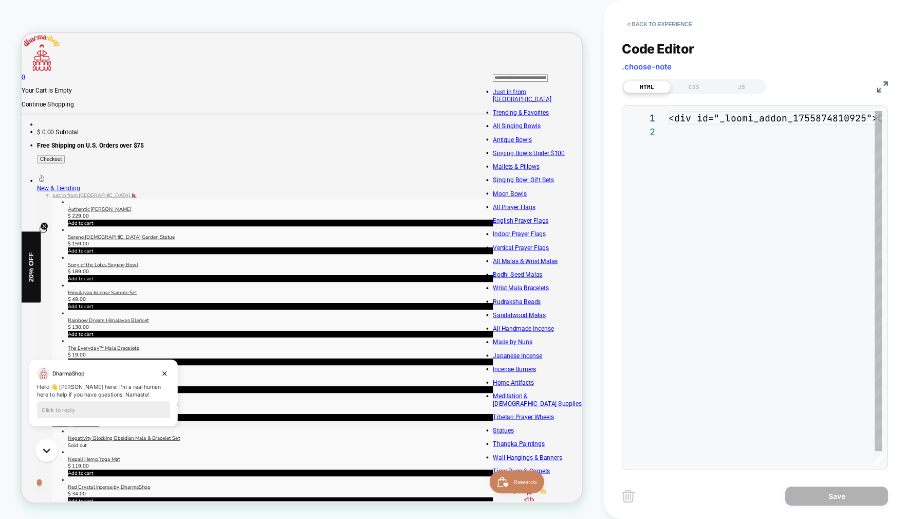
scroll to position [14, 0]
click at [810, 117] on div "< div id = "_loomi_addon_1755874810925" > Change Me! </ div >" at bounding box center [720, 294] width 323 height 367
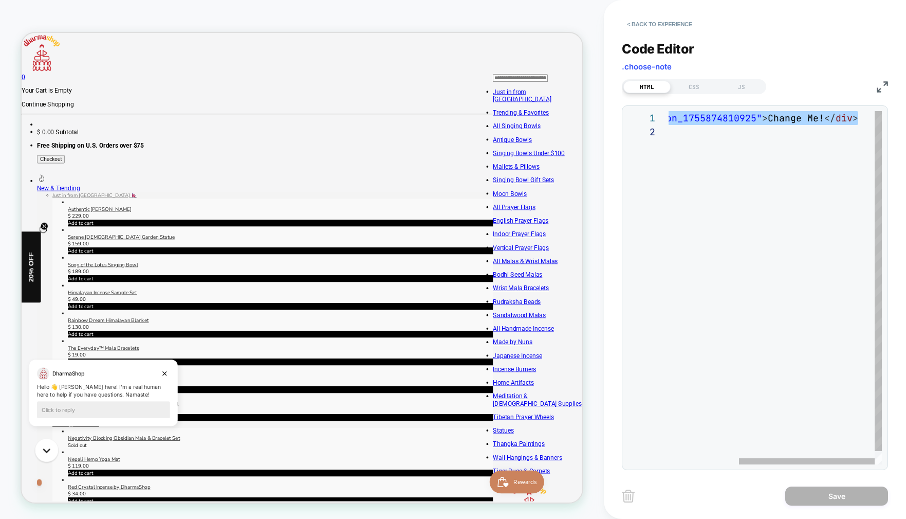
scroll to position [0, 0]
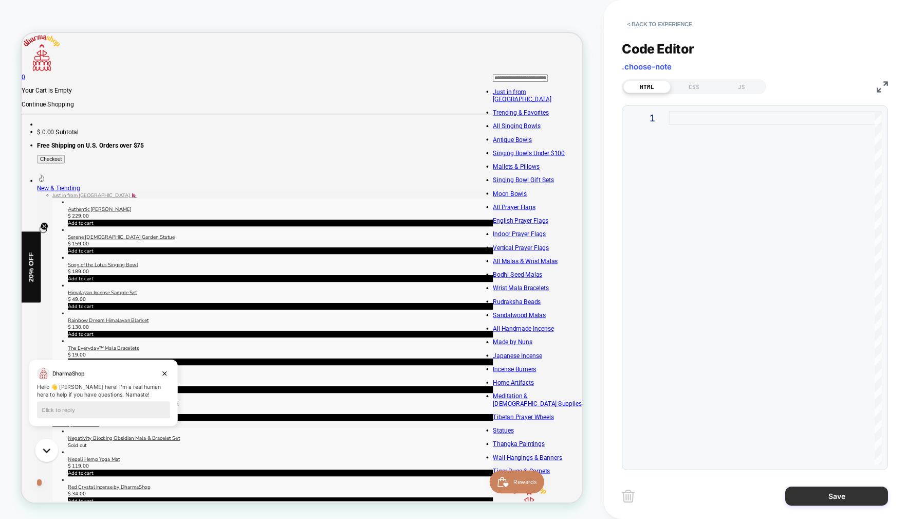
drag, startPoint x: 856, startPoint y: 494, endPoint x: 855, endPoint y: 489, distance: 5.4
click at [856, 494] on button "Save" at bounding box center [836, 495] width 103 height 19
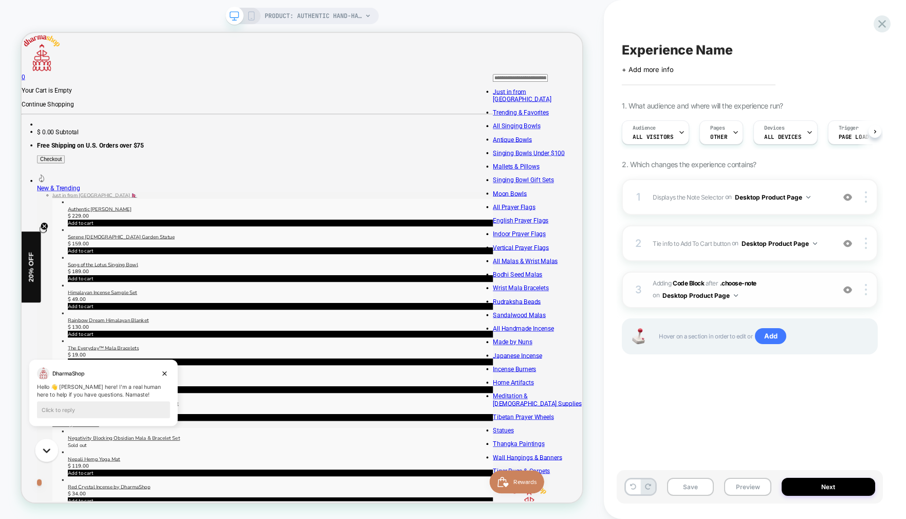
scroll to position [0, 1]
click at [804, 298] on span "Adding Code Block AFTER .choose-note .choose-note on Desktop Product Page" at bounding box center [741, 290] width 176 height 24
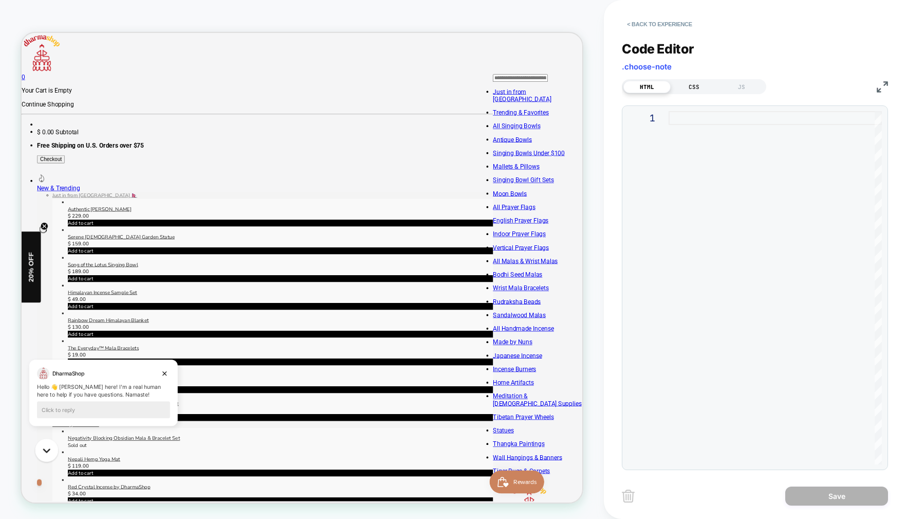
click at [706, 84] on div "CSS" at bounding box center [694, 87] width 47 height 12
click at [743, 84] on div "JS" at bounding box center [741, 87] width 47 height 12
click at [657, 85] on div "HTML" at bounding box center [646, 87] width 47 height 12
click at [631, 496] on img at bounding box center [628, 495] width 13 height 13
click at [699, 87] on div "CSS" at bounding box center [694, 87] width 47 height 12
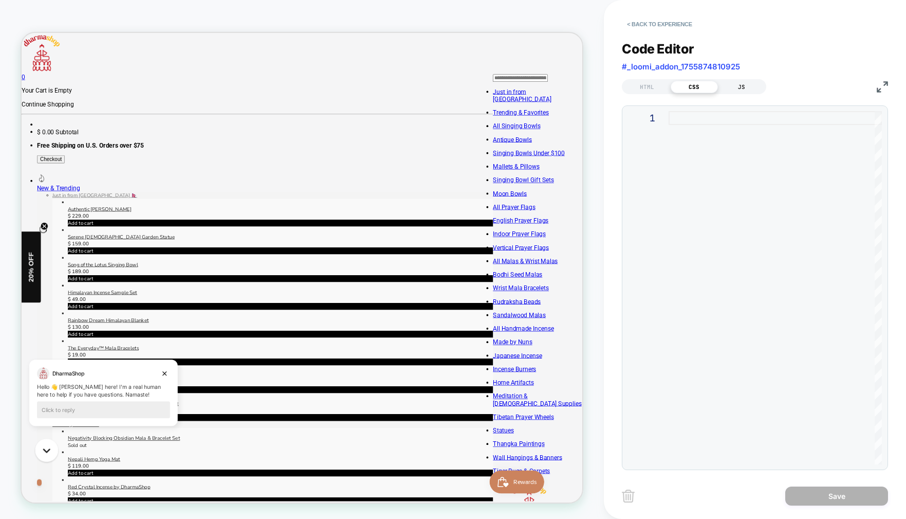
click at [734, 86] on div "JS" at bounding box center [741, 87] width 47 height 12
click at [644, 27] on button "< Back to experience" at bounding box center [659, 24] width 75 height 16
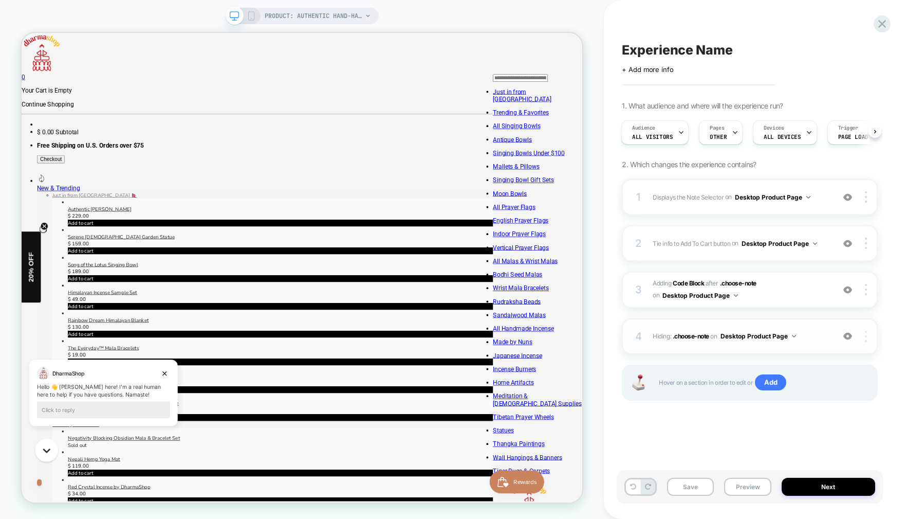
click at [869, 336] on div at bounding box center [868, 336] width 20 height 11
click at [897, 377] on div "Experience Name Click to edit experience details + Add more info 1. What audien…" at bounding box center [755, 259] width 302 height 519
click at [823, 335] on span "Hiding : .choose-note .choose-note on Desktop Product Page" at bounding box center [741, 335] width 176 height 13
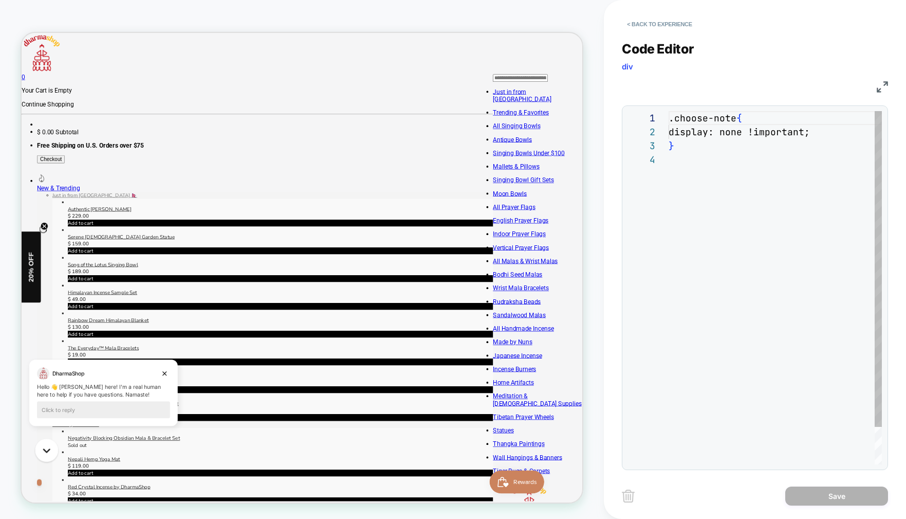
scroll to position [42, 0]
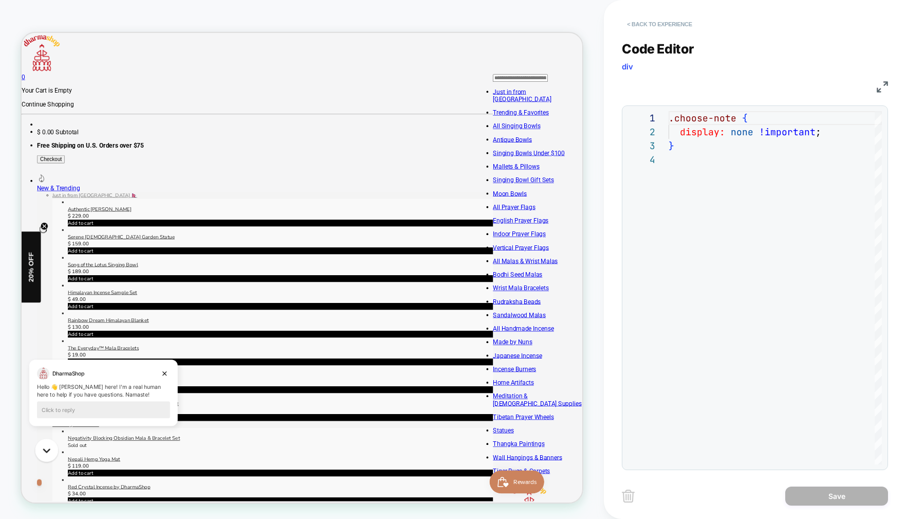
click at [637, 23] on button "< Back to experience" at bounding box center [659, 24] width 75 height 16
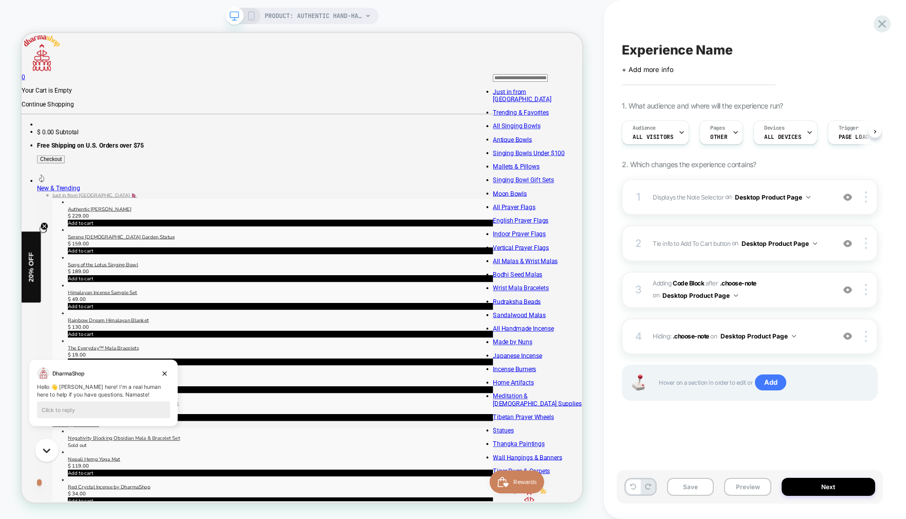
scroll to position [0, 1]
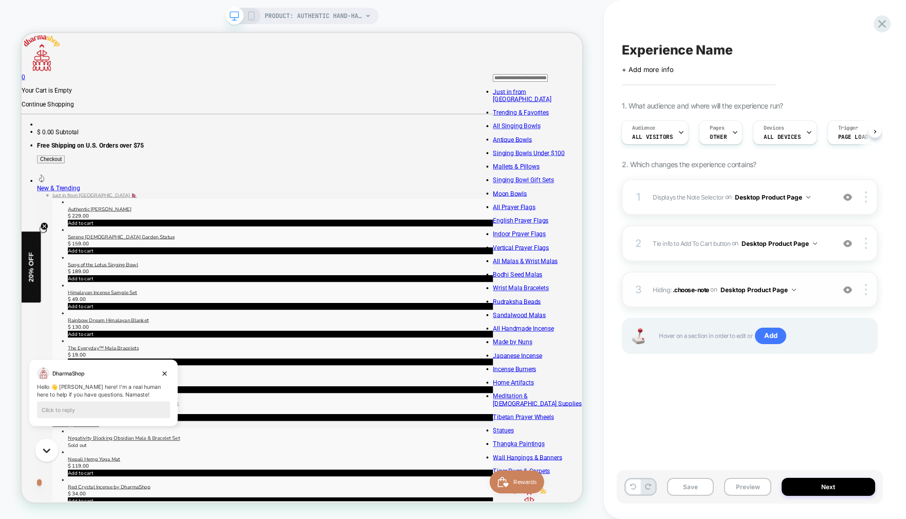
click at [809, 290] on span "Hiding : .choose-note .choose-note on Desktop Product Page" at bounding box center [741, 289] width 176 height 13
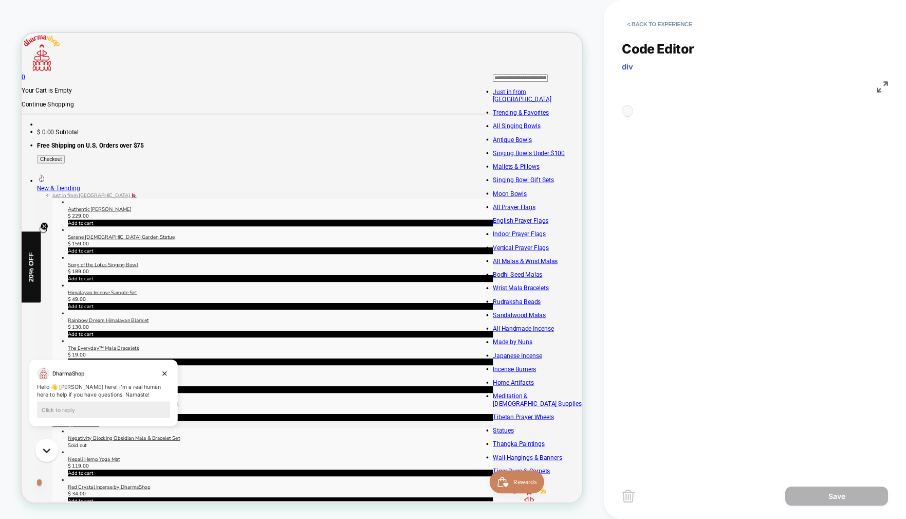
scroll to position [42, 0]
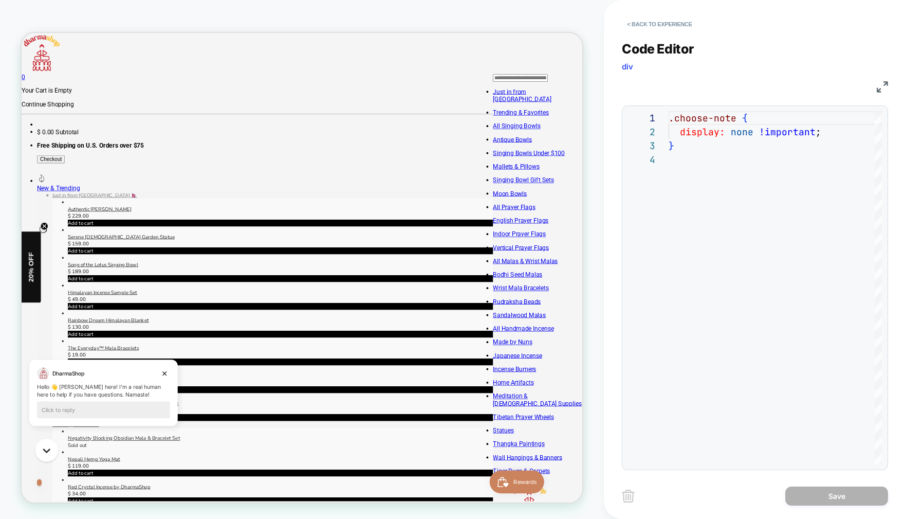
drag, startPoint x: 638, startPoint y: 23, endPoint x: 599, endPoint y: 104, distance: 90.6
click at [638, 23] on button "< Back to experience" at bounding box center [659, 24] width 75 height 16
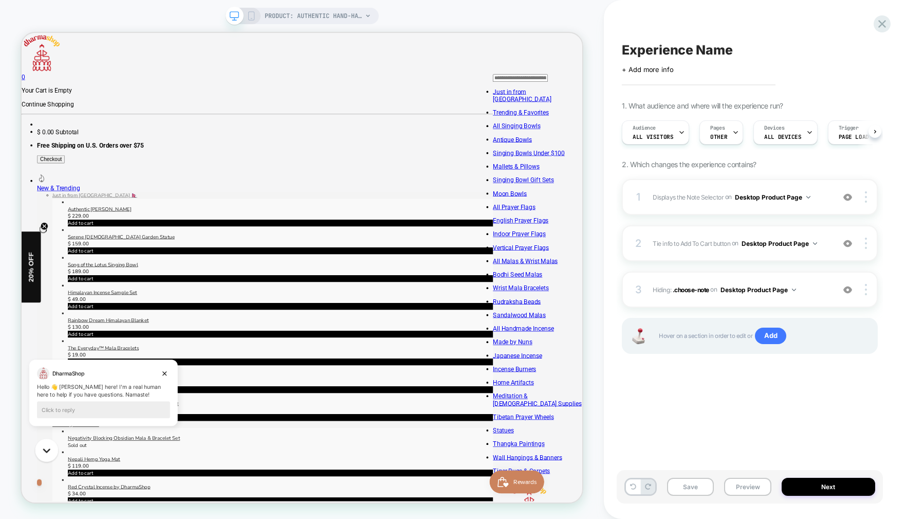
scroll to position [0, 1]
click at [866, 288] on img at bounding box center [866, 289] width 2 height 11
drag, startPoint x: 685, startPoint y: 417, endPoint x: 746, endPoint y: 346, distance: 93.7
click at [685, 417] on div "Experience Name Click to edit experience details + Add more info 1. What audien…" at bounding box center [750, 259] width 266 height 498
click at [823, 197] on span "Displays the Note Selector Adding Code Block AFTER .selector-wrapper on Desktop…" at bounding box center [741, 197] width 176 height 13
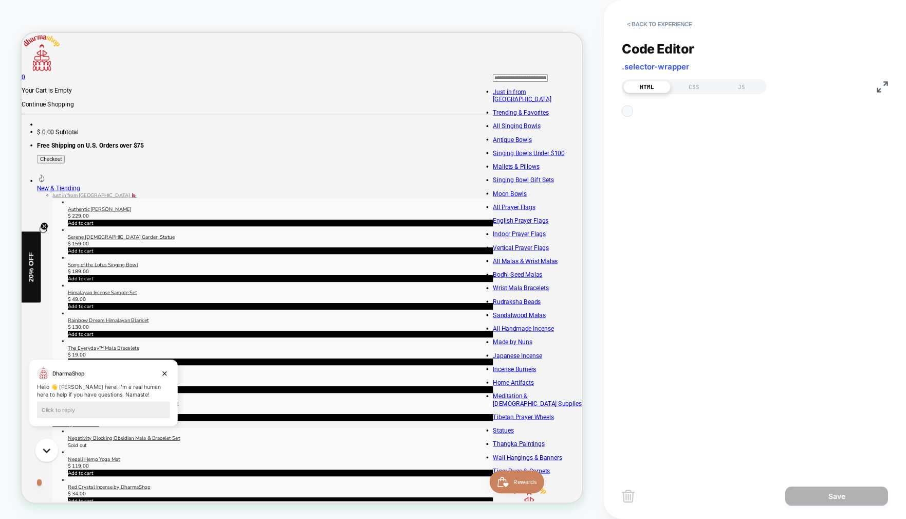
scroll to position [97, 0]
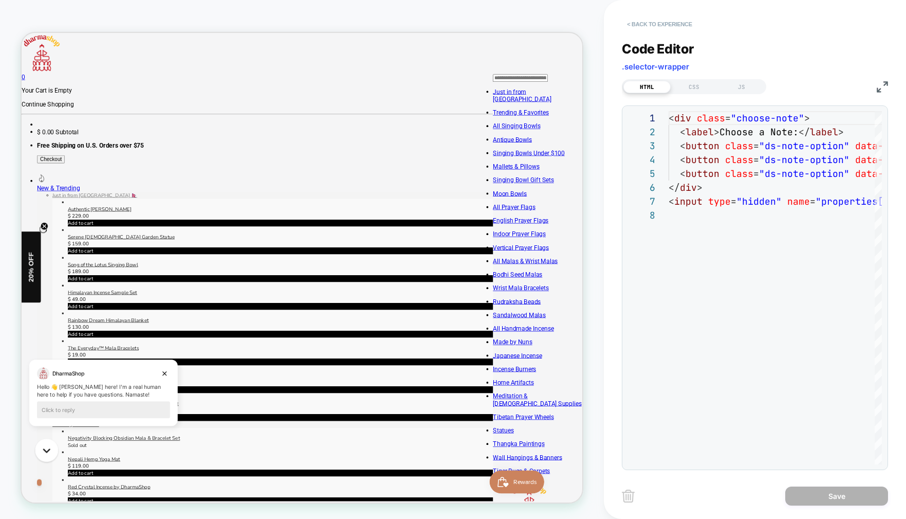
click at [649, 24] on button "< Back to experience" at bounding box center [659, 24] width 75 height 16
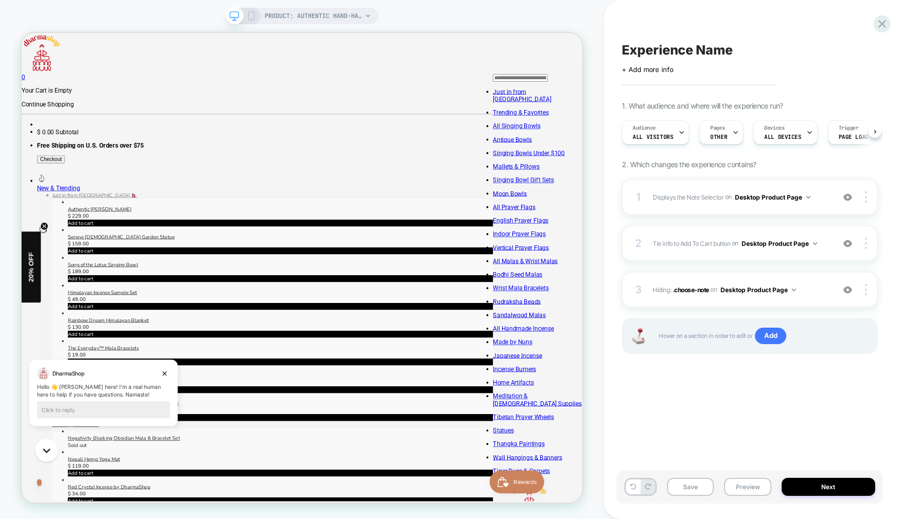
scroll to position [0, 1]
click at [870, 290] on div at bounding box center [868, 289] width 20 height 11
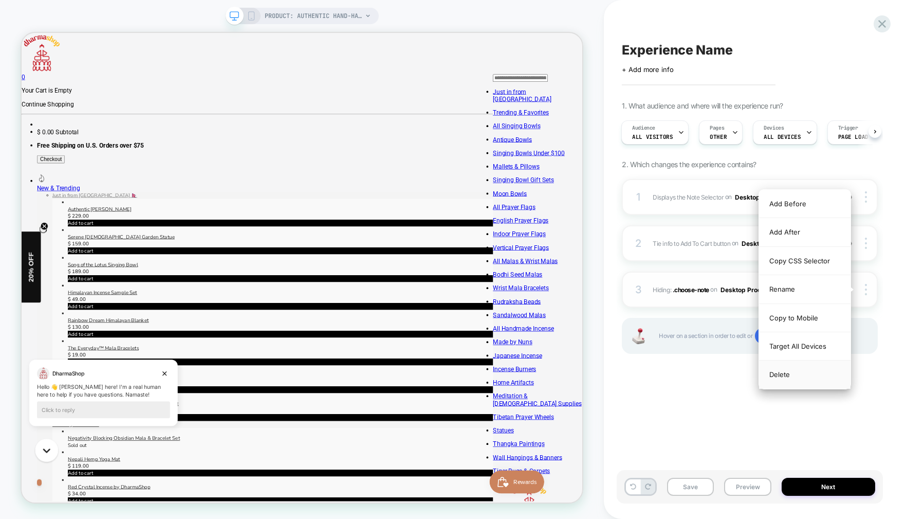
click at [798, 374] on div "Delete" at bounding box center [804, 374] width 91 height 28
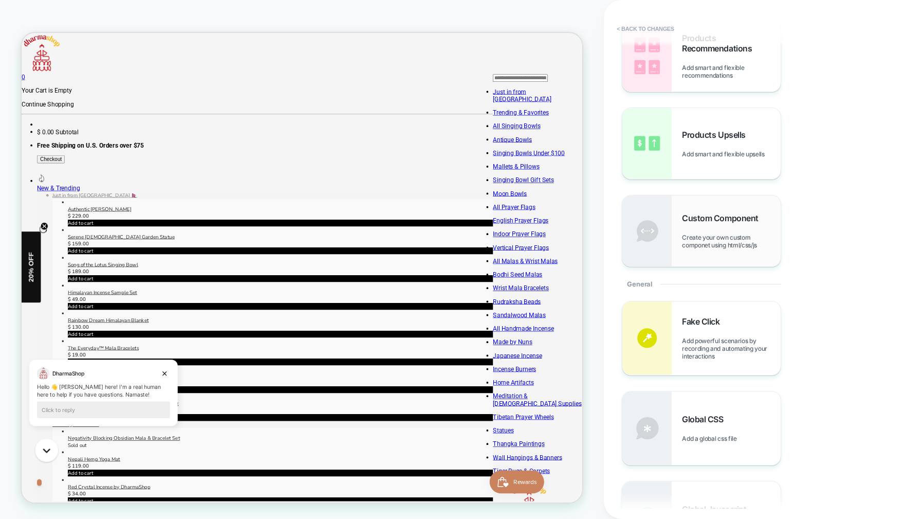
scroll to position [152, 0]
click at [710, 228] on div "Custom Component Create your own custom componet using html/css/js" at bounding box center [731, 230] width 99 height 36
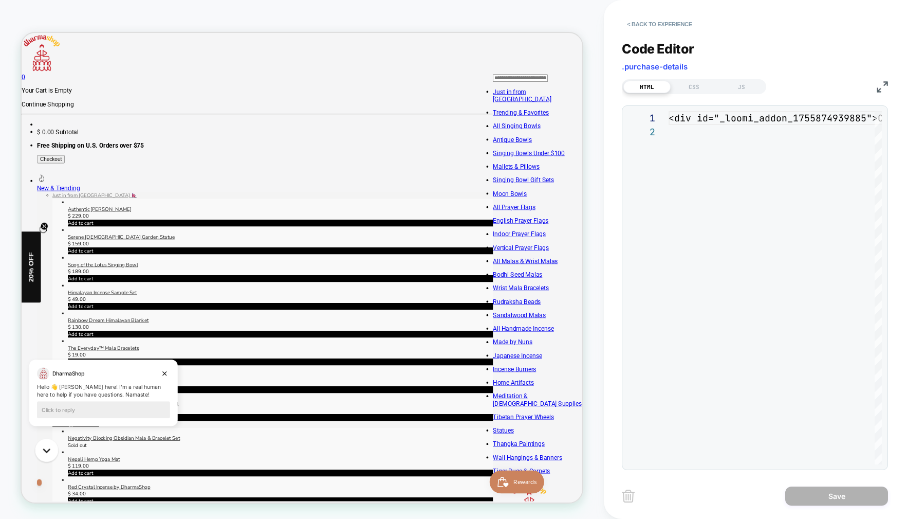
scroll to position [14, 0]
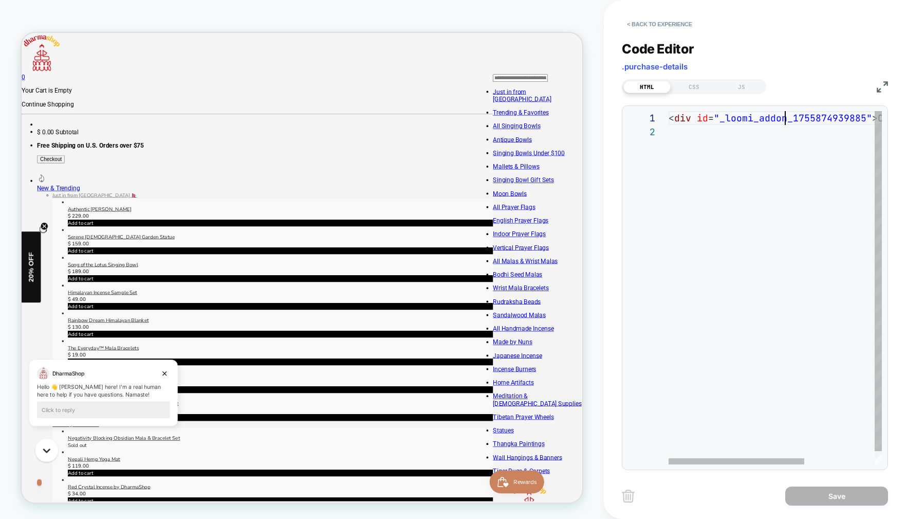
click at [785, 123] on div "< div id = "_loomi_addon_1755874939885" > Change Me! </ div >" at bounding box center [830, 294] width 323 height 367
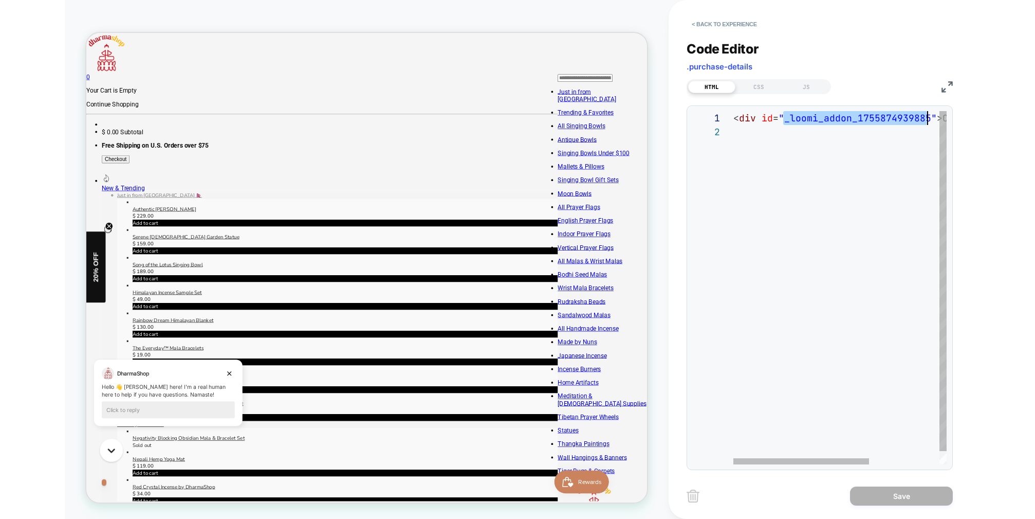
scroll to position [0, 0]
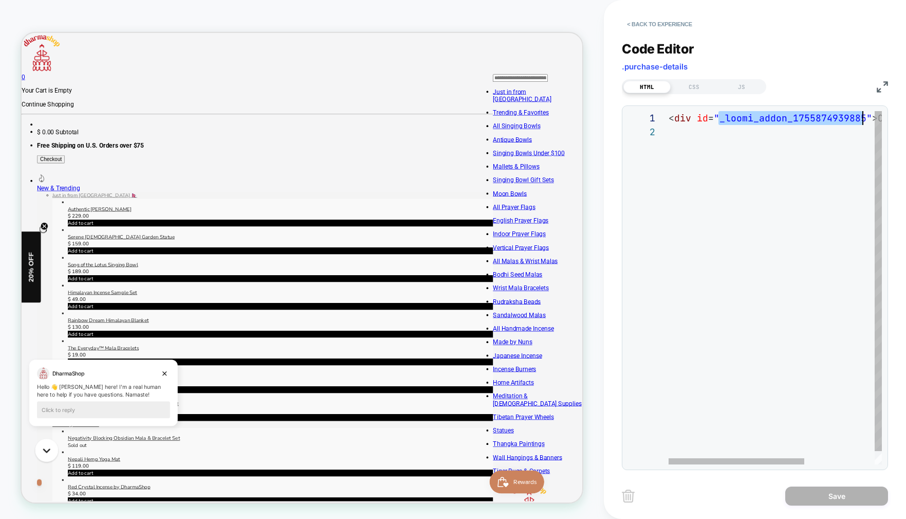
click at [785, 123] on div "< div id = "_loomi_addon_1755874939885" > Change Me! </ div >" at bounding box center [830, 294] width 323 height 367
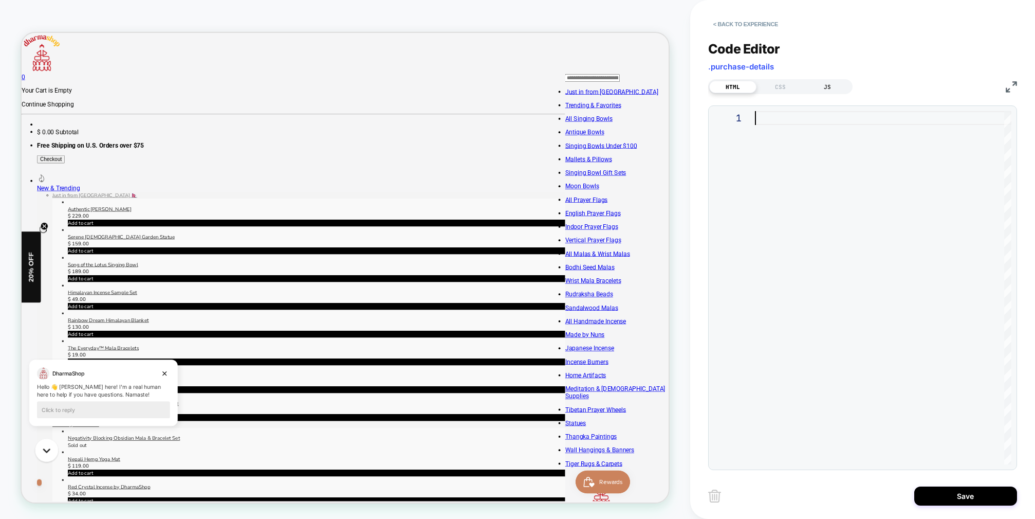
click at [827, 85] on div "JS" at bounding box center [827, 87] width 47 height 12
click at [811, 116] on div at bounding box center [883, 118] width 256 height 14
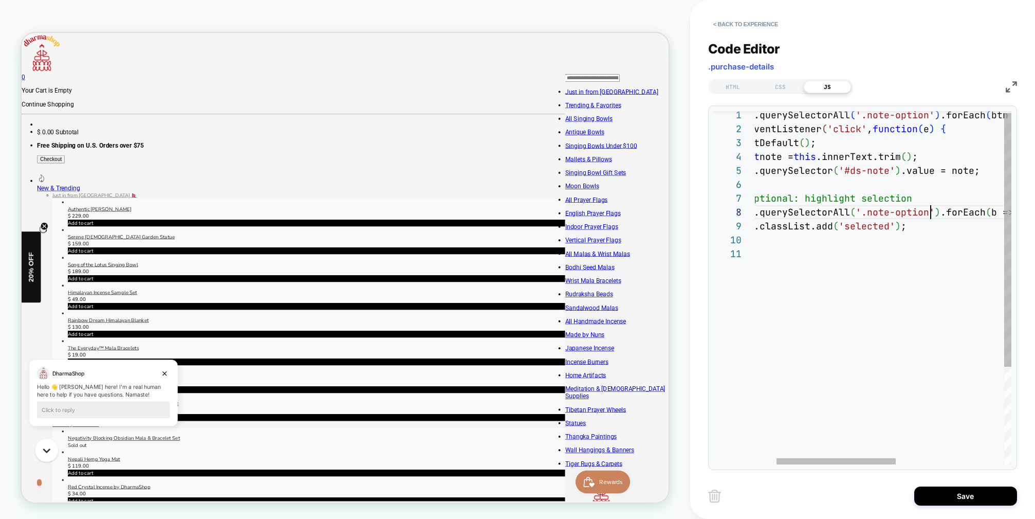
click at [928, 212] on div "document.querySelectorAll ( '.note-option' ) .forEach ( btn => { btn.addEventLi…" at bounding box center [976, 354] width 535 height 492
drag, startPoint x: 941, startPoint y: 211, endPoint x: 881, endPoint y: 213, distance: 59.6
click at [882, 213] on span "'.note-option'" at bounding box center [895, 212] width 79 height 12
type textarea "**********"
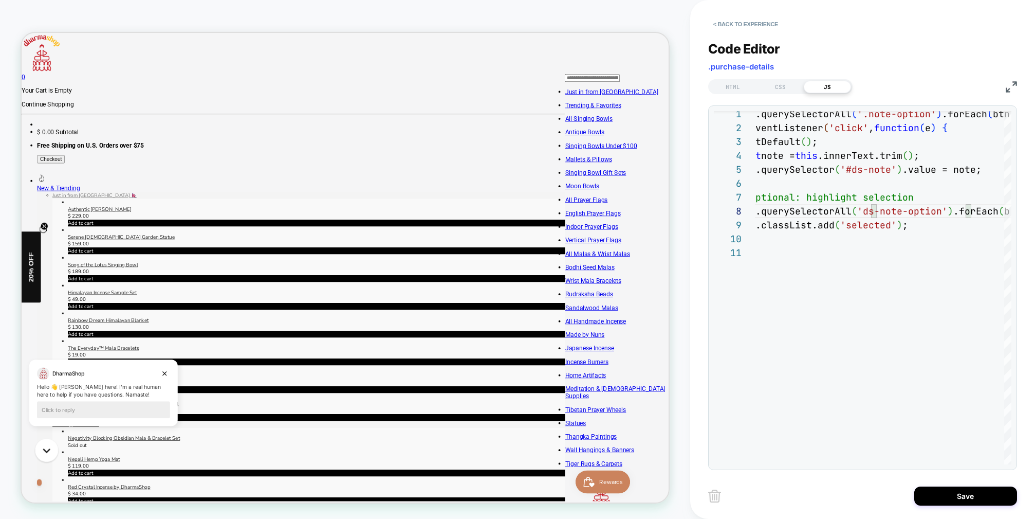
drag, startPoint x: 960, startPoint y: 498, endPoint x: 951, endPoint y: 483, distance: 17.0
click at [960, 498] on button "Save" at bounding box center [965, 495] width 103 height 19
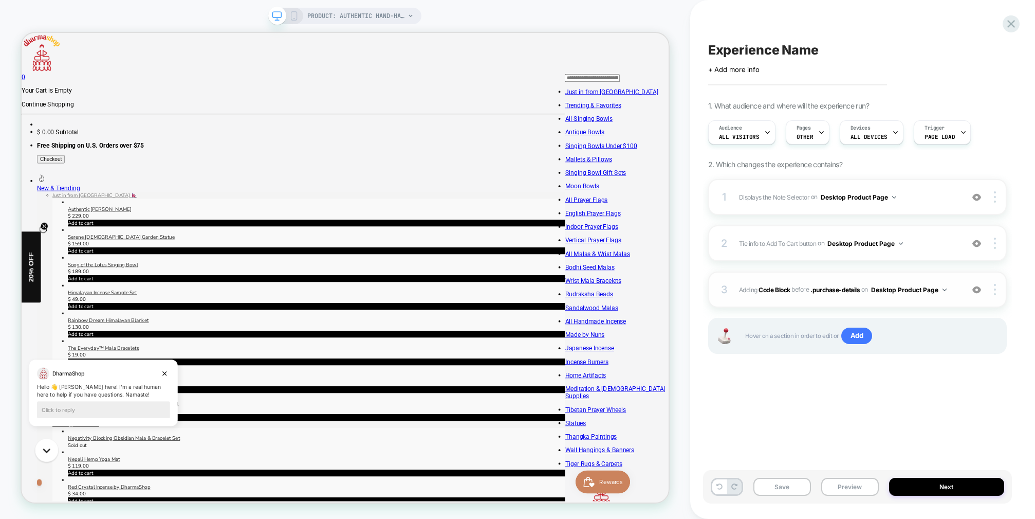
click at [956, 283] on span "Adding Code Block BEFORE .purchase-details .purchase-details on Desktop Product…" at bounding box center [848, 289] width 219 height 13
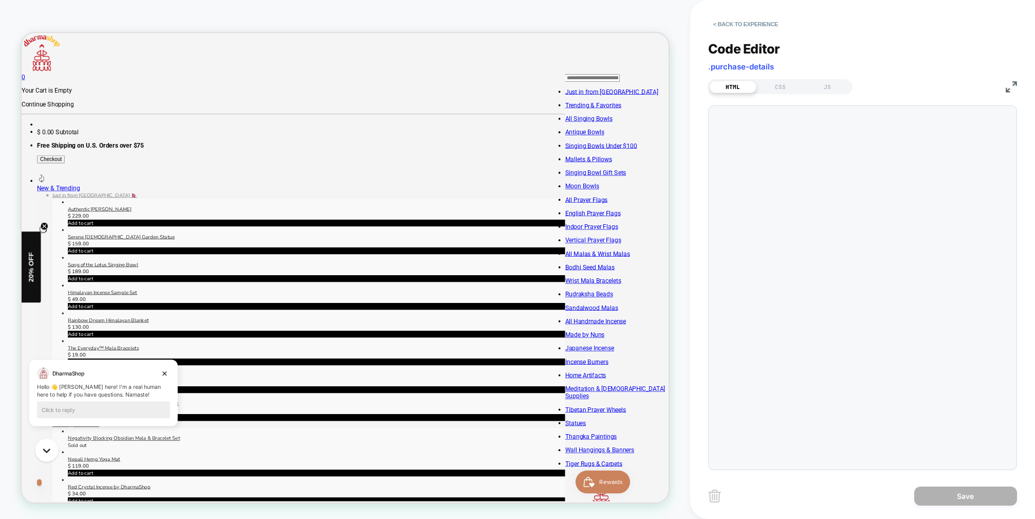
scroll to position [0, 1]
click at [755, 117] on div at bounding box center [883, 287] width 256 height 353
drag, startPoint x: 742, startPoint y: 118, endPoint x: 729, endPoint y: 117, distance: 13.4
click at [729, 117] on div "1" at bounding box center [734, 118] width 41 height 14
click at [976, 121] on div at bounding box center [883, 287] width 256 height 353
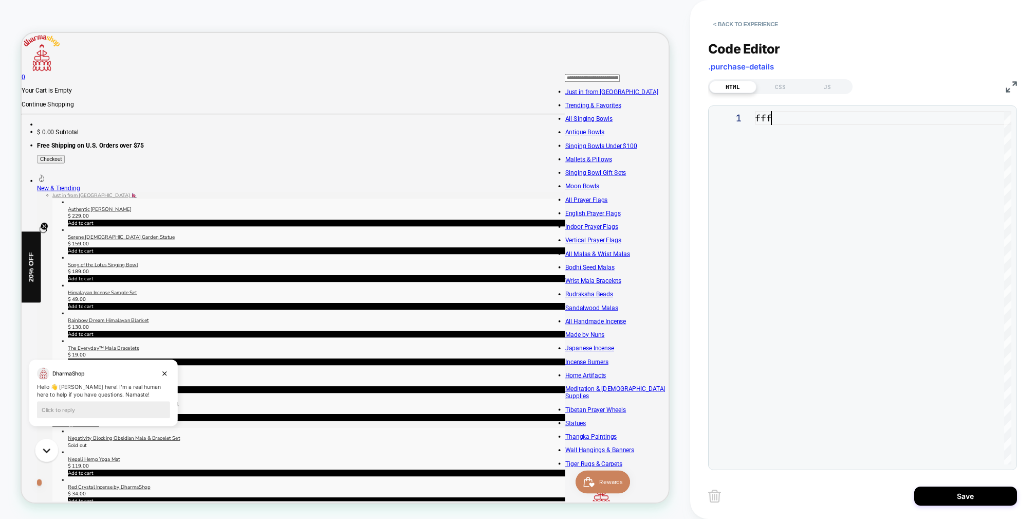
scroll to position [0, 16]
type textarea "*"
click at [933, 283] on div at bounding box center [883, 287] width 256 height 353
drag, startPoint x: 894, startPoint y: 271, endPoint x: 881, endPoint y: 262, distance: 16.0
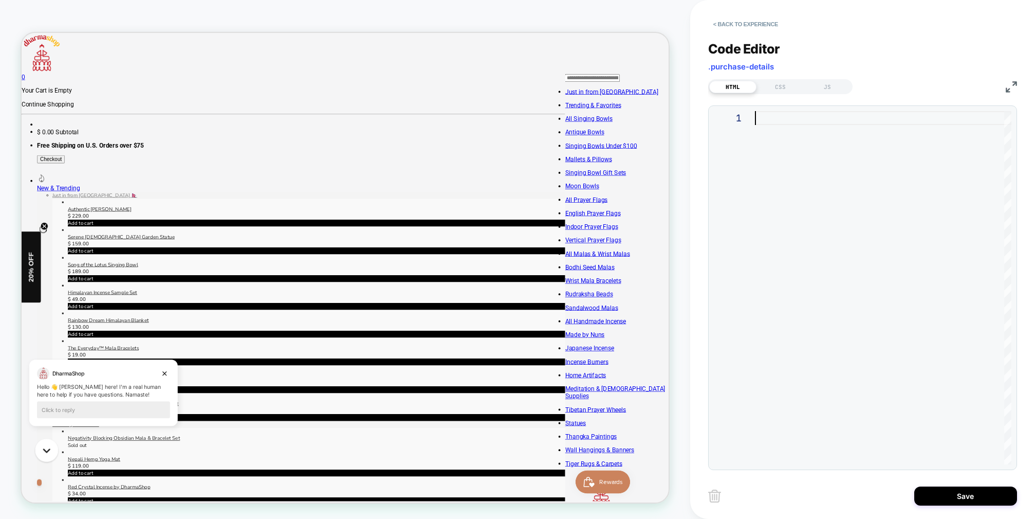
click at [894, 271] on div at bounding box center [883, 287] width 256 height 353
click at [837, 90] on div "JS" at bounding box center [827, 87] width 47 height 12
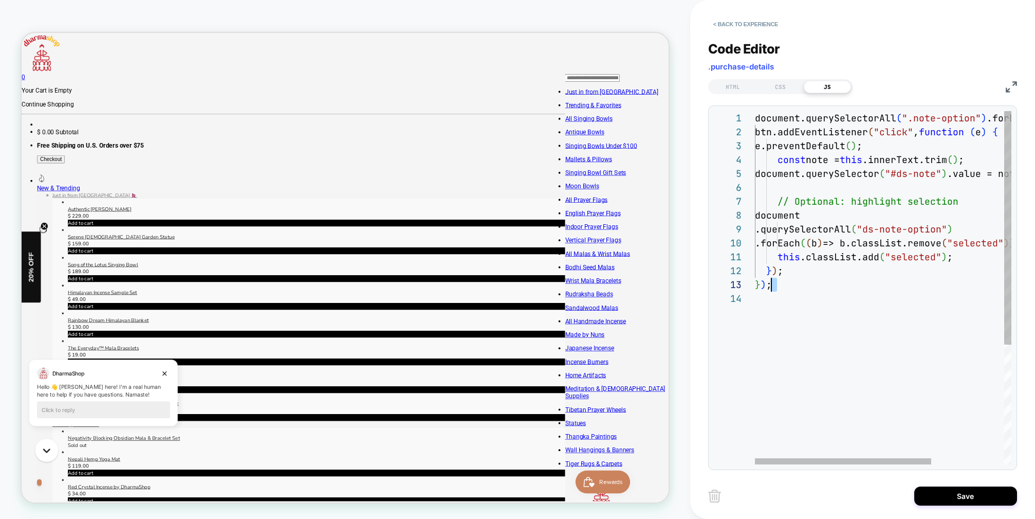
scroll to position [0, 72]
type textarea "**********"
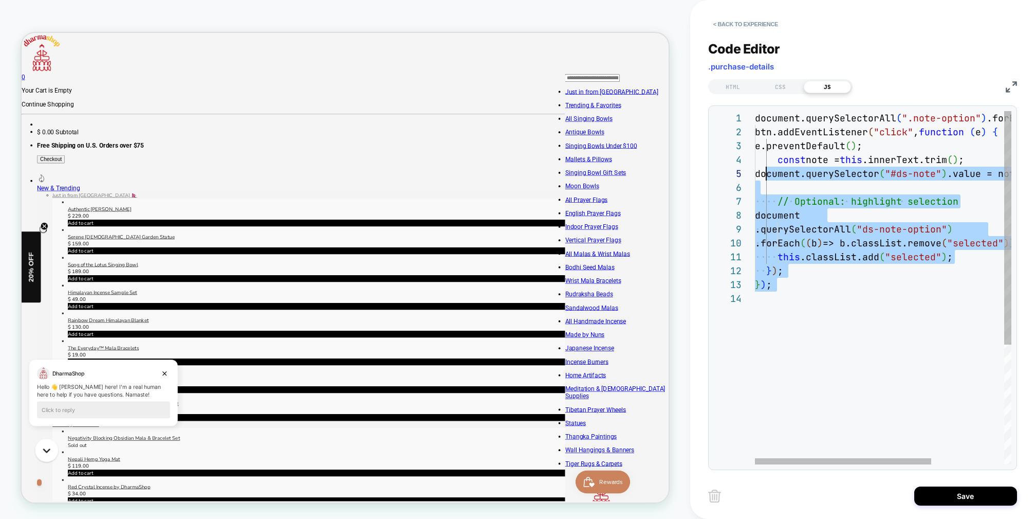
scroll to position [0, 0]
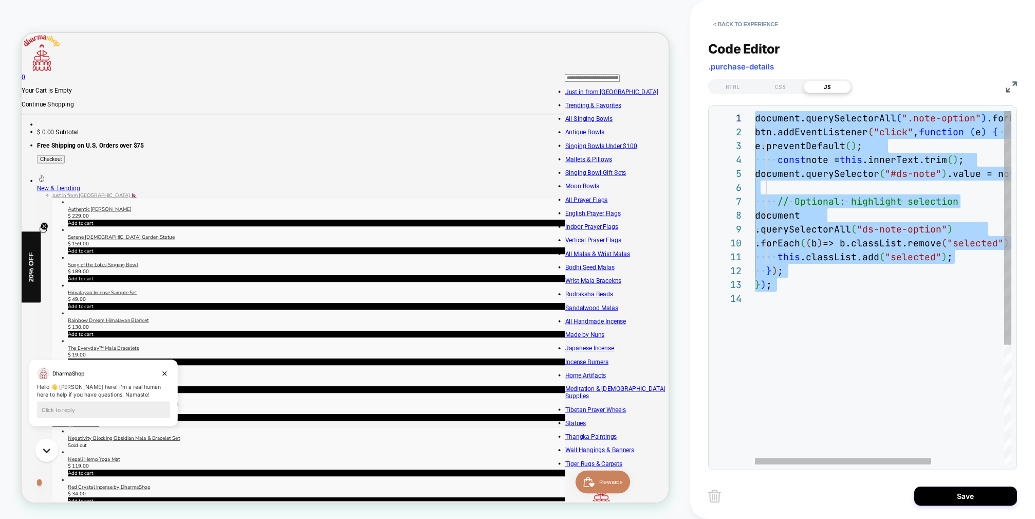
drag, startPoint x: 890, startPoint y: 291, endPoint x: 708, endPoint y: 63, distance: 292.3
click at [755, 111] on div "document.querySelectorAll ( ".note-option" ) .forEach ( ( btn ) => { btn.addEve…" at bounding box center [936, 378] width 362 height 534
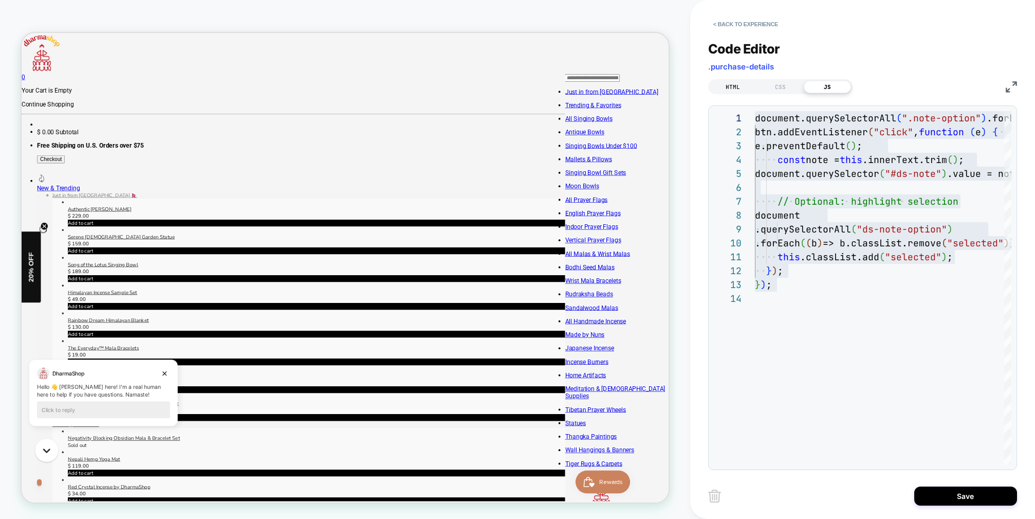
click at [748, 90] on div "HTML" at bounding box center [732, 87] width 47 height 12
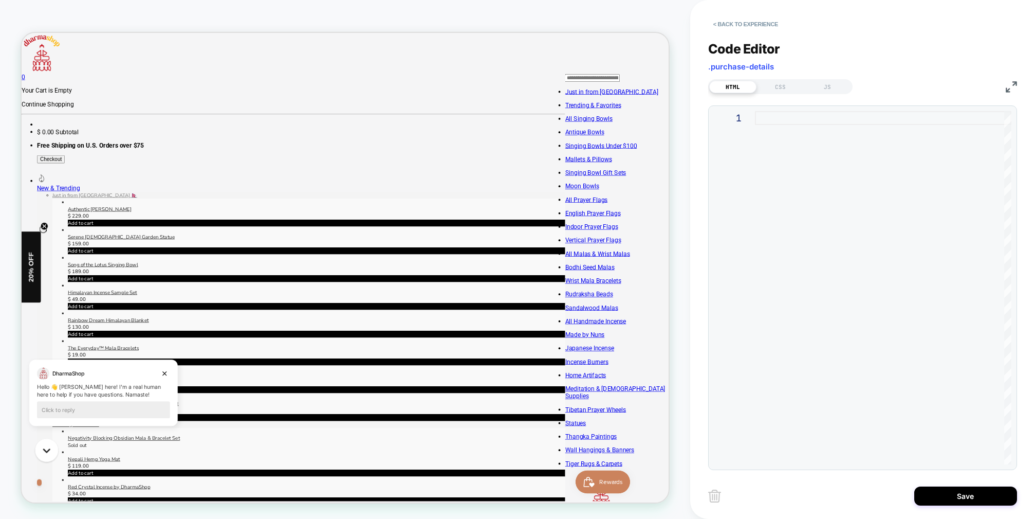
drag, startPoint x: 714, startPoint y: 496, endPoint x: 704, endPoint y: 504, distance: 13.6
click at [714, 496] on img at bounding box center [714, 495] width 13 height 13
click at [714, 499] on img at bounding box center [714, 495] width 13 height 13
click at [760, 28] on button "< Back to experience" at bounding box center [745, 24] width 75 height 16
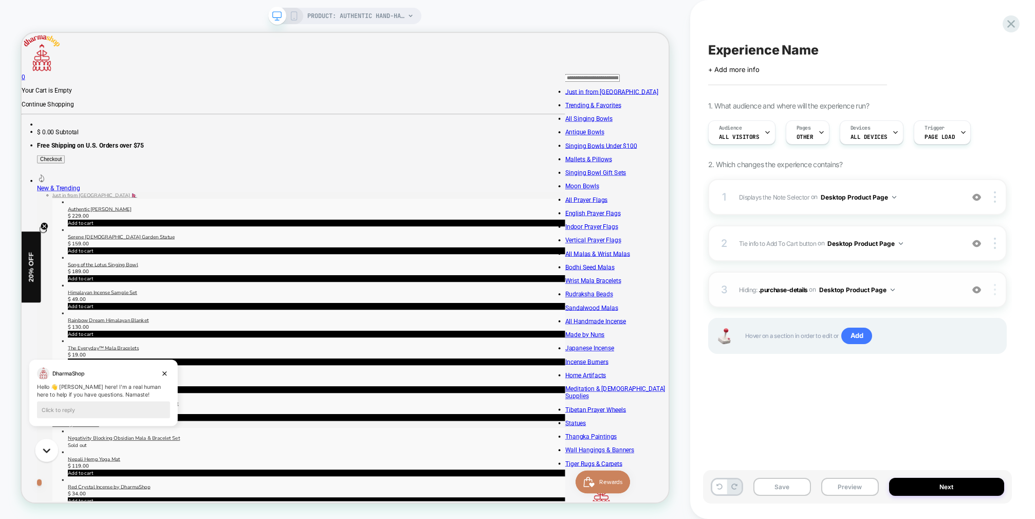
click at [994, 290] on img at bounding box center [995, 289] width 2 height 11
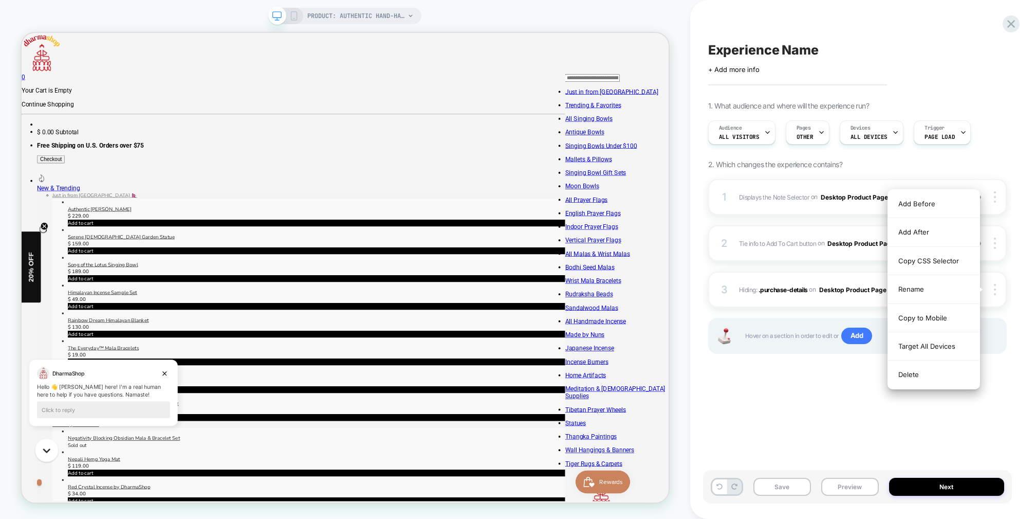
click at [934, 378] on div "Delete" at bounding box center [933, 374] width 91 height 28
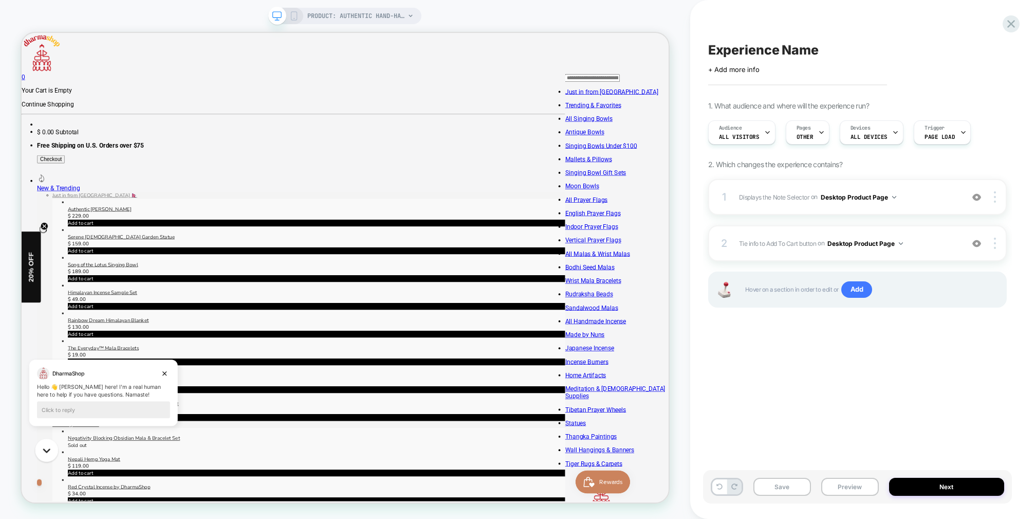
drag, startPoint x: 916, startPoint y: 335, endPoint x: 916, endPoint y: 327, distance: 8.2
click at [916, 335] on div "Experience Name Click to edit experience details + Add more info 1. What audien…" at bounding box center [857, 259] width 309 height 498
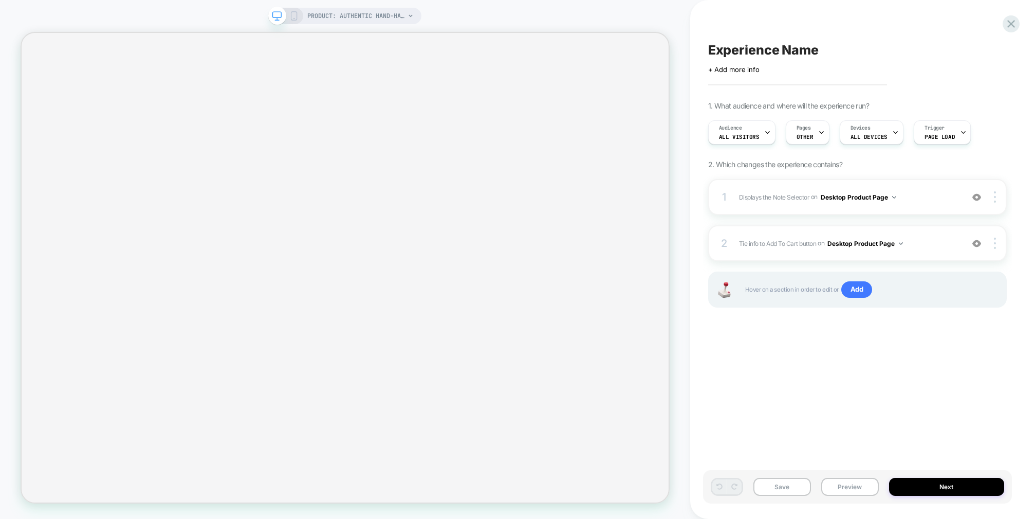
select select "**********"
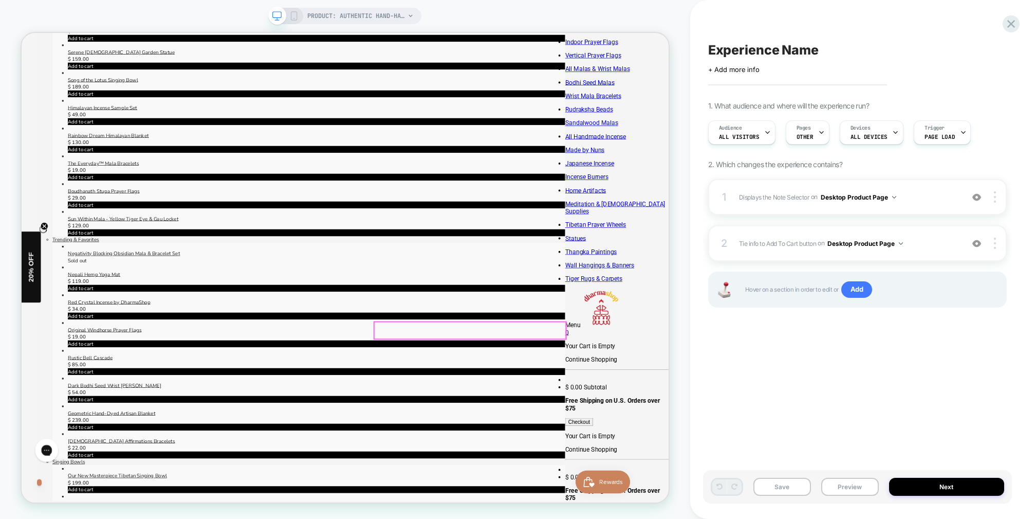
scroll to position [247, 0]
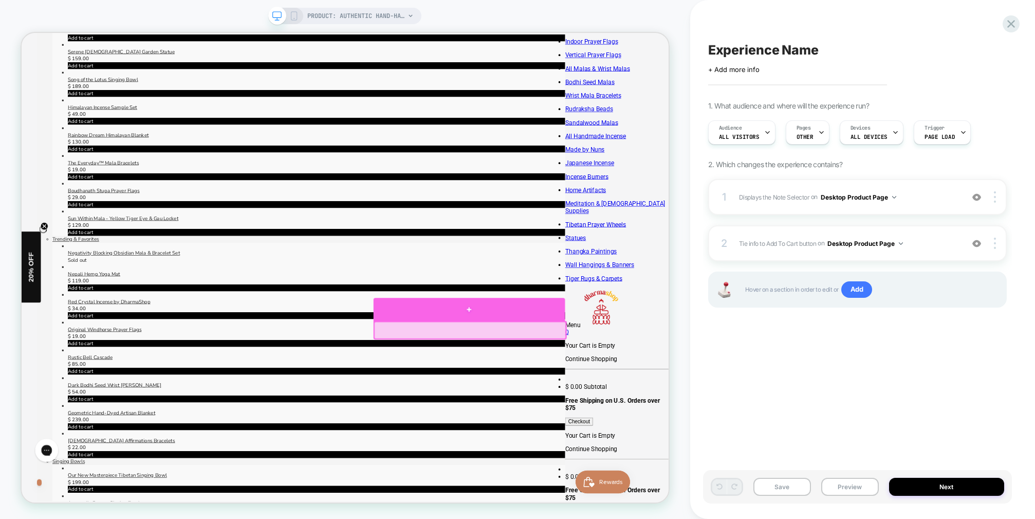
click at [617, 399] on div at bounding box center [618, 401] width 255 height 31
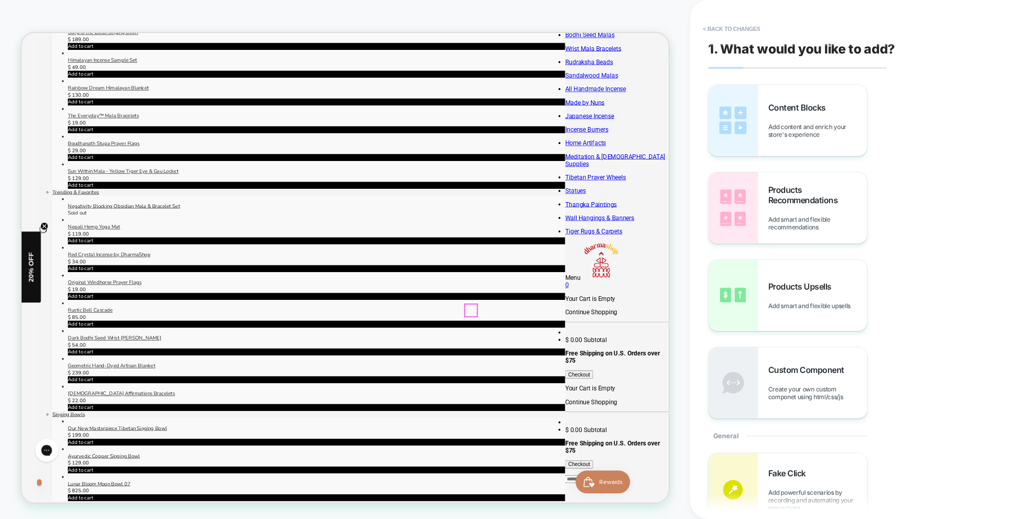
scroll to position [331, 0]
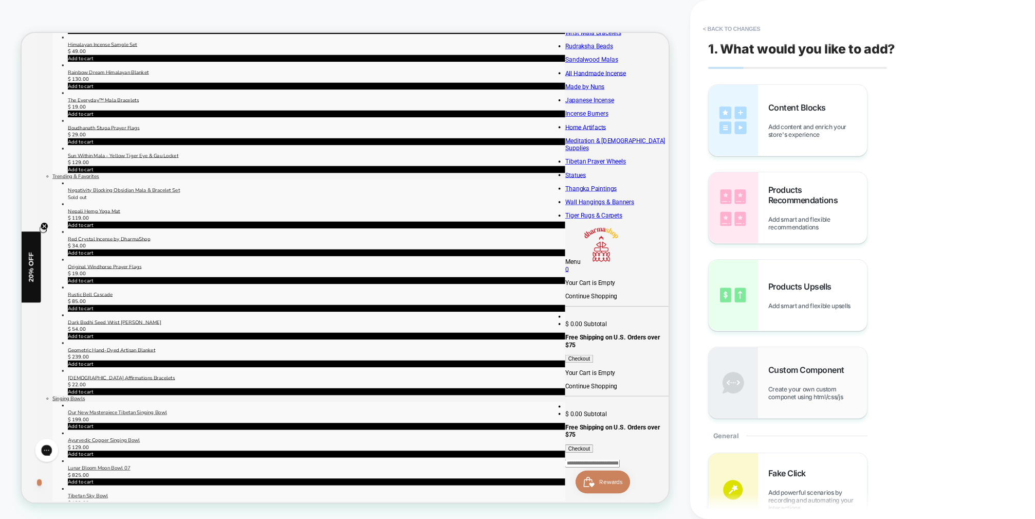
click at [794, 370] on span "Custom Component" at bounding box center [808, 369] width 81 height 10
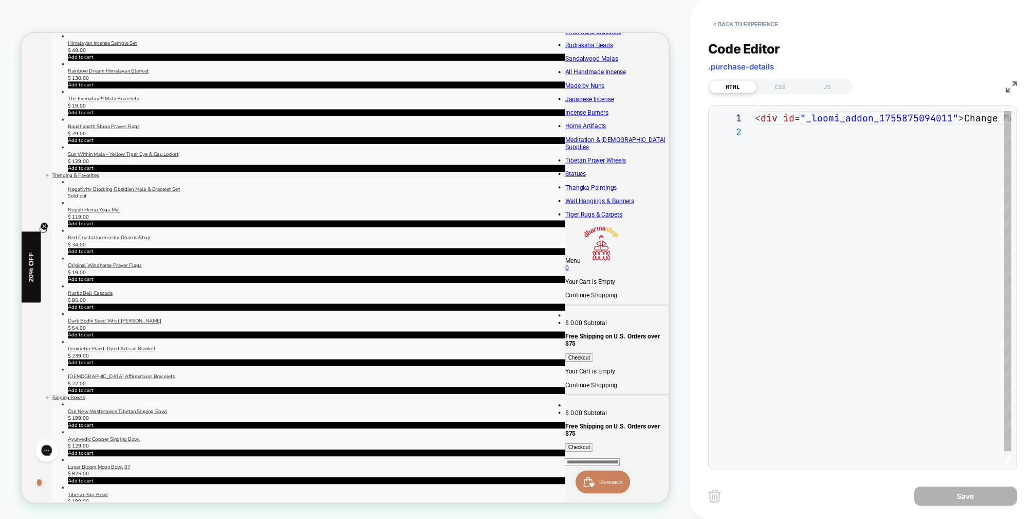
scroll to position [14, 0]
click at [830, 82] on div "JS" at bounding box center [827, 87] width 47 height 12
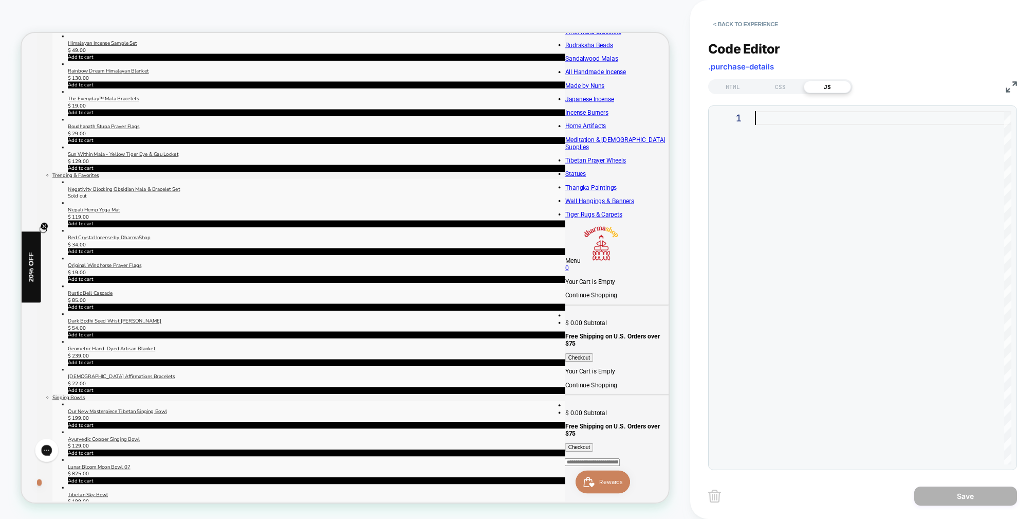
click at [861, 118] on div at bounding box center [883, 287] width 256 height 353
type textarea "**********"
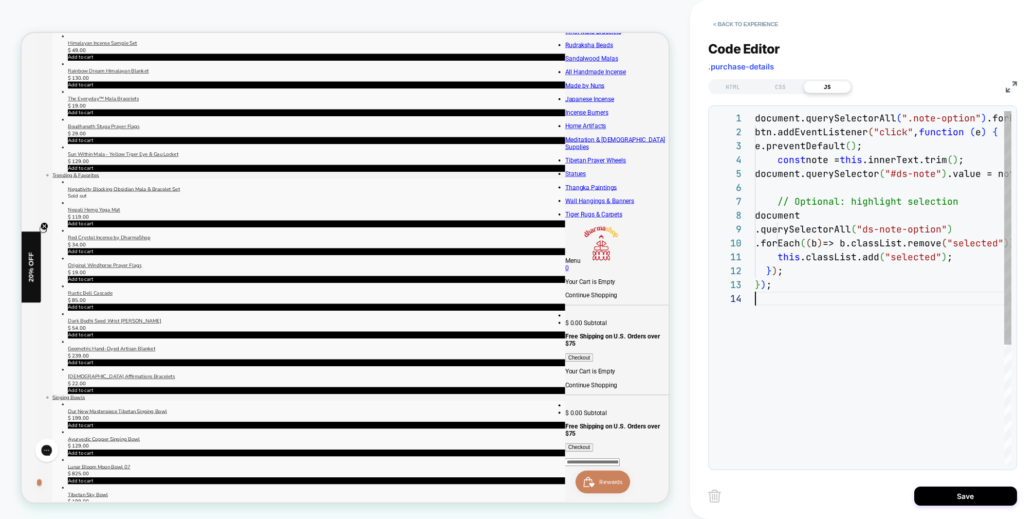
scroll to position [42, 0]
click at [743, 89] on div "HTML" at bounding box center [732, 87] width 47 height 12
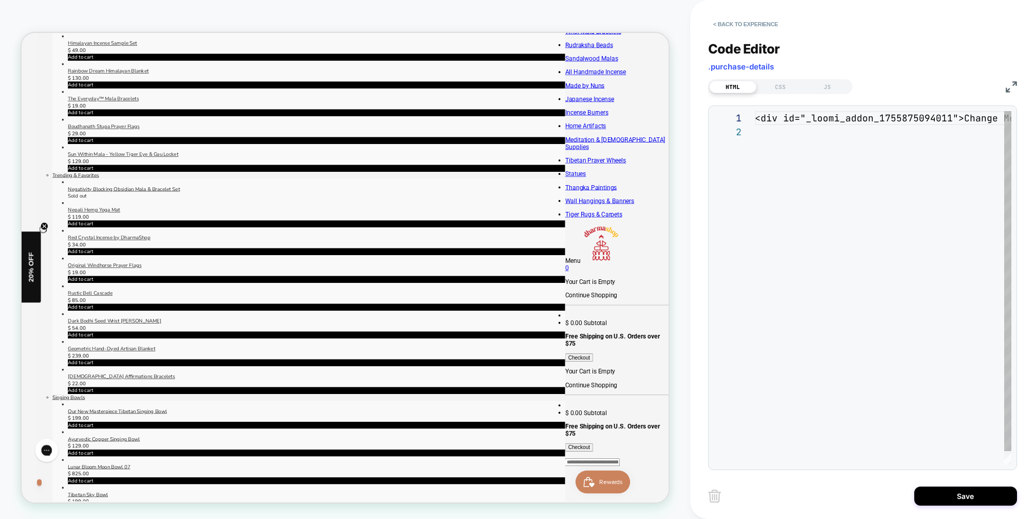
scroll to position [14, 0]
drag, startPoint x: 949, startPoint y: 116, endPoint x: 896, endPoint y: 117, distance: 53.5
click at [895, 117] on div "< div id = "_loomi_addon_1755875094011" > Change Me! </ div >" at bounding box center [849, 294] width 323 height 367
type textarea "**********"
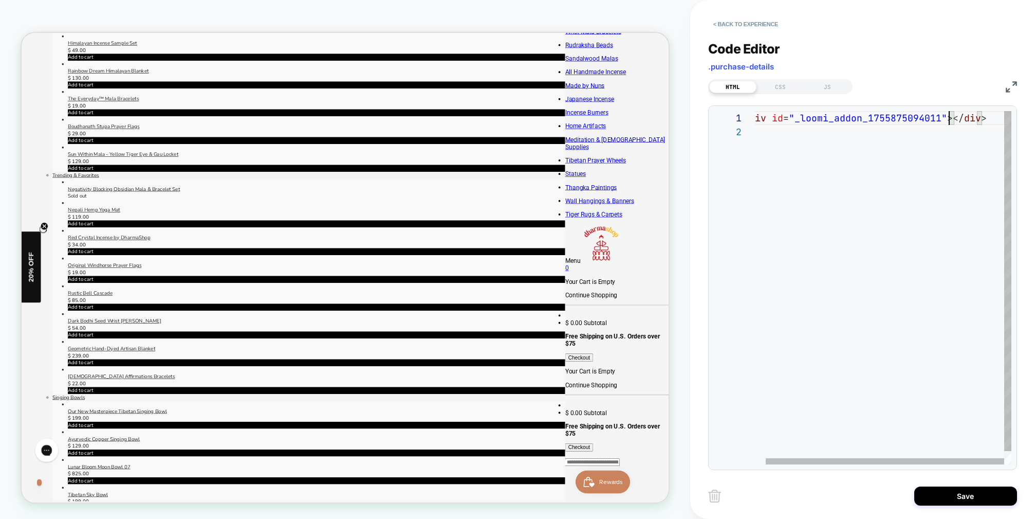
scroll to position [0, 206]
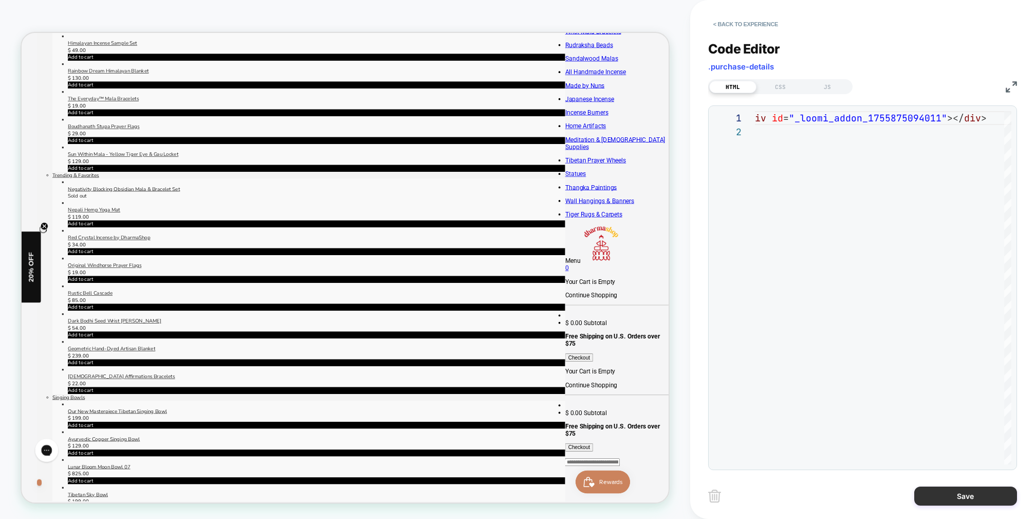
click at [974, 501] on button "Save" at bounding box center [965, 495] width 103 height 19
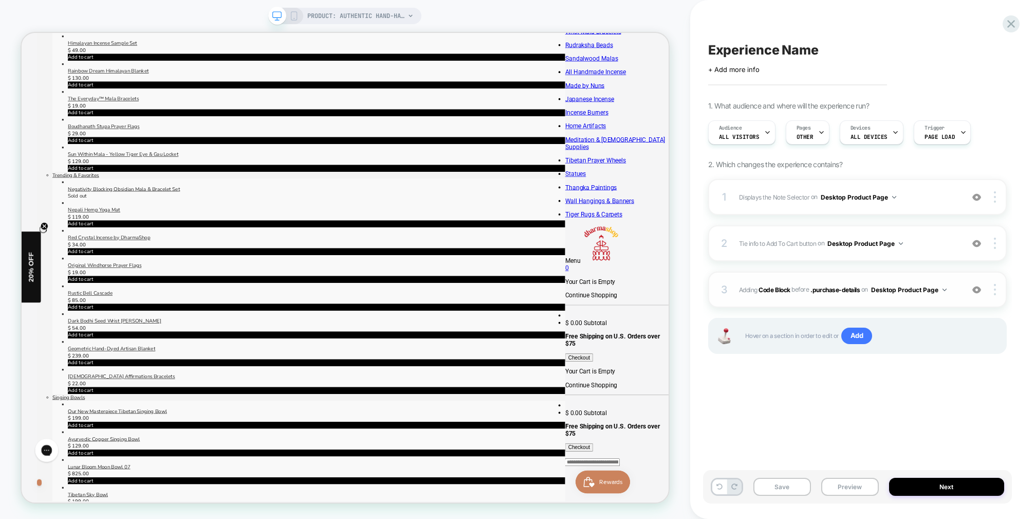
click at [960, 289] on div "3 Adding Code Block BEFORE .purchase-details .purchase-details on Desktop Produ…" at bounding box center [857, 289] width 299 height 36
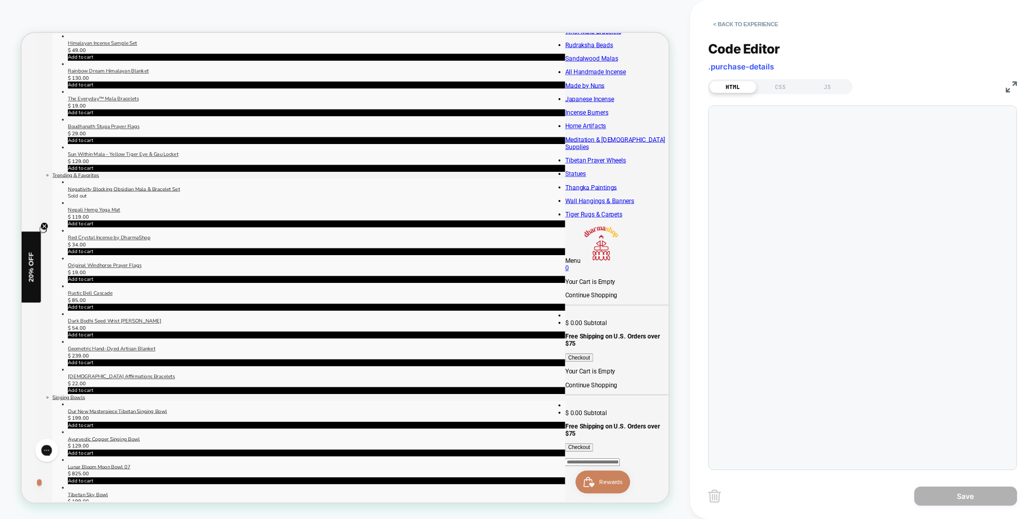
scroll to position [14, 0]
click at [834, 83] on div "JS" at bounding box center [827, 87] width 47 height 12
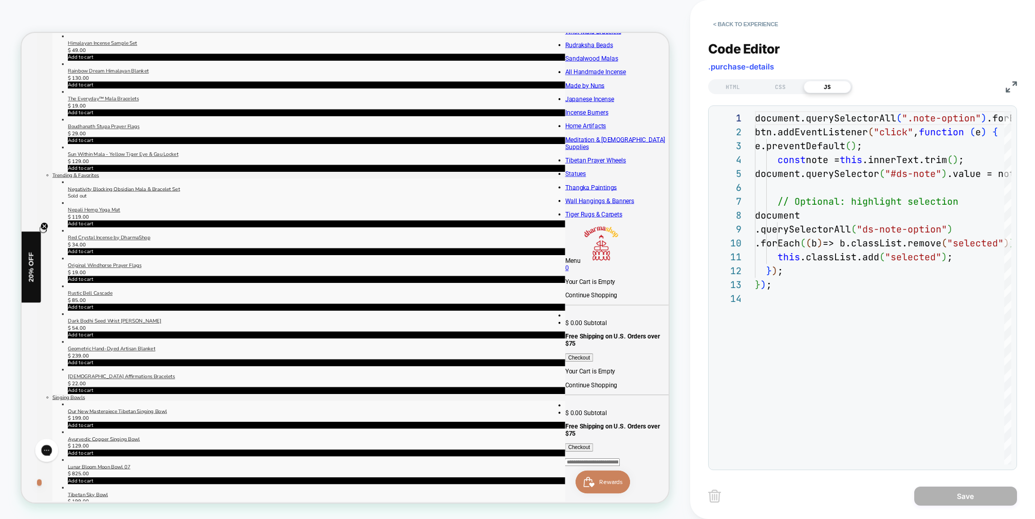
scroll to position [333, 0]
click at [764, 24] on button "< Back to experience" at bounding box center [745, 24] width 75 height 16
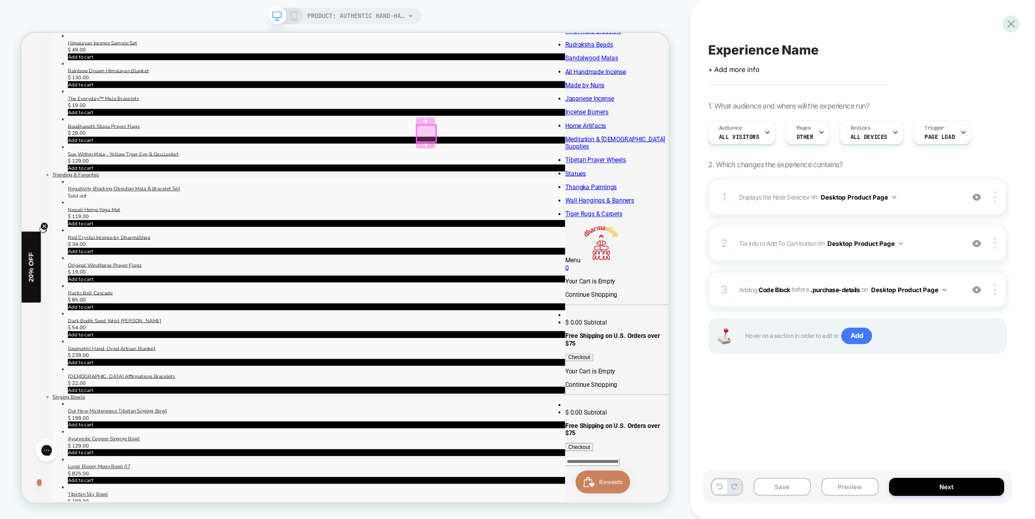
click at [559, 164] on div at bounding box center [561, 167] width 26 height 23
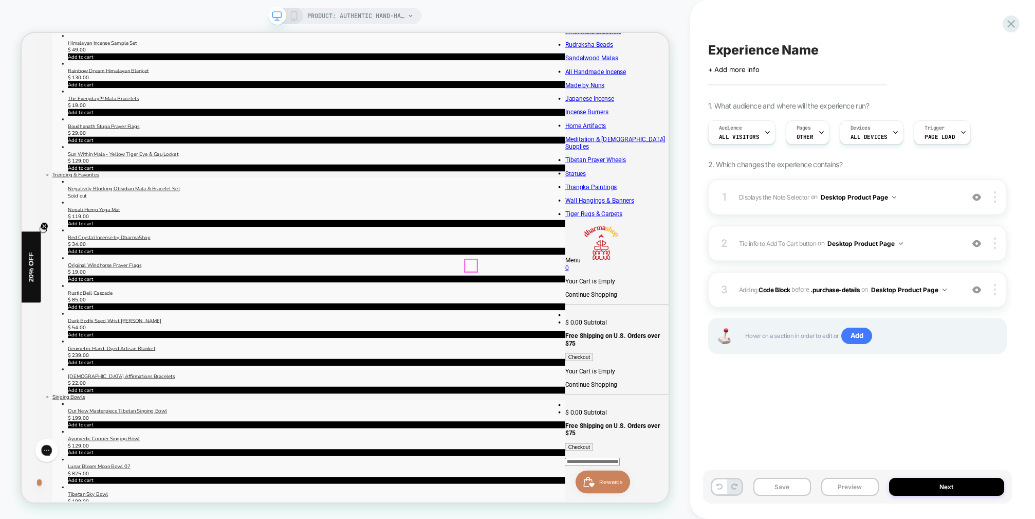
click icon "button"
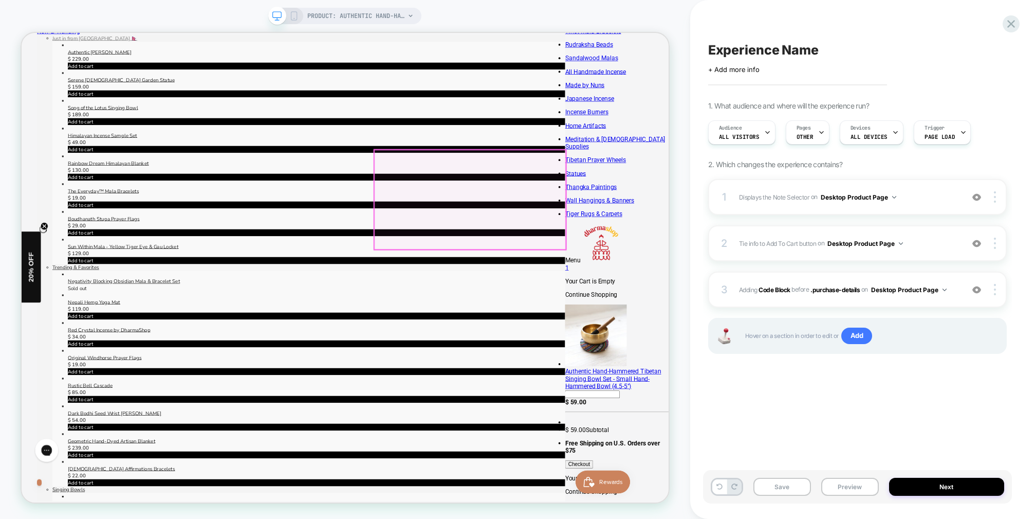
scroll to position [0, 0]
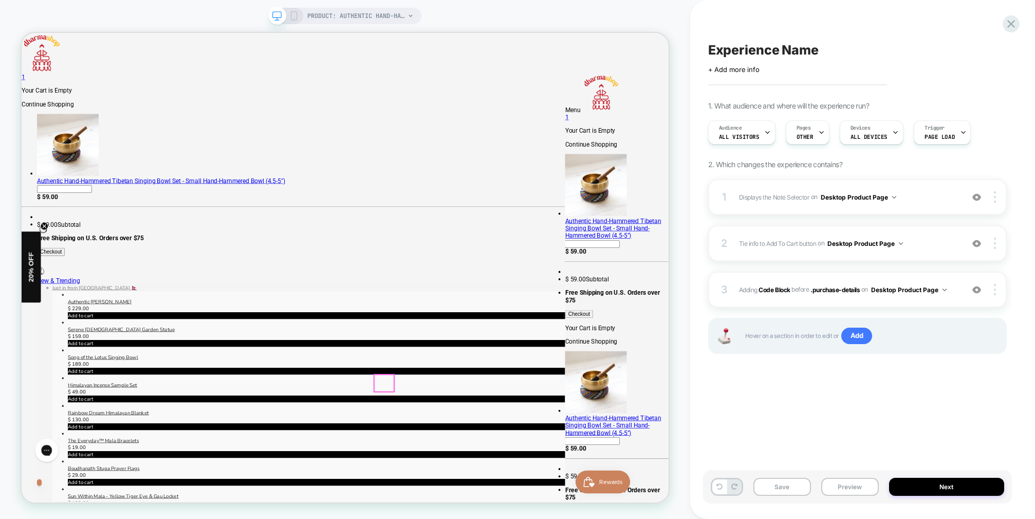
click button "C"
drag, startPoint x: 843, startPoint y: 483, endPoint x: 858, endPoint y: 473, distance: 18.3
click at [843, 483] on button "Preview" at bounding box center [850, 487] width 58 height 18
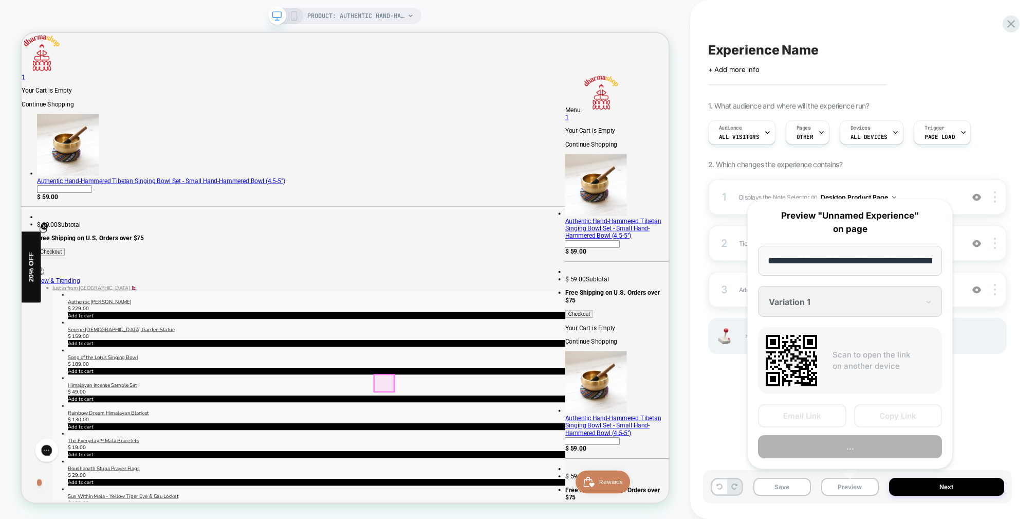
scroll to position [0, 232]
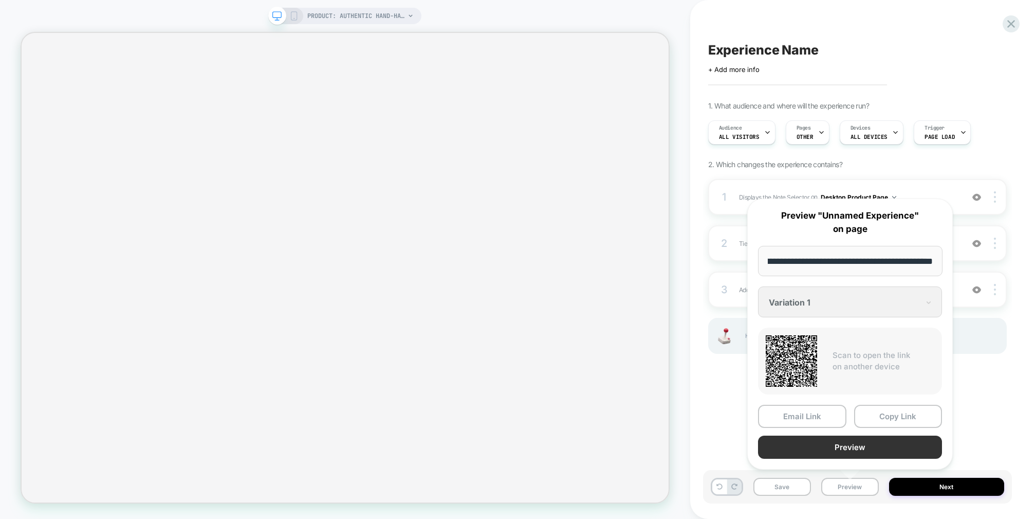
select select "**********"
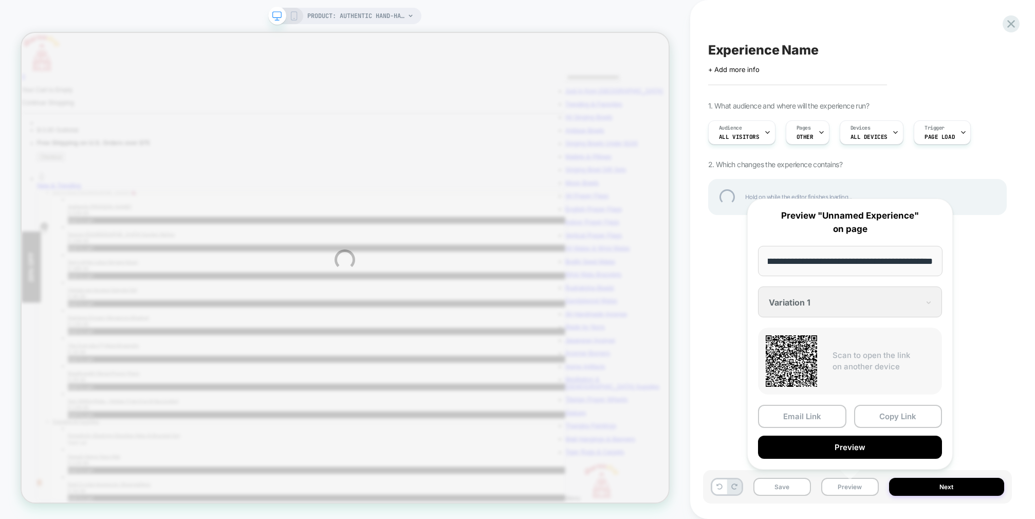
scroll to position [261, 0]
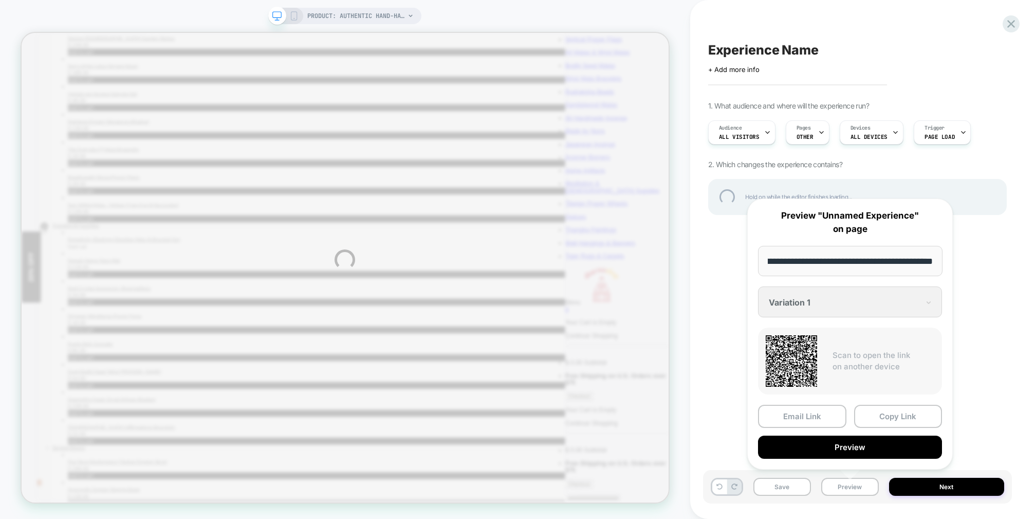
click at [859, 447] on button "Preview" at bounding box center [850, 446] width 184 height 23
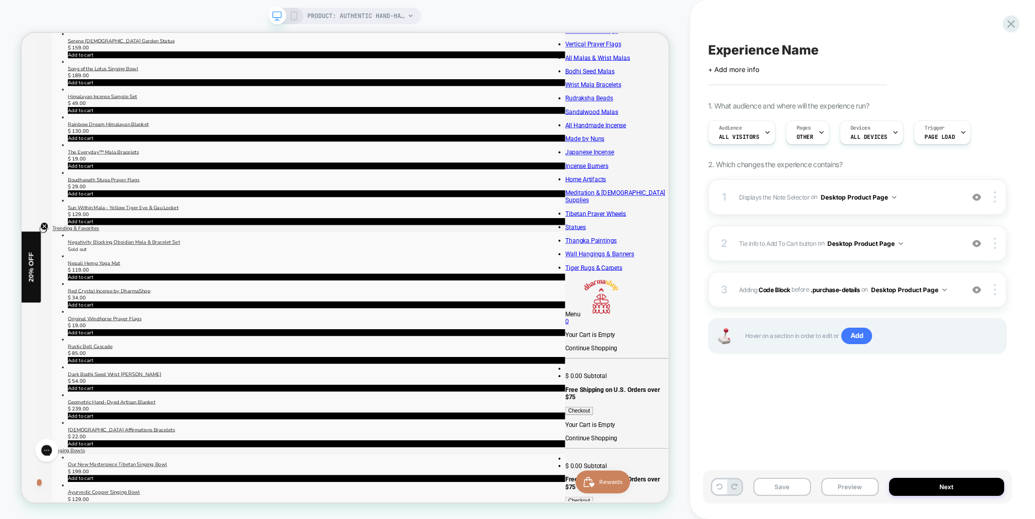
scroll to position [363, 0]
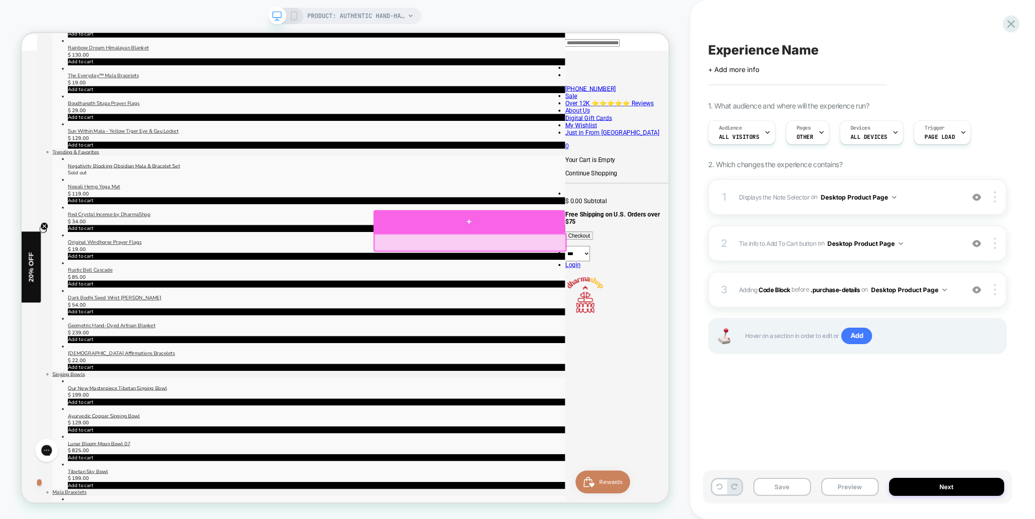
click at [620, 289] on div at bounding box center [618, 284] width 255 height 31
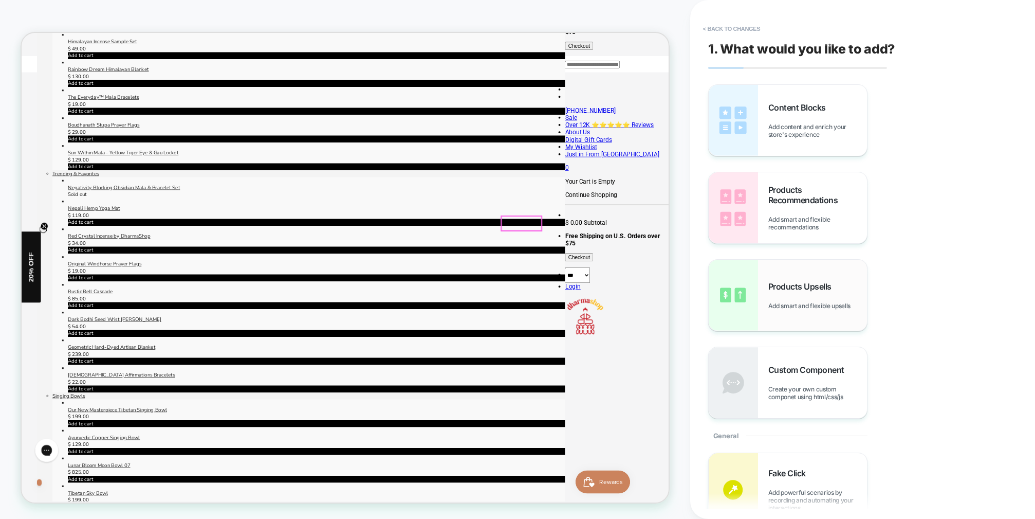
scroll to position [332, 0]
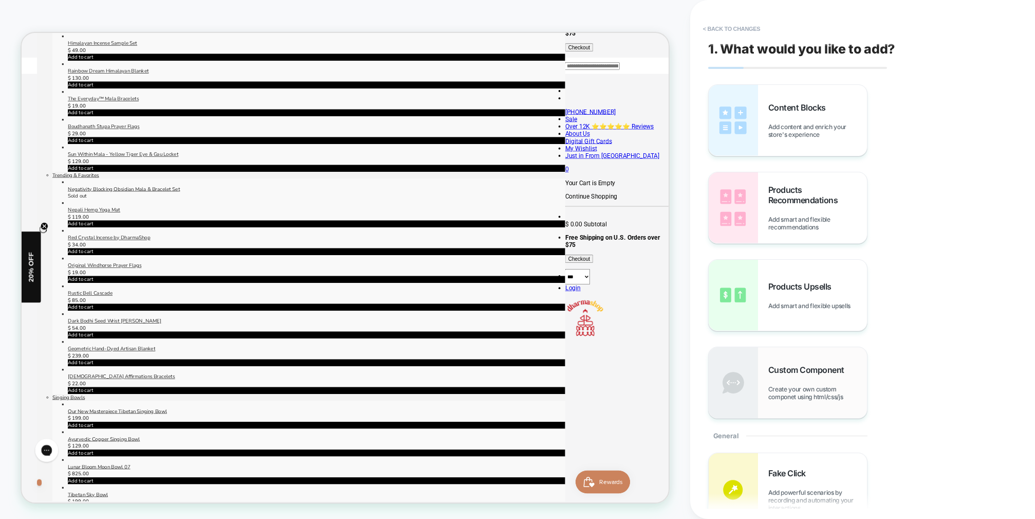
click at [792, 371] on span "Custom Component" at bounding box center [808, 369] width 81 height 10
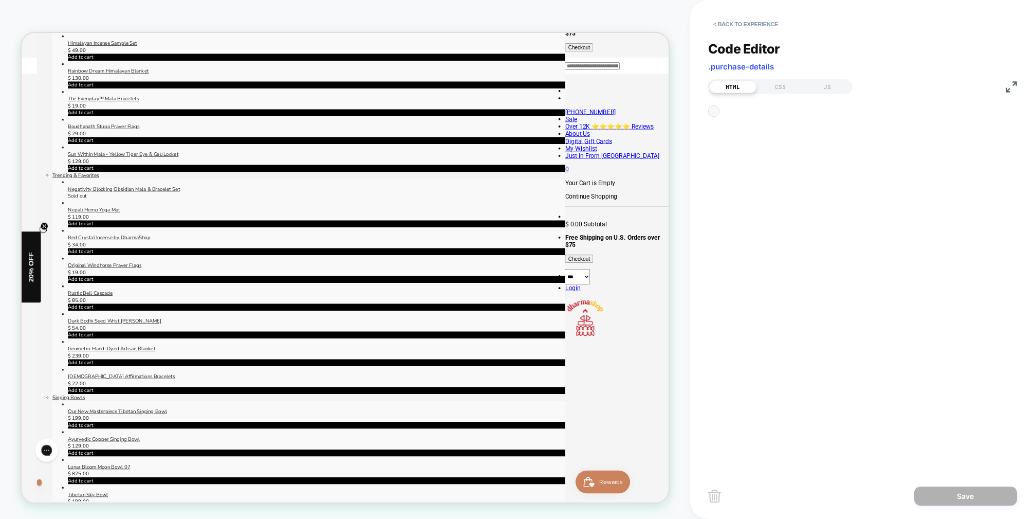
scroll to position [14, 0]
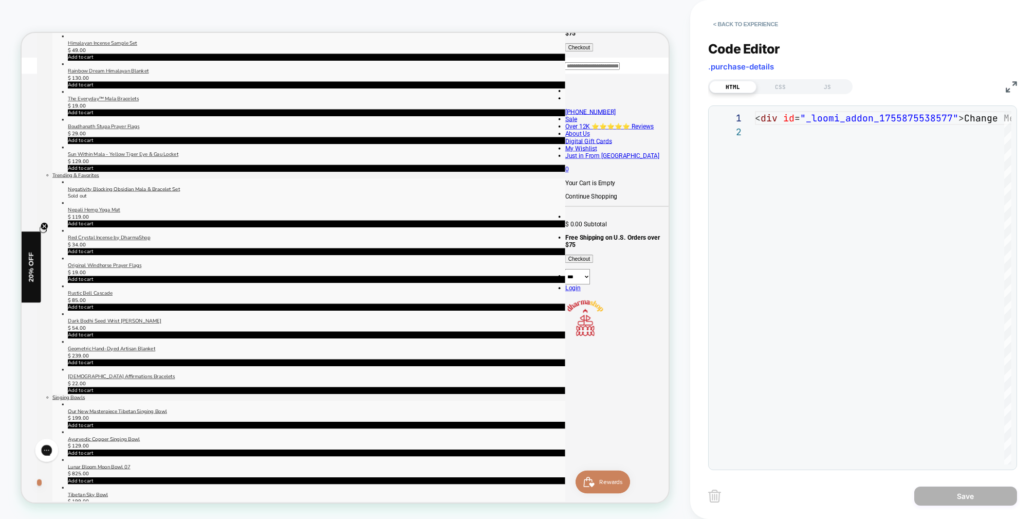
click at [878, 115] on div "< div id = "_loomi_addon_1755875538577" > Change Me! </ div >" at bounding box center [916, 294] width 323 height 367
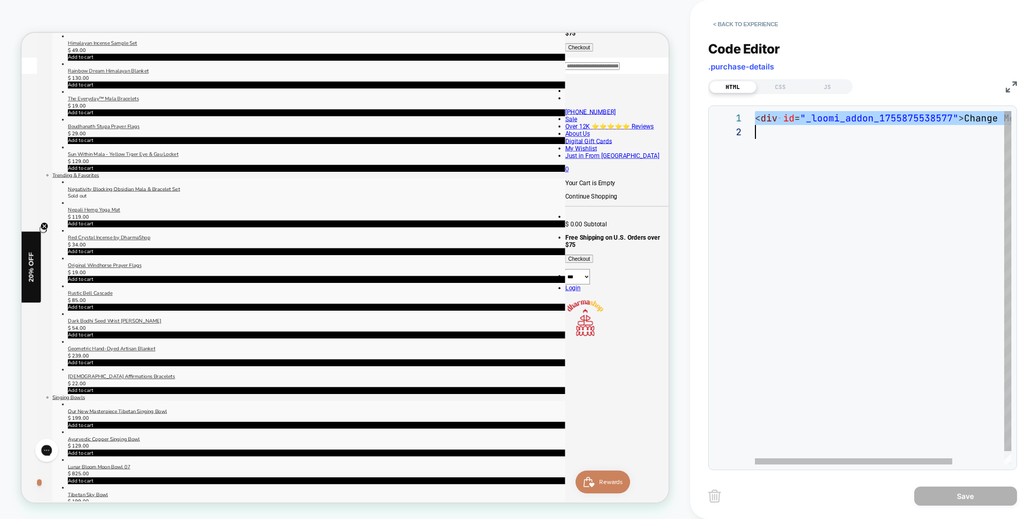
click at [878, 115] on div "< div id = "_loomi_addon_1755875538577" > Change Me! </ div >" at bounding box center [916, 294] width 323 height 367
type textarea "**********"
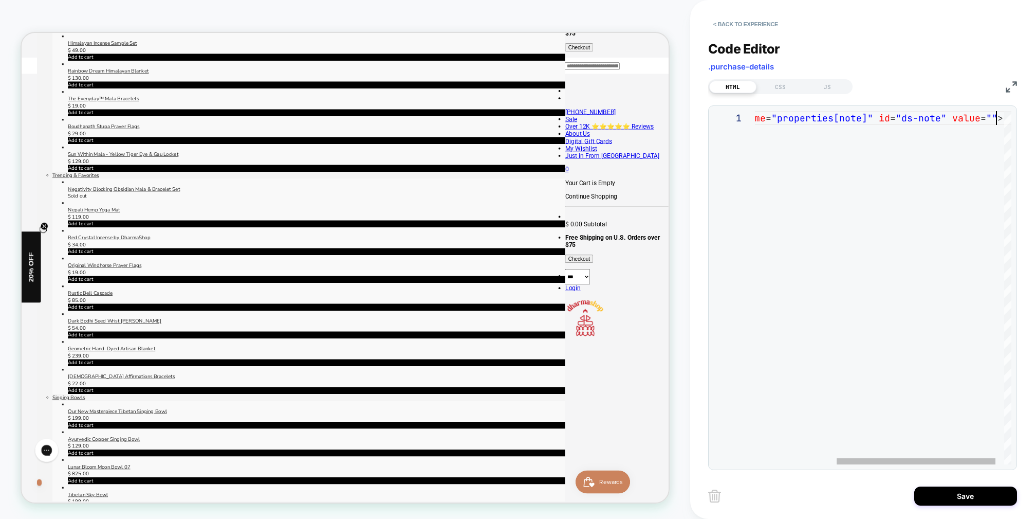
scroll to position [0, 371]
click at [936, 232] on div "< input type = "hidden" name = "properties[note]" id = "ds-note" value = "" >" at bounding box center [825, 287] width 401 height 353
drag, startPoint x: 975, startPoint y: 497, endPoint x: 984, endPoint y: 476, distance: 22.1
click at [974, 497] on button "Save" at bounding box center [965, 495] width 103 height 19
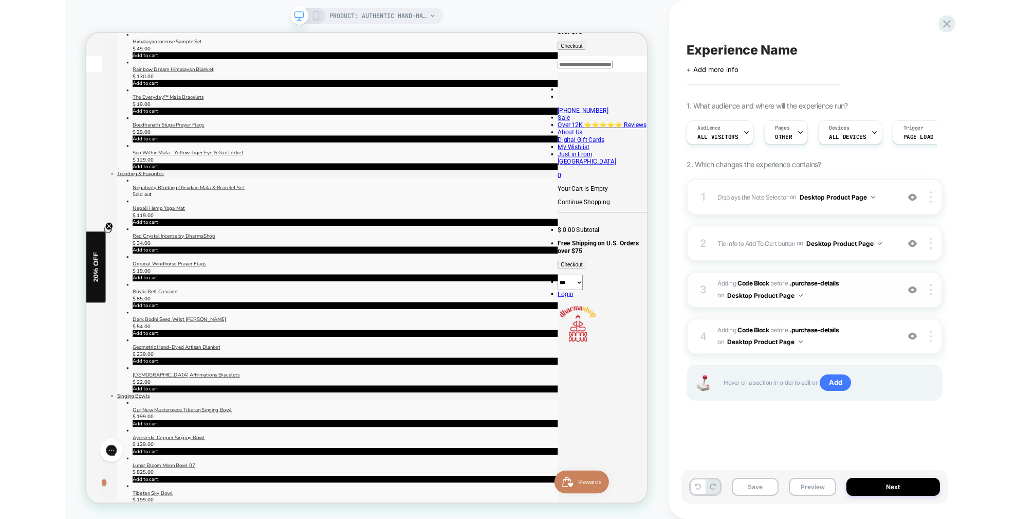
scroll to position [332, 0]
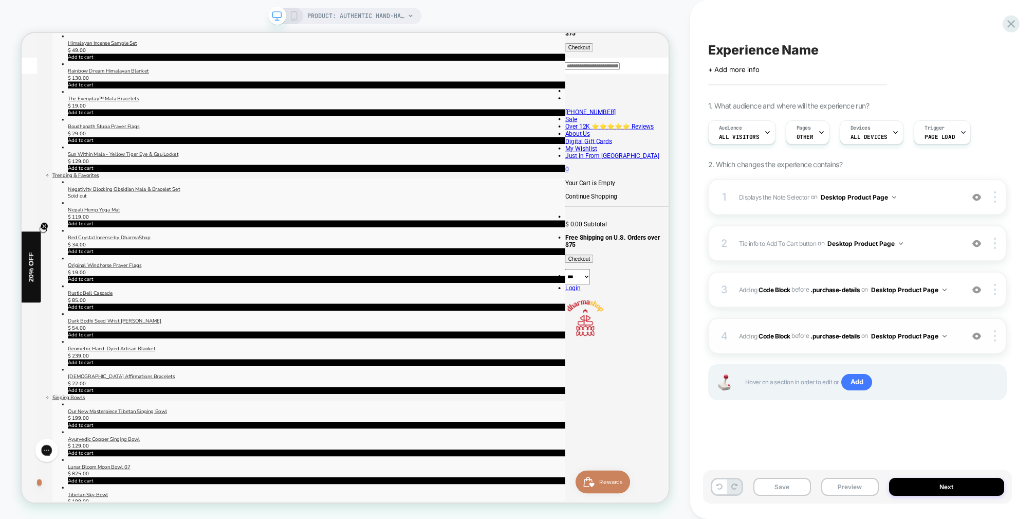
click at [959, 340] on div "4 Adding Code Block BEFORE .purchase-details .purchase-details on Desktop Produ…" at bounding box center [857, 336] width 299 height 36
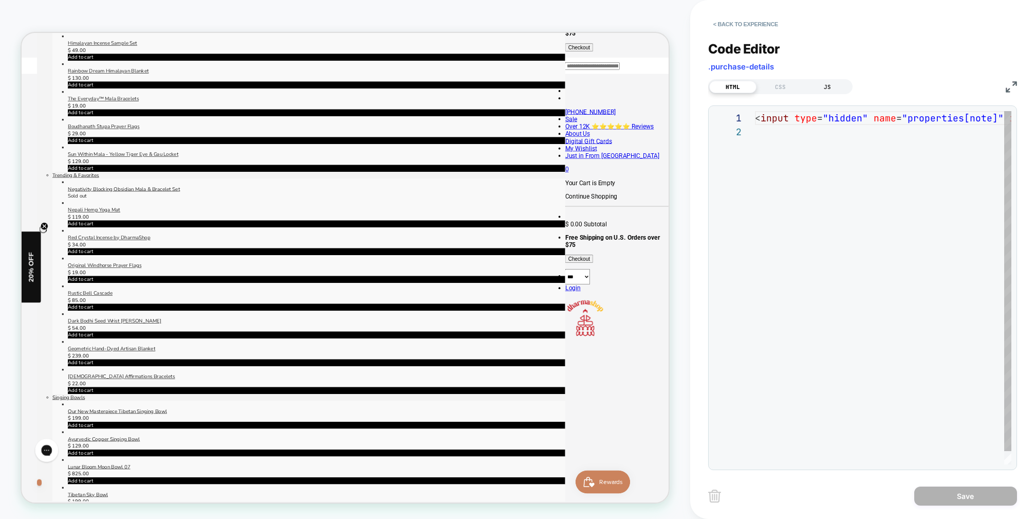
scroll to position [14, 0]
click at [828, 87] on div "JS" at bounding box center [827, 87] width 47 height 12
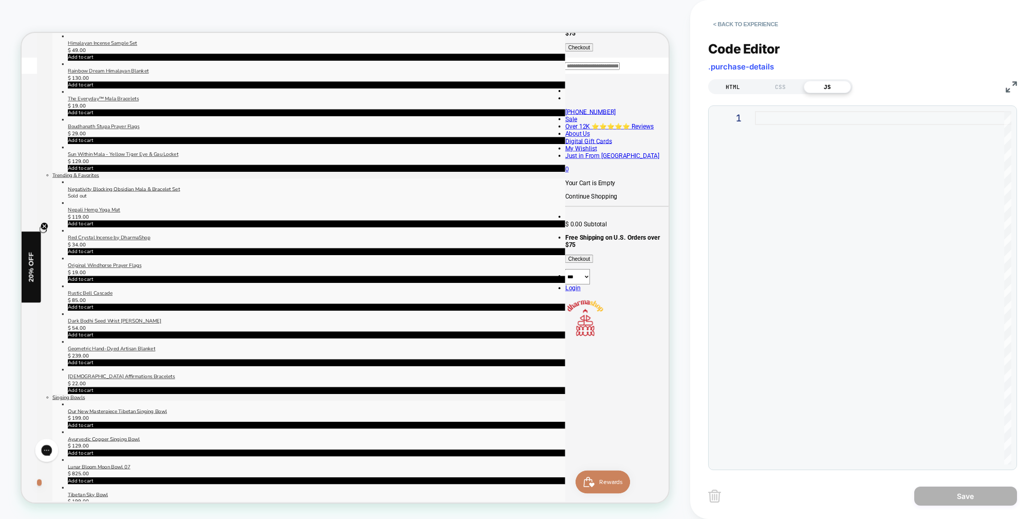
click at [733, 81] on div "HTML" at bounding box center [732, 87] width 47 height 12
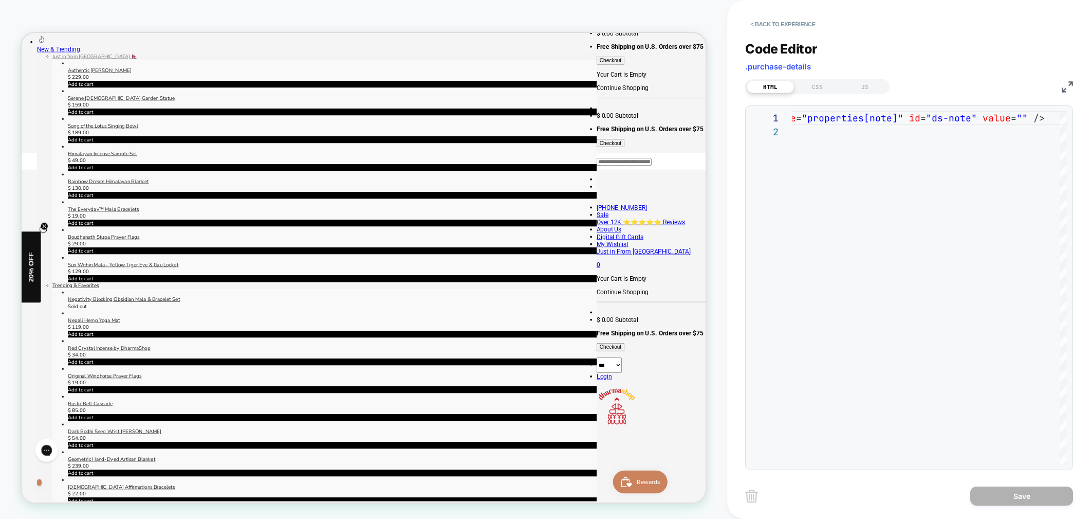
scroll to position [165, 0]
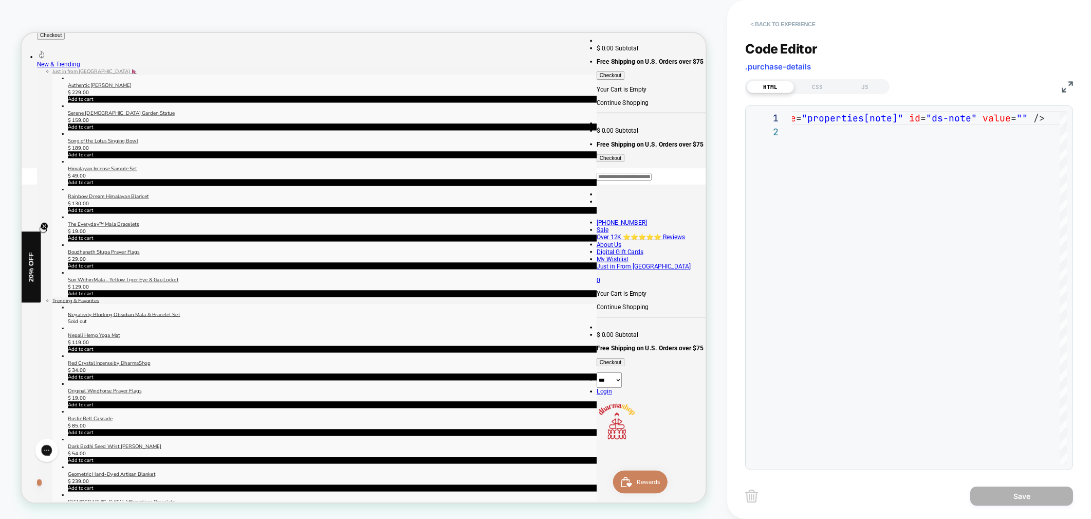
click at [788, 23] on button "< Back to experience" at bounding box center [782, 24] width 75 height 16
